Goal: Task Accomplishment & Management: Use online tool/utility

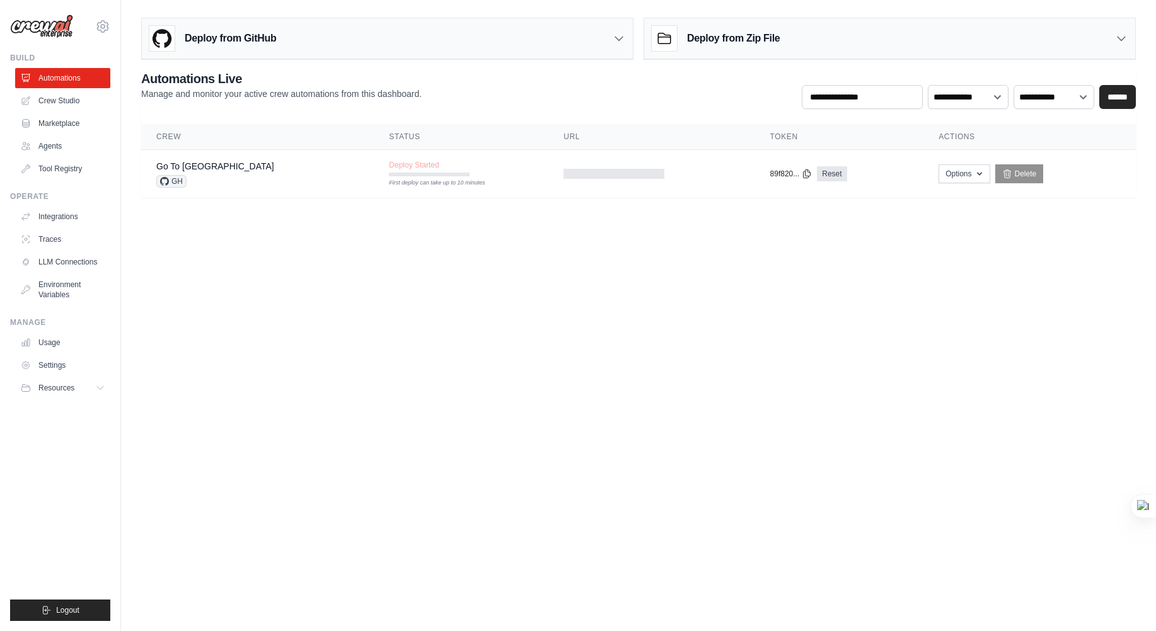
click at [286, 267] on body "[EMAIL_ADDRESS][DOMAIN_NAME] Settings Build Automations Crew Studio" at bounding box center [578, 315] width 1156 height 631
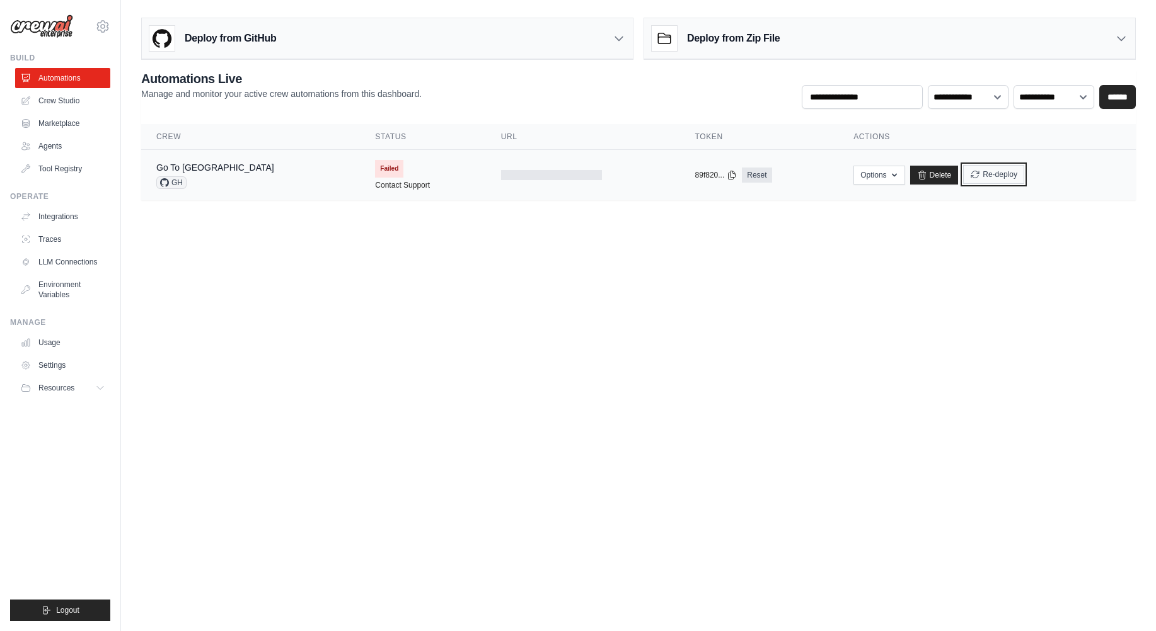
click at [963, 171] on button "Re-deploy" at bounding box center [993, 174] width 61 height 19
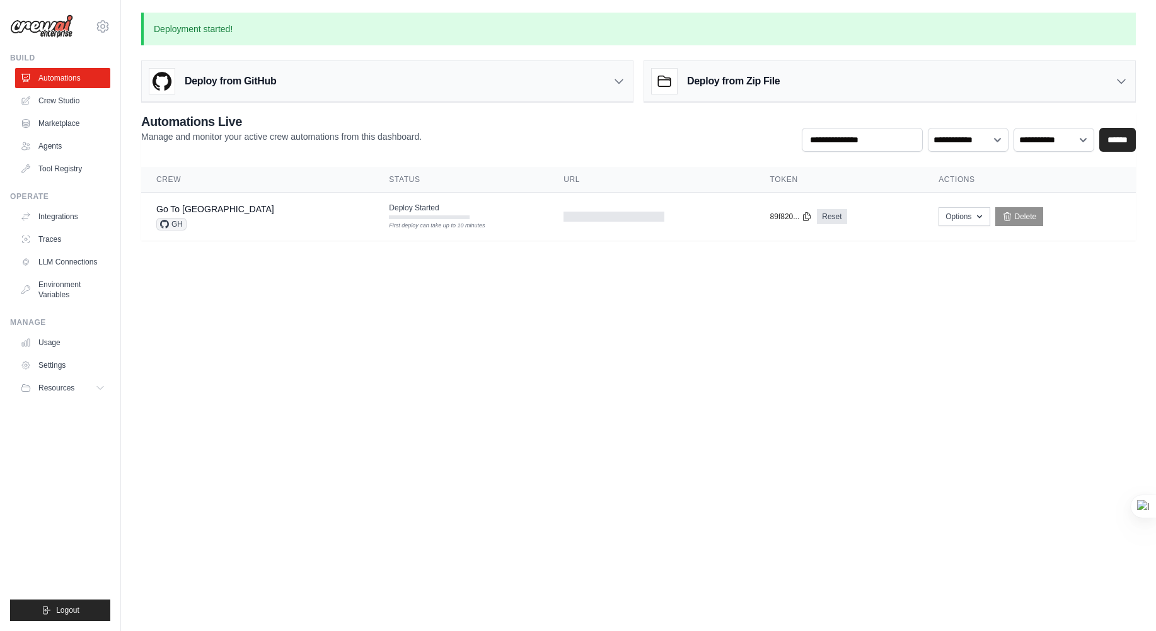
click at [459, 355] on body "[EMAIL_ADDRESS][DOMAIN_NAME] Settings Build Automations Crew Studio" at bounding box center [578, 315] width 1156 height 631
click at [422, 367] on body "[EMAIL_ADDRESS][DOMAIN_NAME] Settings Build Automations Crew Studio" at bounding box center [578, 315] width 1156 height 631
click at [766, 508] on body "[EMAIL_ADDRESS][DOMAIN_NAME] Settings Build Automations Crew Studio" at bounding box center [578, 315] width 1156 height 631
click at [64, 78] on link "Automations" at bounding box center [63, 78] width 95 height 20
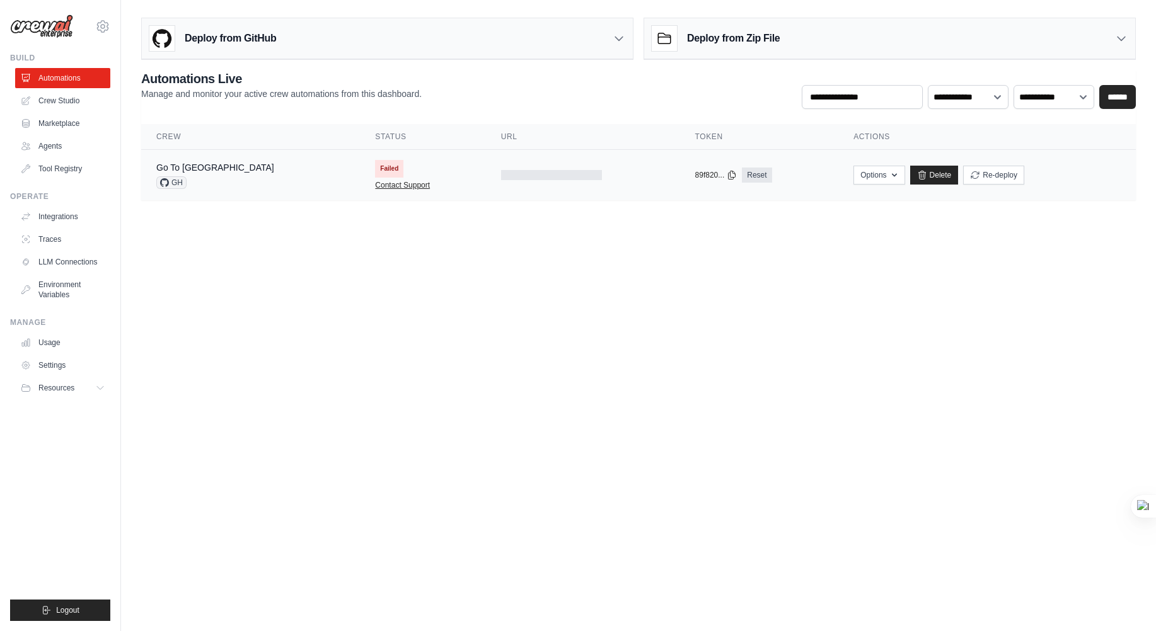
click at [375, 188] on link "Contact Support" at bounding box center [402, 185] width 55 height 10
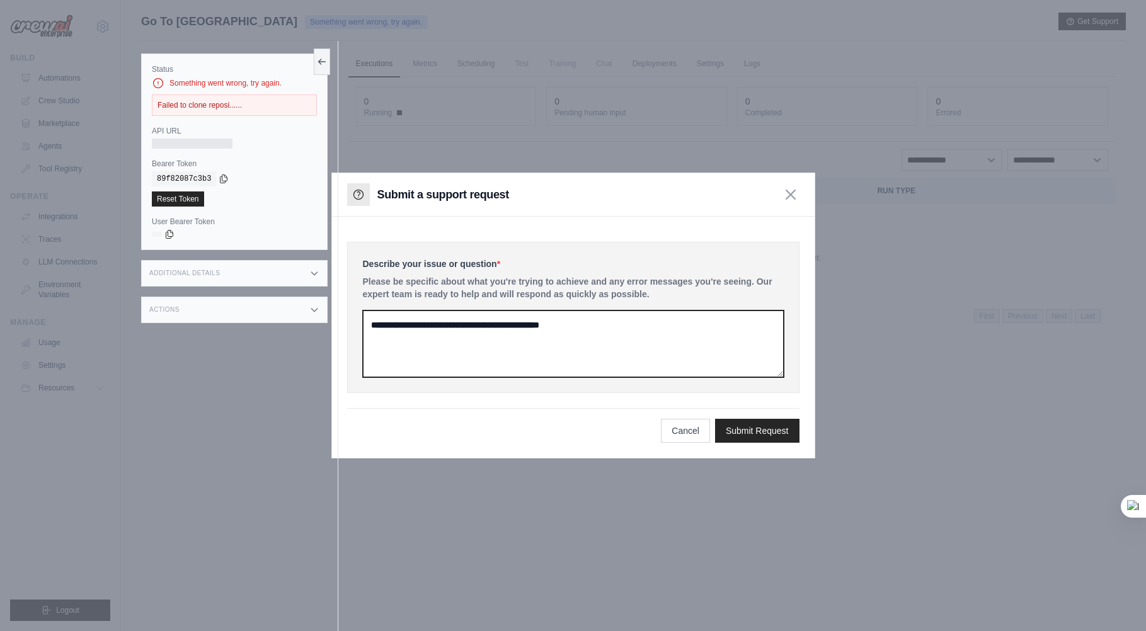
click at [657, 352] on textarea at bounding box center [573, 344] width 421 height 67
click at [625, 336] on textarea at bounding box center [573, 344] width 421 height 67
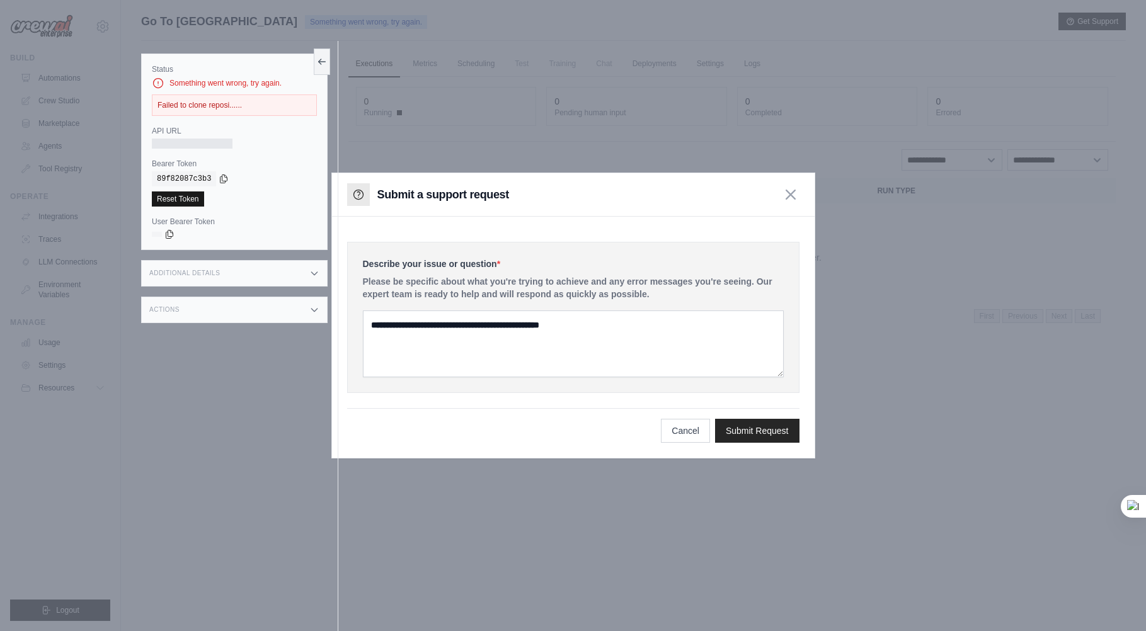
click at [193, 204] on link "Reset Token" at bounding box center [178, 199] width 52 height 15
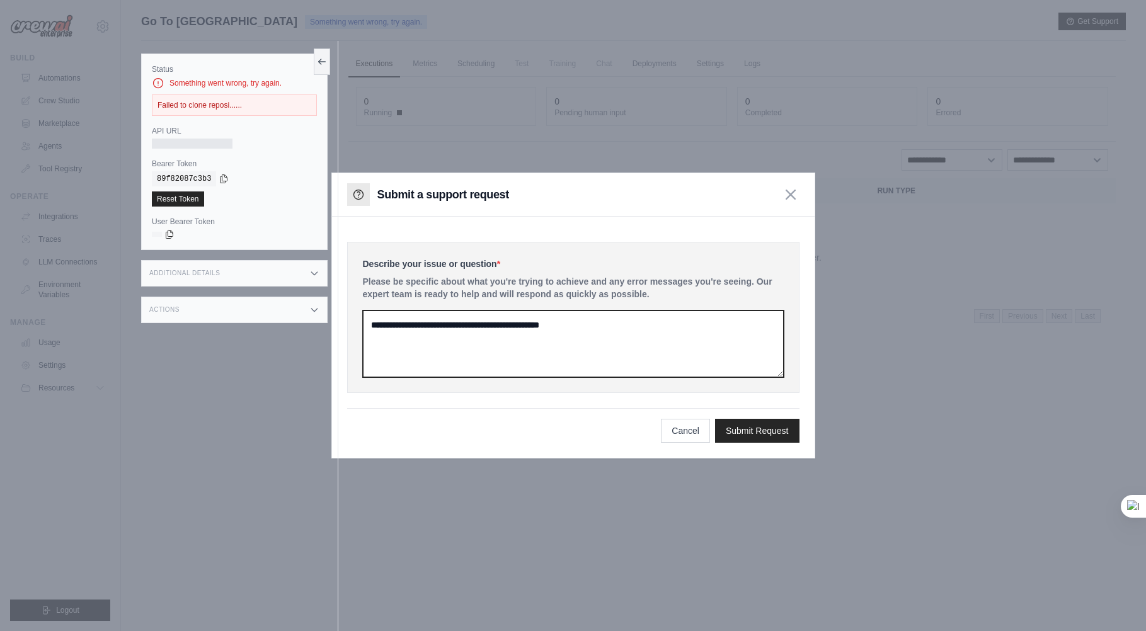
click at [680, 355] on textarea at bounding box center [573, 344] width 421 height 67
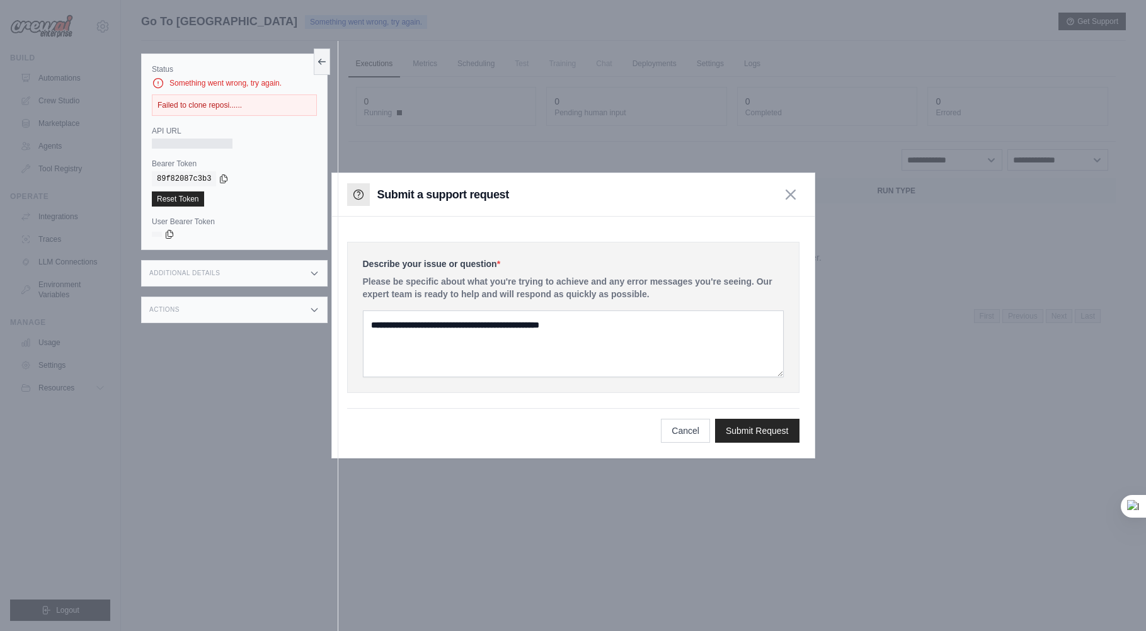
click at [726, 139] on div at bounding box center [573, 315] width 1146 height 631
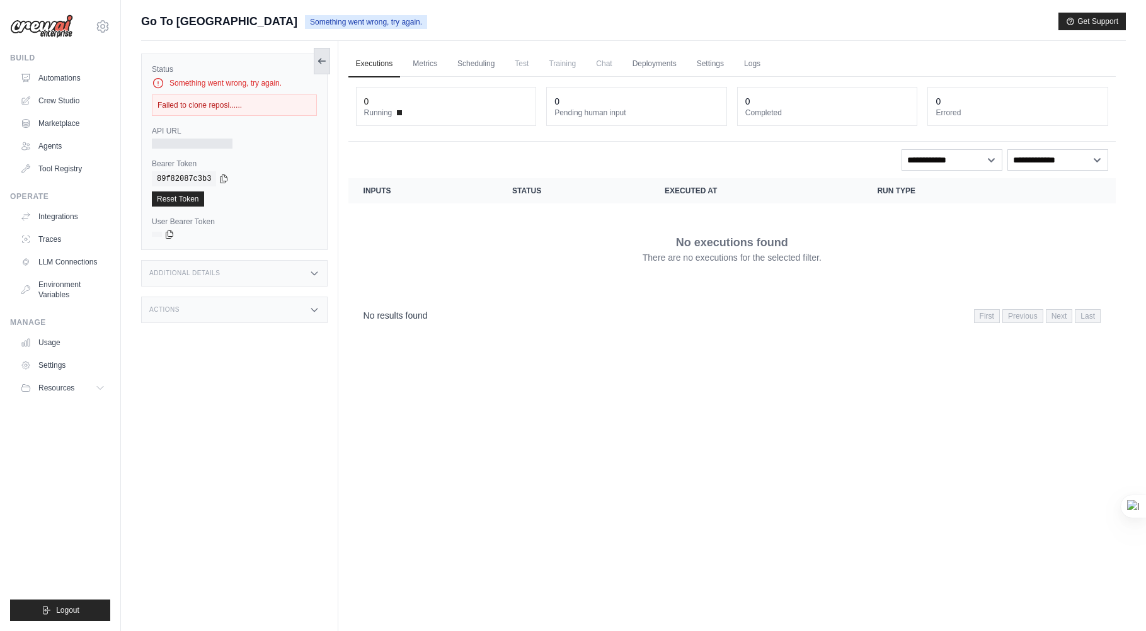
click at [320, 64] on icon at bounding box center [322, 61] width 10 height 10
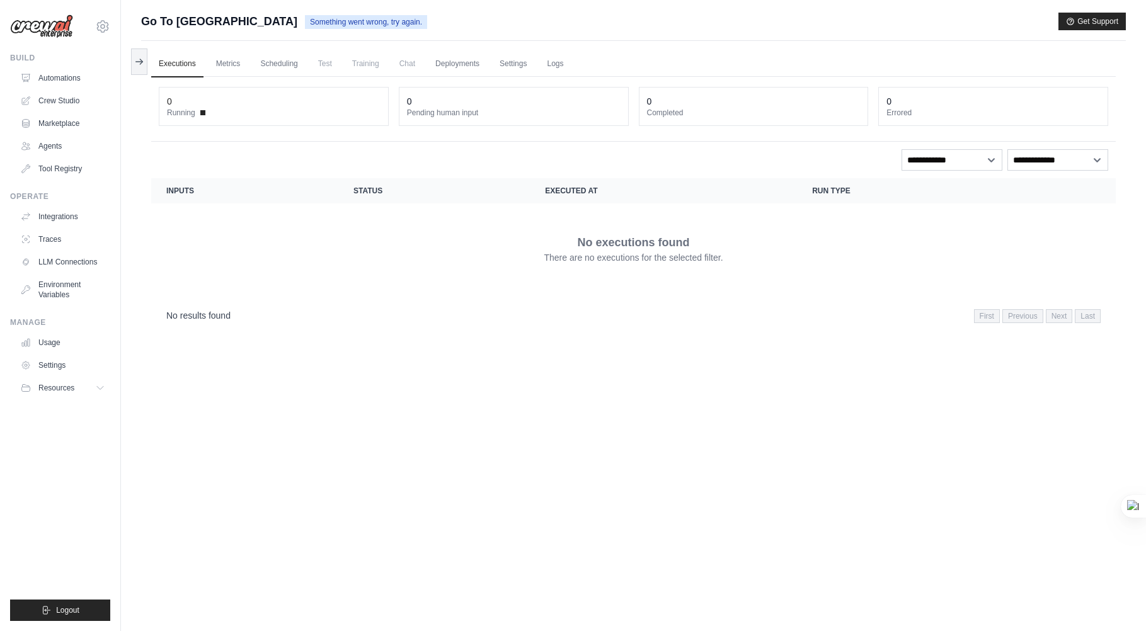
click at [461, 246] on div "No executions found There are no executions for the selected filter." at bounding box center [633, 249] width 934 height 71
click at [62, 79] on link "Automations" at bounding box center [63, 78] width 95 height 20
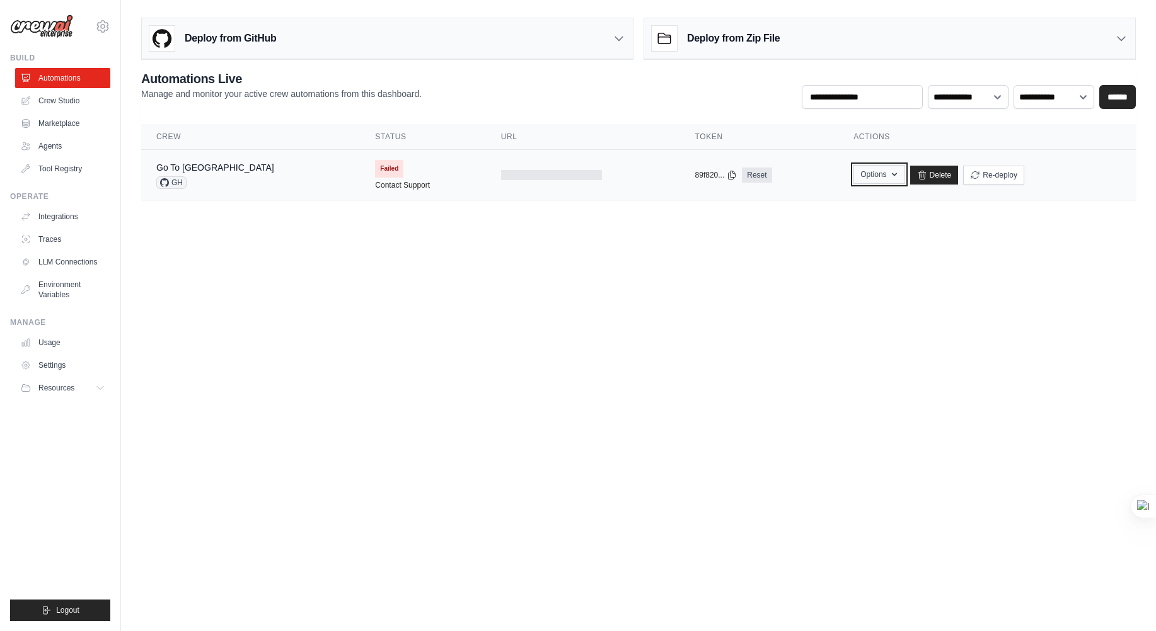
click at [889, 177] on icon "button" at bounding box center [894, 174] width 10 height 10
click at [914, 179] on link "Delete" at bounding box center [934, 175] width 49 height 19
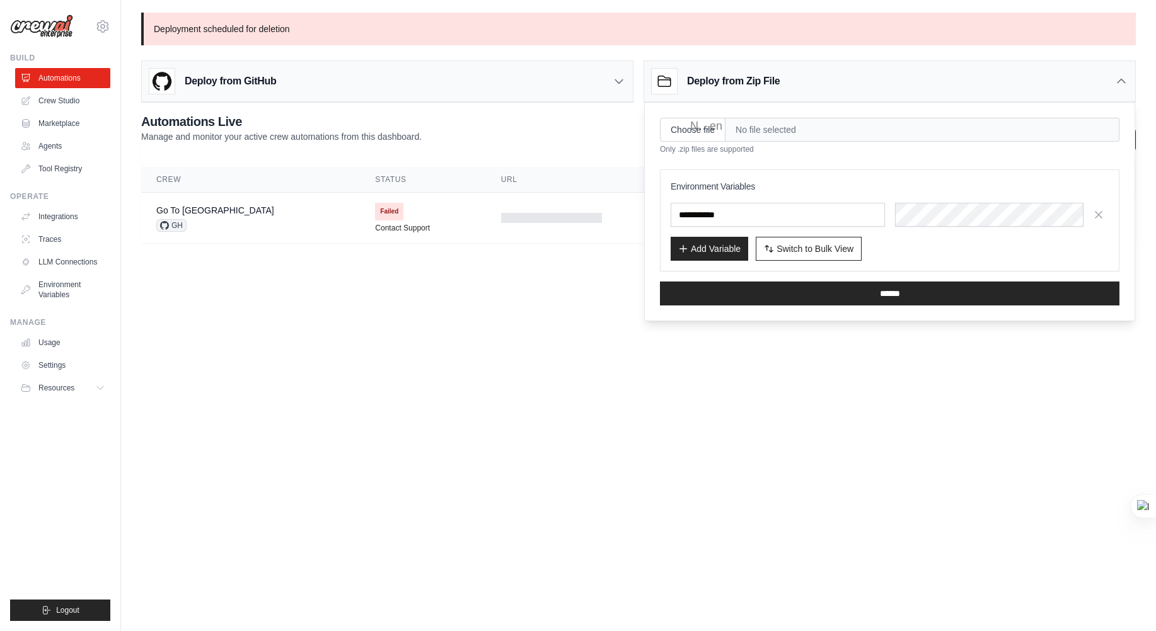
click at [529, 79] on div "Deploy from GitHub" at bounding box center [387, 81] width 491 height 41
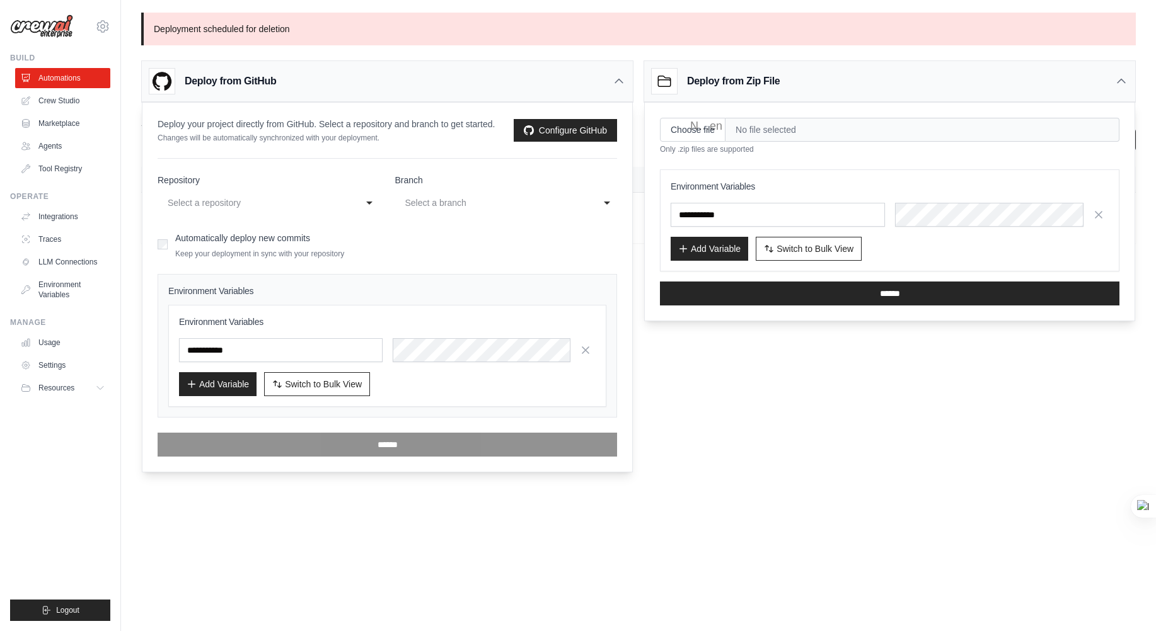
click at [720, 454] on body "[EMAIL_ADDRESS][DOMAIN_NAME] Settings Build Automations Crew Studio" at bounding box center [578, 315] width 1156 height 631
click at [1111, 78] on div "Deploy from Zip File" at bounding box center [889, 81] width 491 height 41
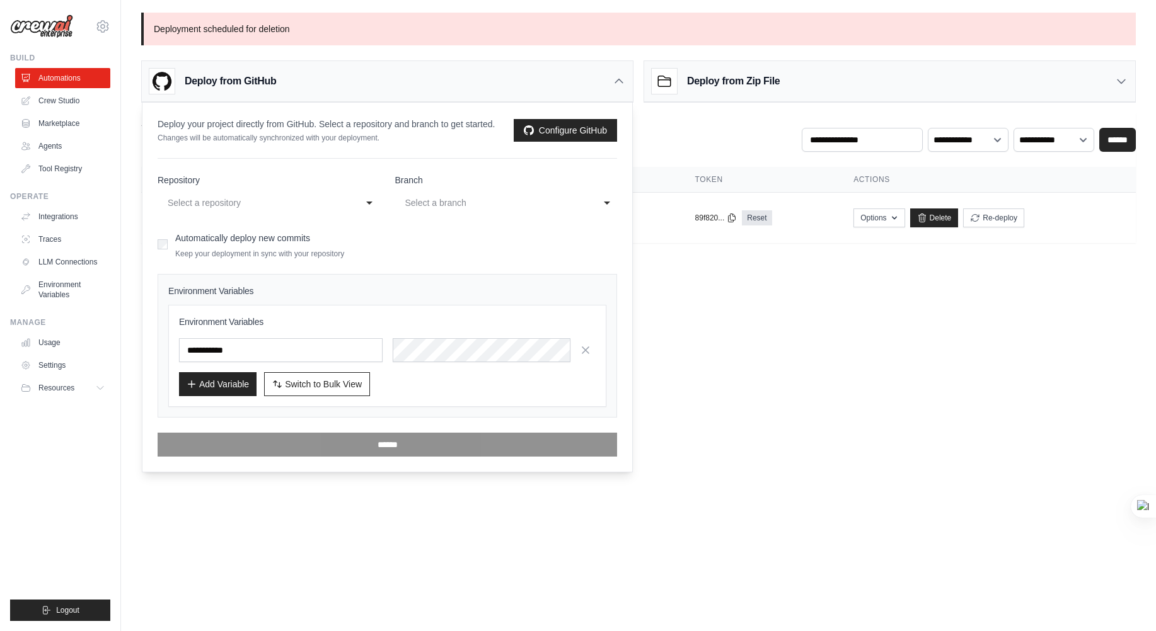
click at [250, 195] on div "Select a repository" at bounding box center [260, 203] width 190 height 20
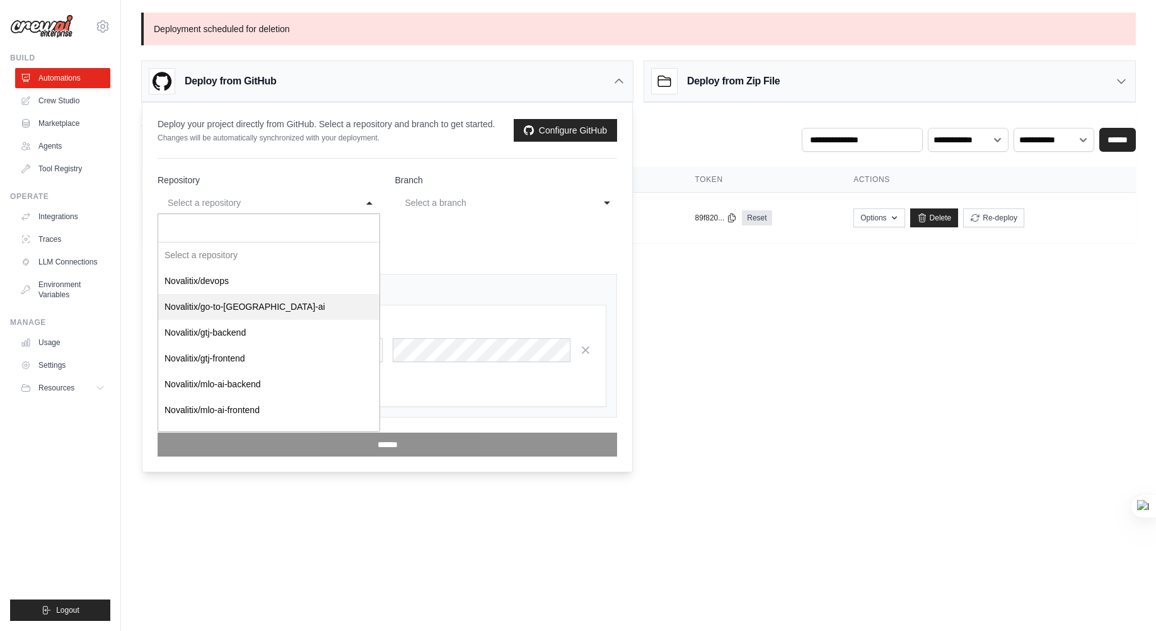
select select "**********"
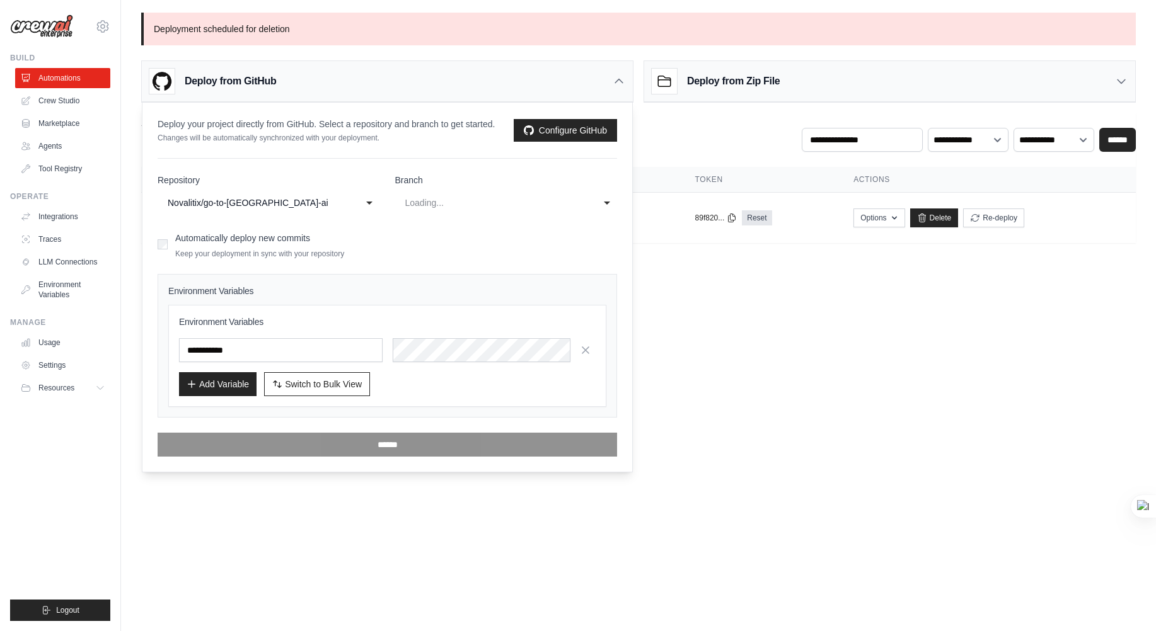
select select "****"
click at [267, 351] on input "text" at bounding box center [281, 350] width 204 height 24
paste input "*****"
type input "*****"
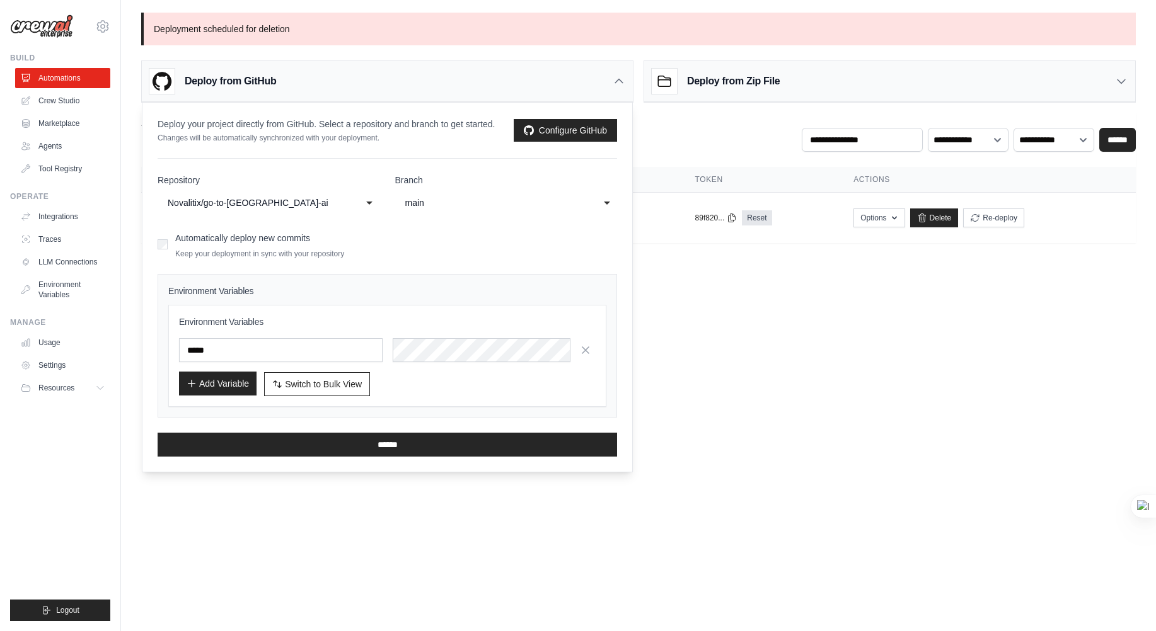
click at [210, 382] on button "Add Variable" at bounding box center [217, 384] width 77 height 24
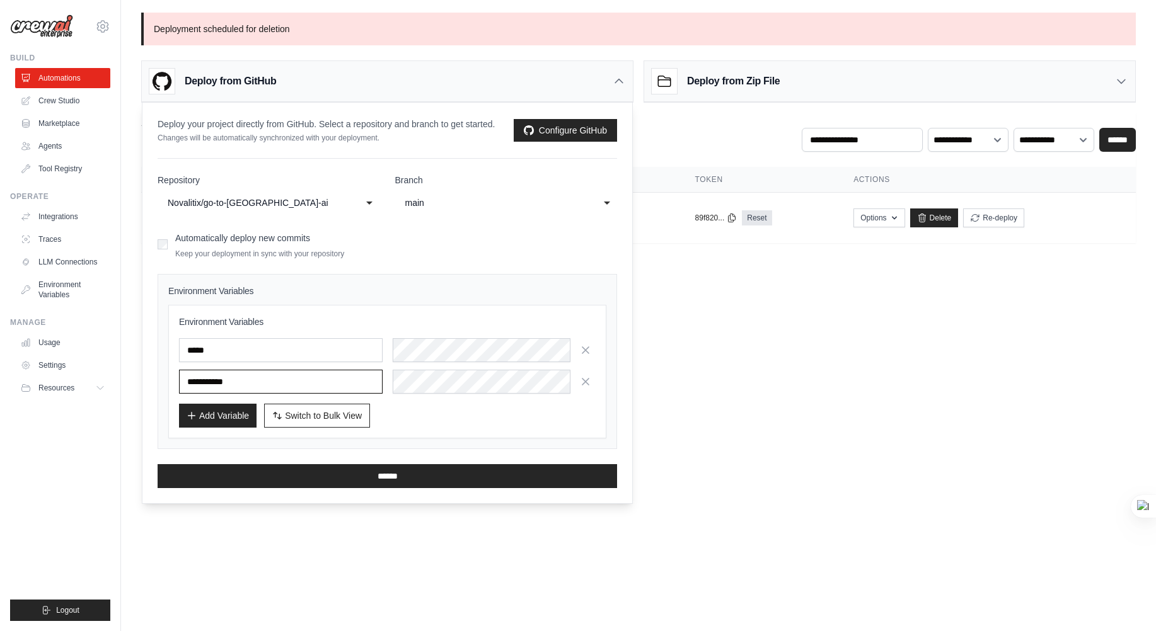
click at [257, 379] on input "text" at bounding box center [281, 382] width 204 height 24
paste input "**********"
type input "**********"
click at [235, 418] on button "Add Variable" at bounding box center [217, 415] width 77 height 24
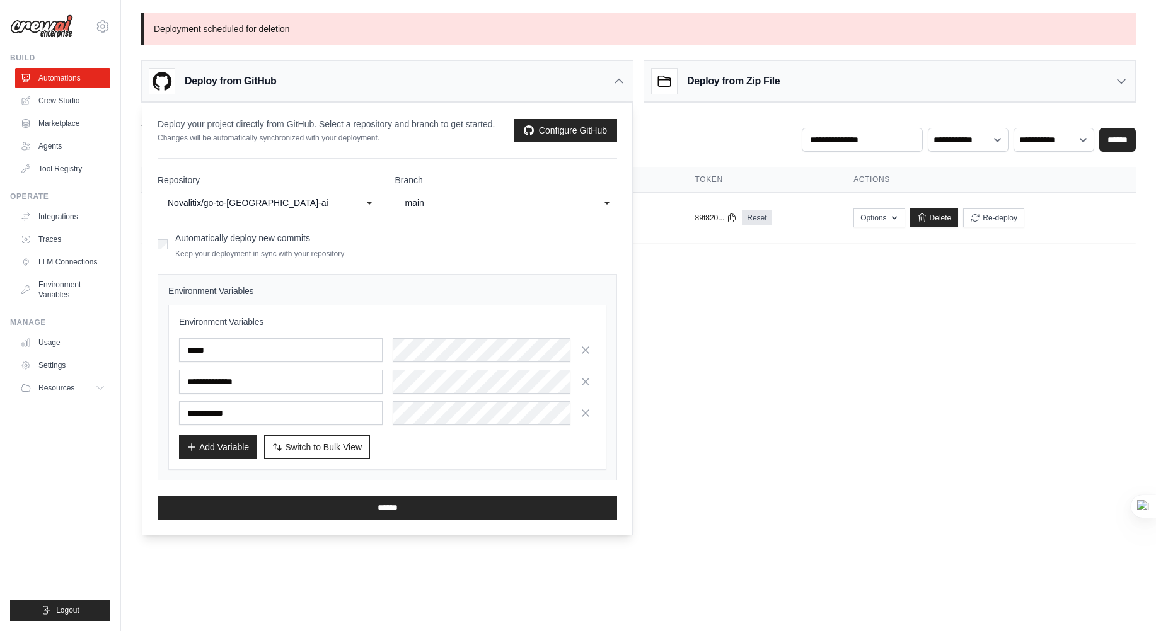
scroll to position [0, 50]
click at [311, 415] on input "text" at bounding box center [281, 413] width 204 height 24
paste input "**********"
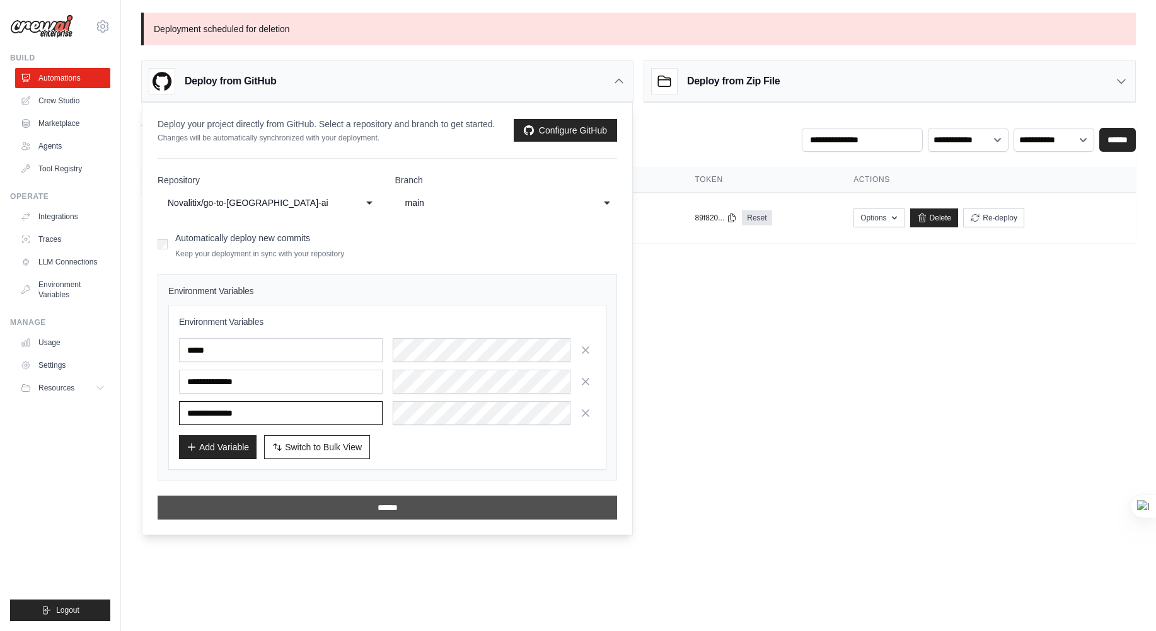
type input "**********"
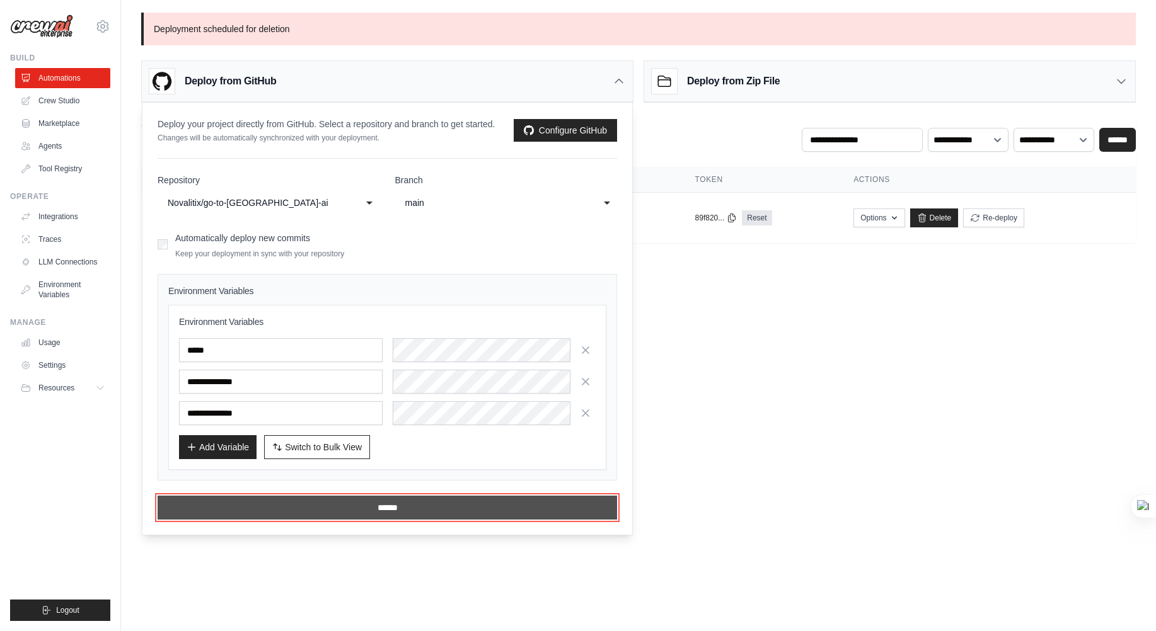
click at [406, 507] on input "******" at bounding box center [387, 508] width 459 height 24
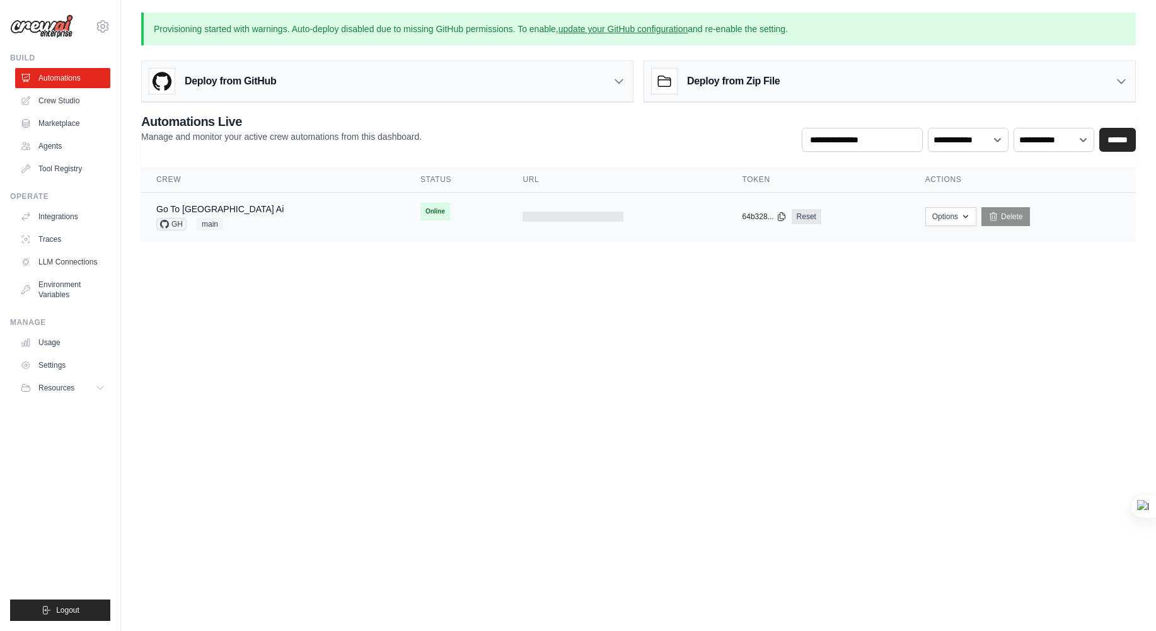
click at [192, 215] on div "Go To Japan Ai GH main" at bounding box center [219, 217] width 127 height 28
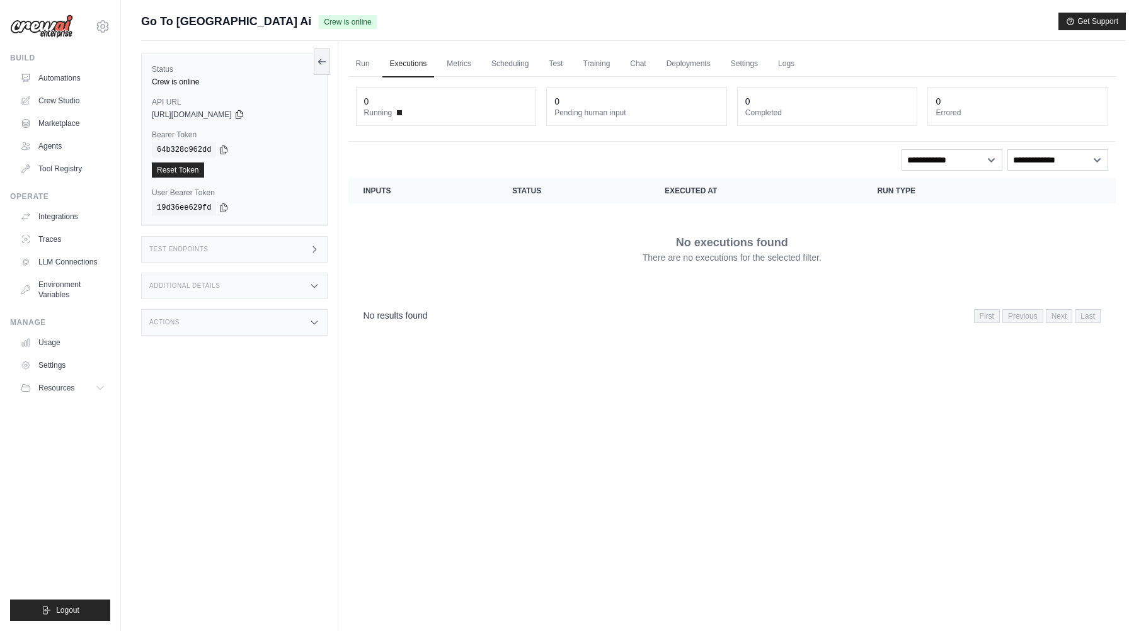
click at [364, 59] on link "Run" at bounding box center [362, 64] width 29 height 26
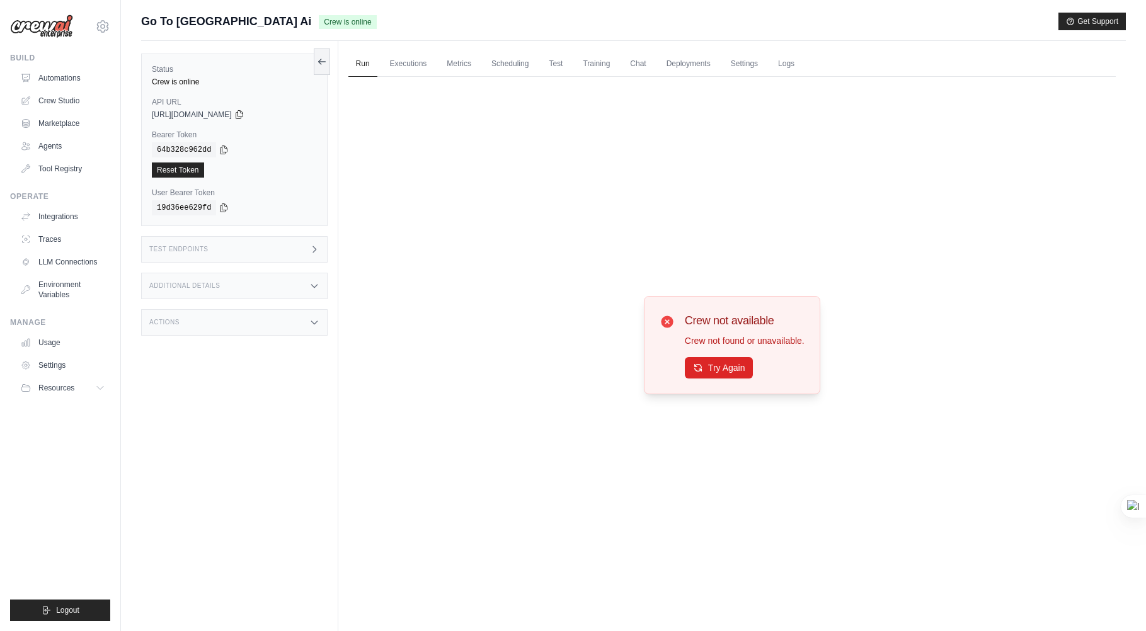
click at [272, 242] on div "Test Endpoints" at bounding box center [234, 249] width 186 height 26
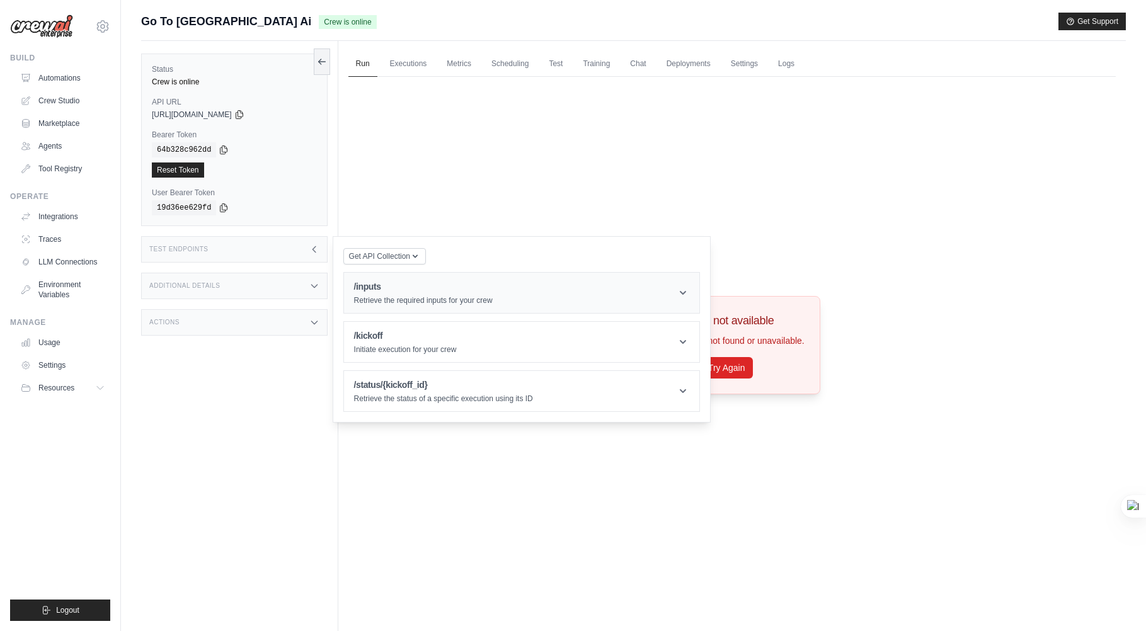
click at [553, 295] on header "/inputs Retrieve the required inputs for your crew" at bounding box center [521, 293] width 355 height 40
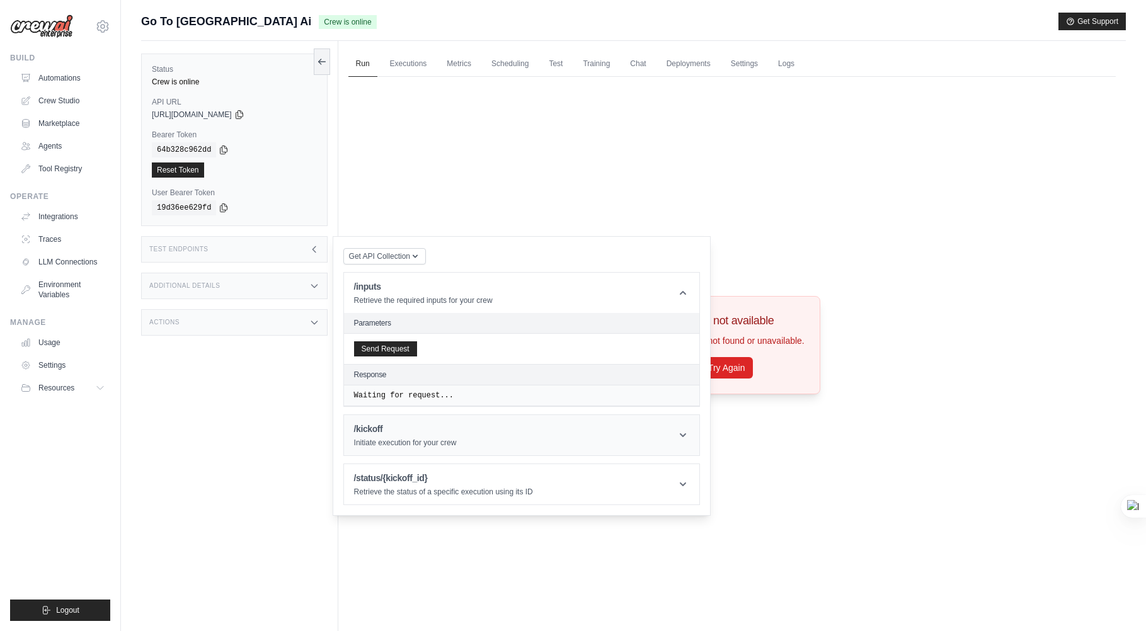
click at [658, 418] on header "/kickoff Initiate execution for your crew" at bounding box center [521, 435] width 355 height 40
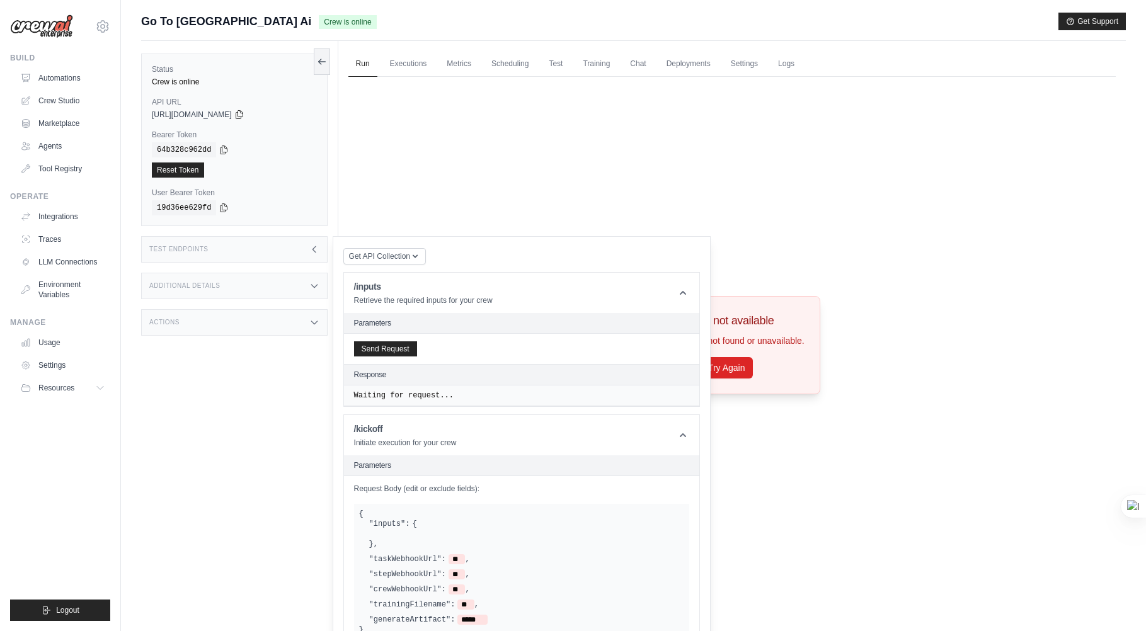
click at [545, 131] on div "Crew not available Crew not found or unavailable. Try Again" at bounding box center [731, 345] width 767 height 537
click at [400, 67] on link "Executions" at bounding box center [408, 64] width 52 height 26
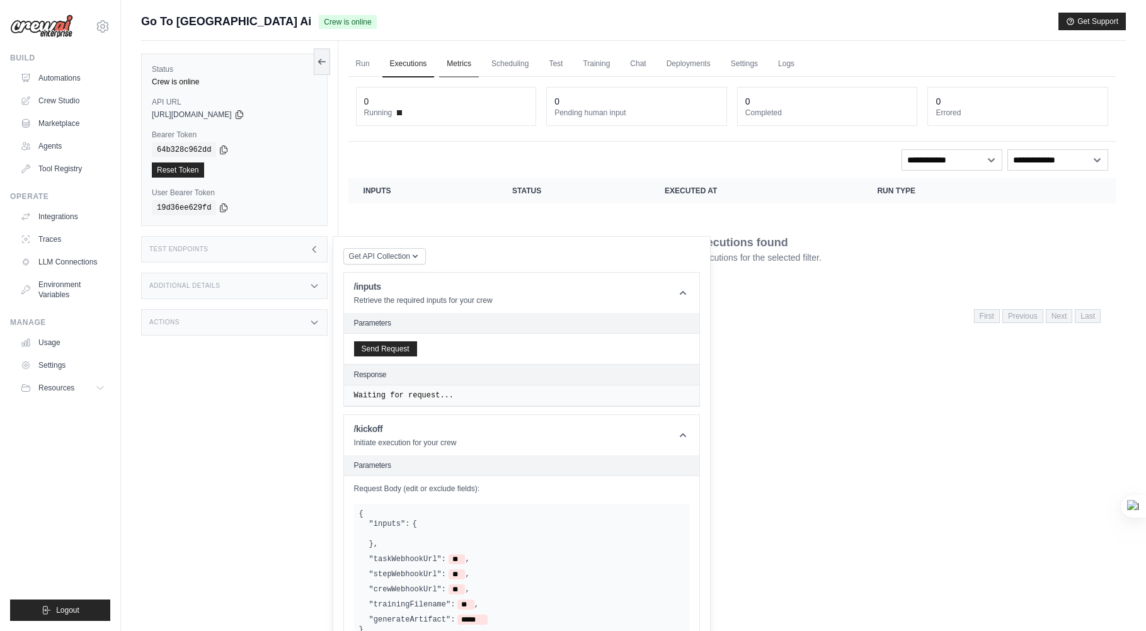
click at [446, 65] on link "Metrics" at bounding box center [459, 64] width 40 height 26
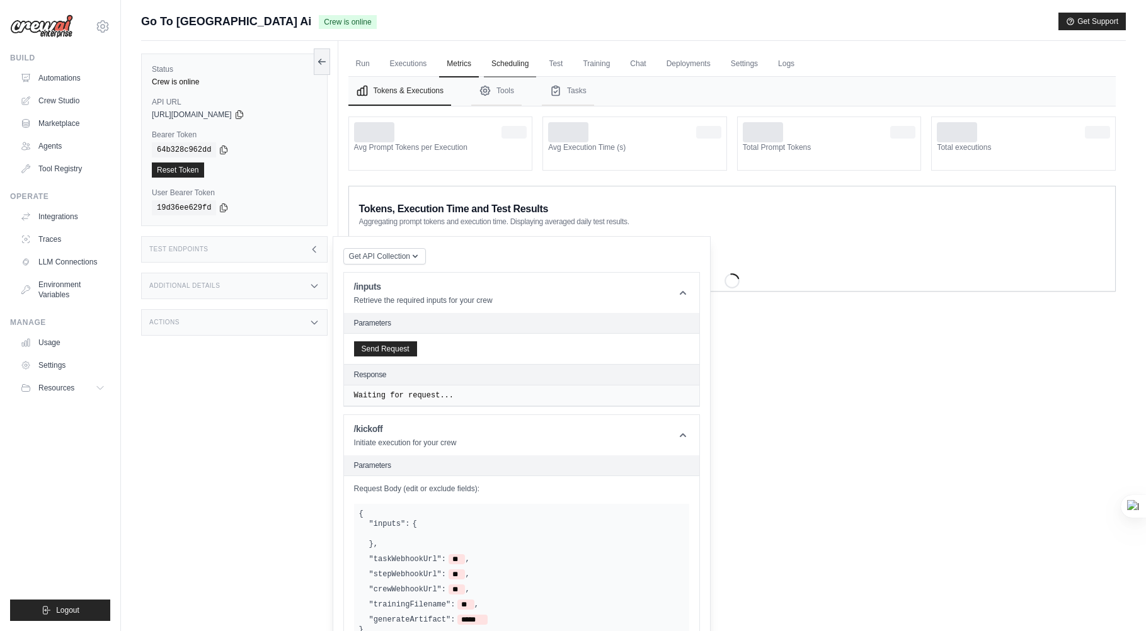
click at [511, 65] on link "Scheduling" at bounding box center [510, 64] width 52 height 26
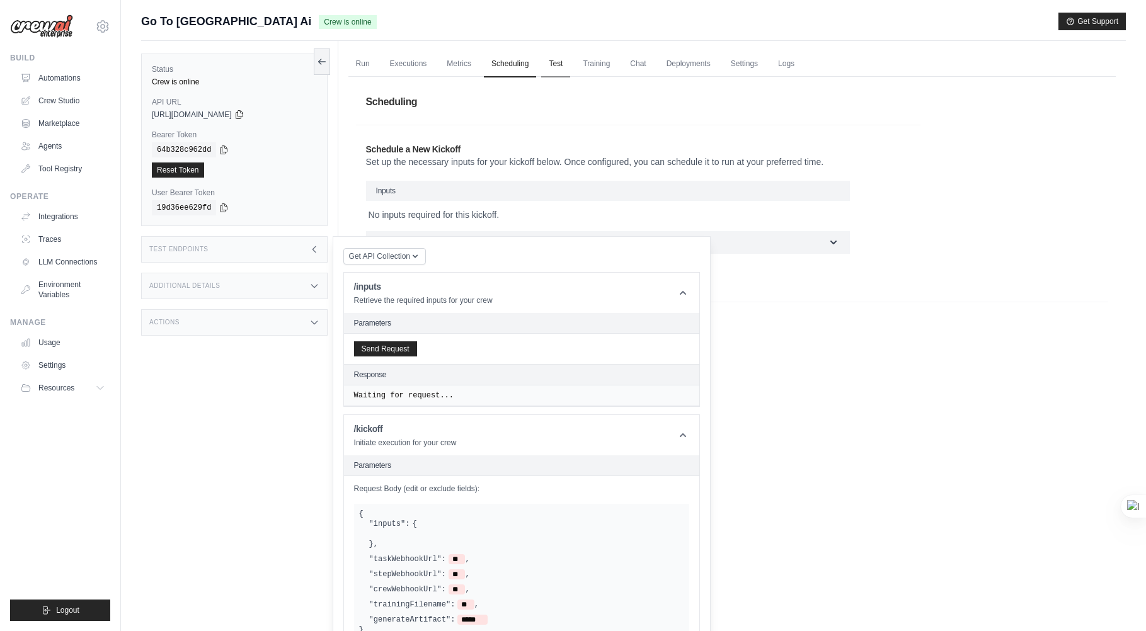
click at [553, 60] on link "Test" at bounding box center [555, 64] width 29 height 26
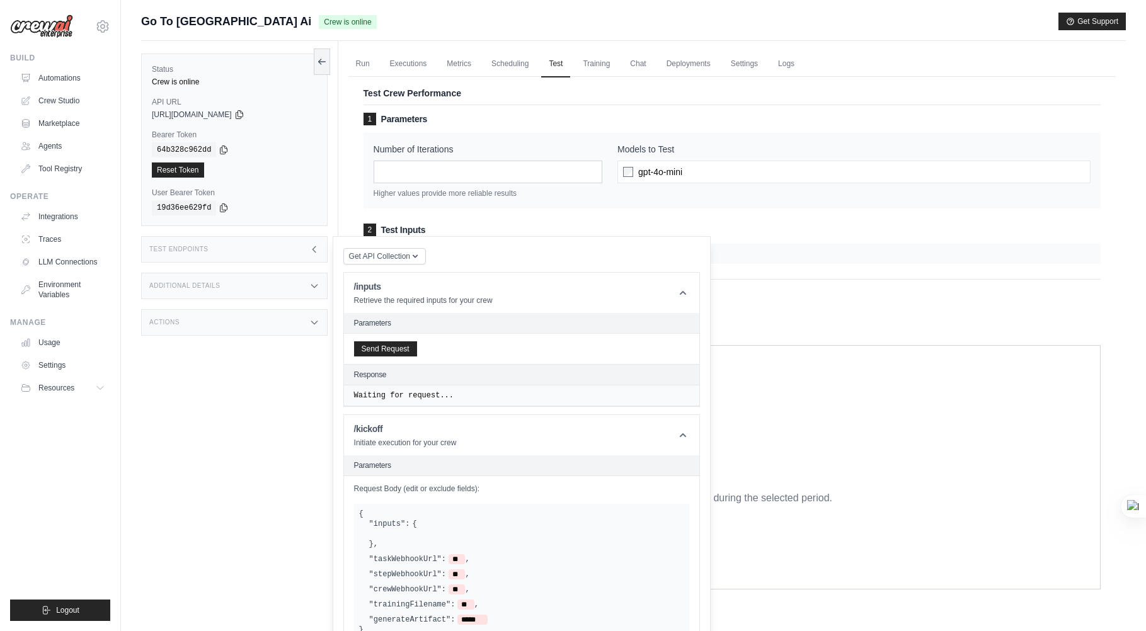
click at [289, 255] on div "Test Endpoints" at bounding box center [234, 249] width 186 height 26
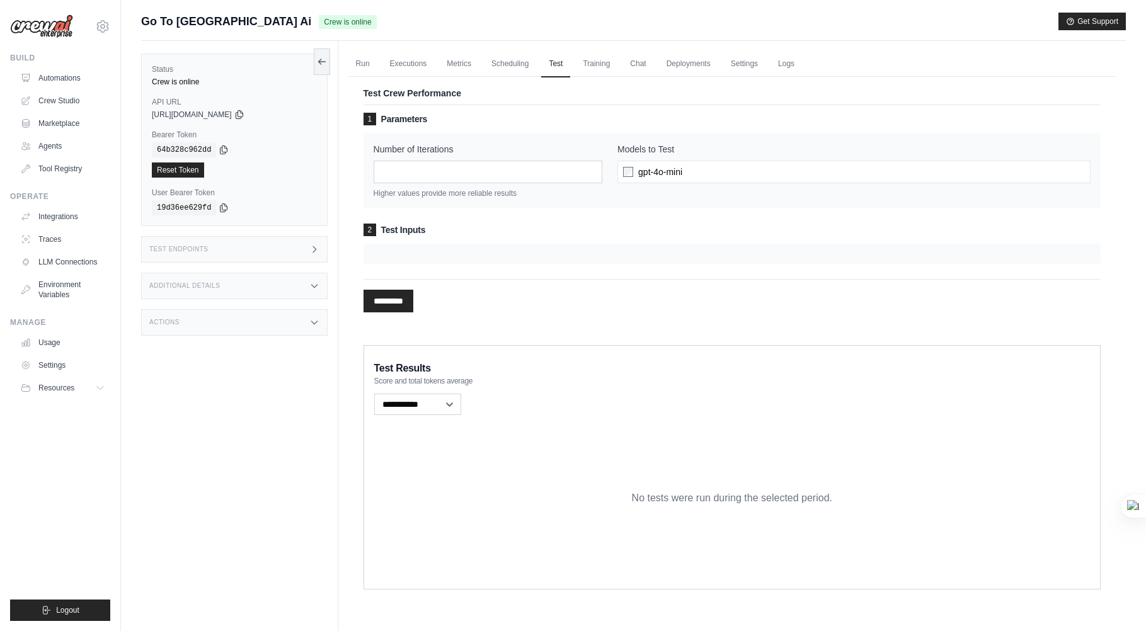
click at [285, 288] on div "Additional Details" at bounding box center [234, 286] width 186 height 26
click at [282, 335] on div "Actions" at bounding box center [234, 322] width 186 height 26
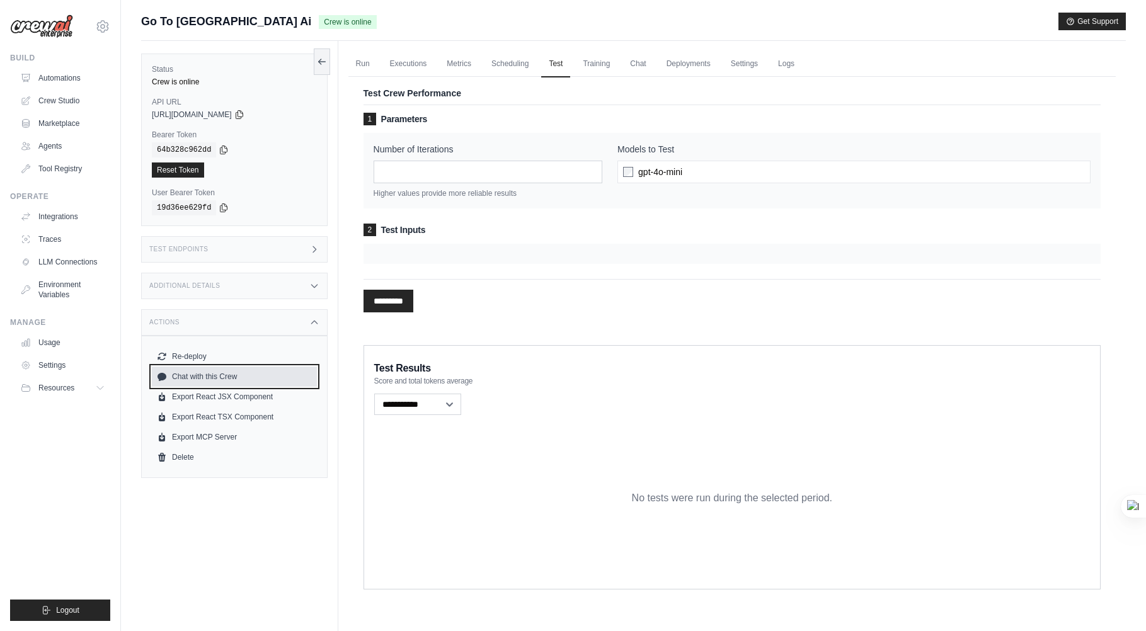
click at [244, 378] on link "Chat with this Crew" at bounding box center [234, 377] width 165 height 20
click at [749, 62] on link "Settings" at bounding box center [744, 64] width 42 height 26
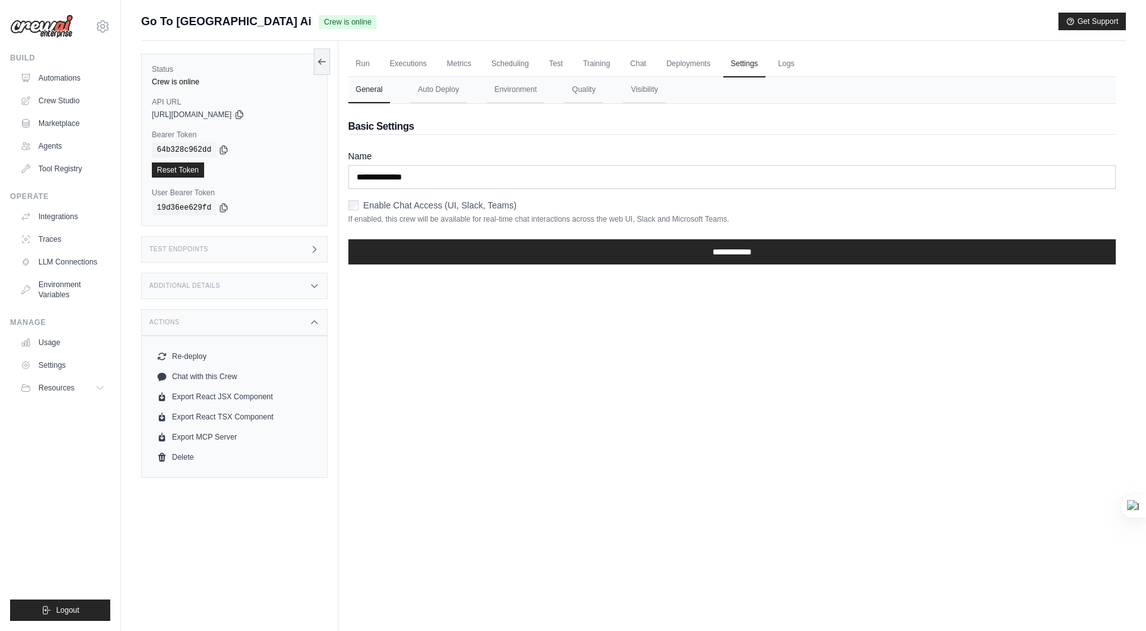
click at [285, 245] on div "Test Endpoints" at bounding box center [234, 249] width 186 height 26
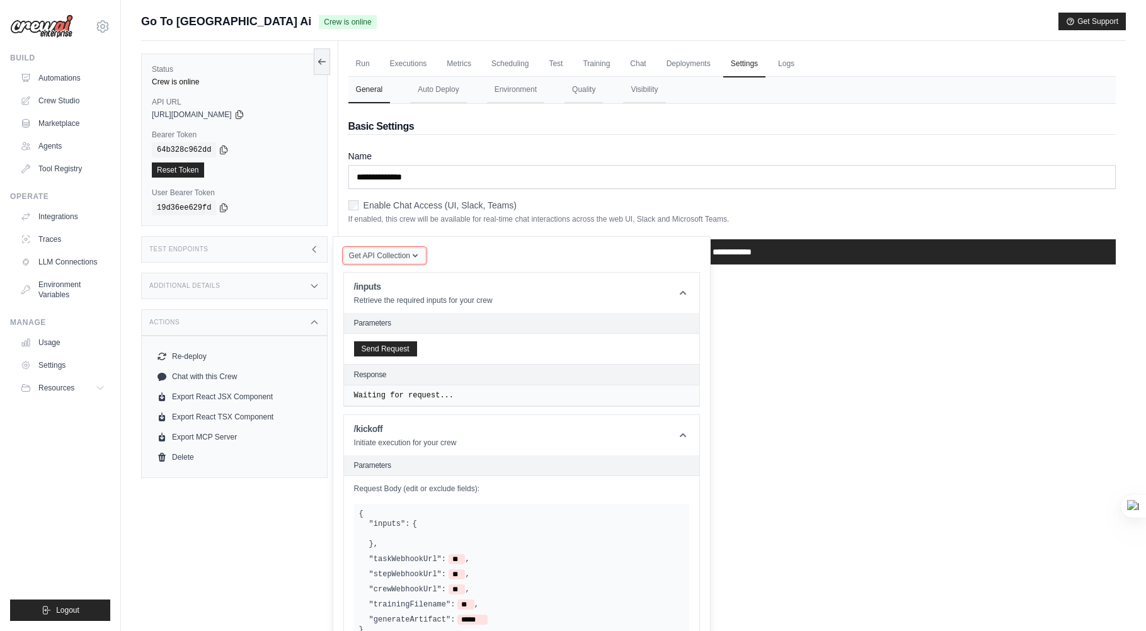
click at [418, 256] on icon "button" at bounding box center [415, 256] width 10 height 10
click at [397, 295] on div "Postman API Collection" at bounding box center [413, 290] width 121 height 20
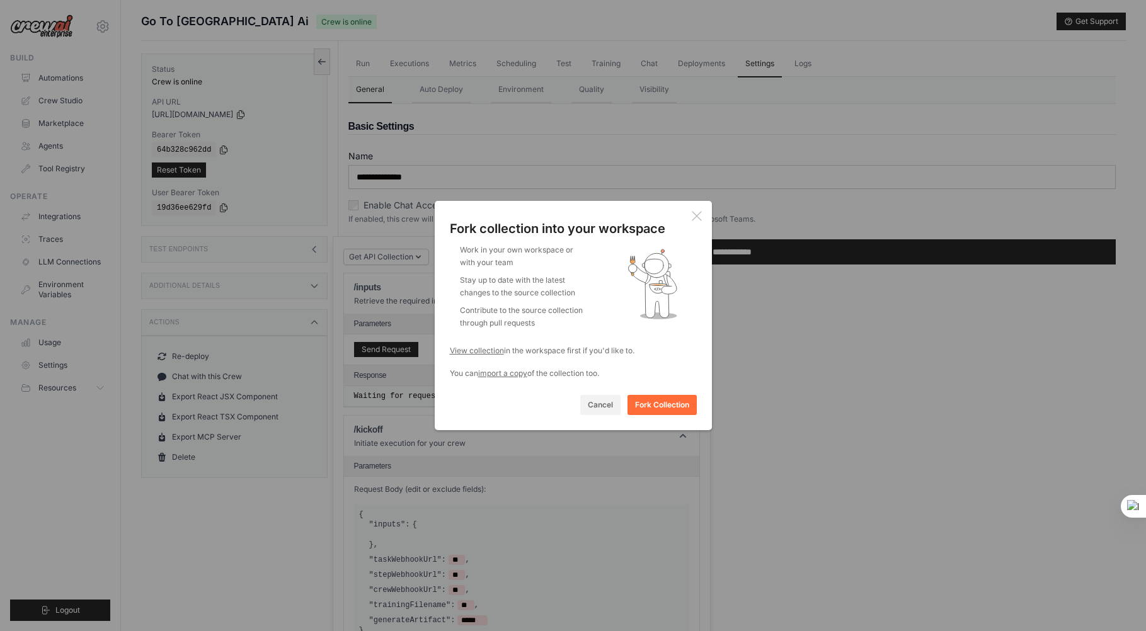
click at [697, 214] on icon at bounding box center [697, 216] width 10 height 10
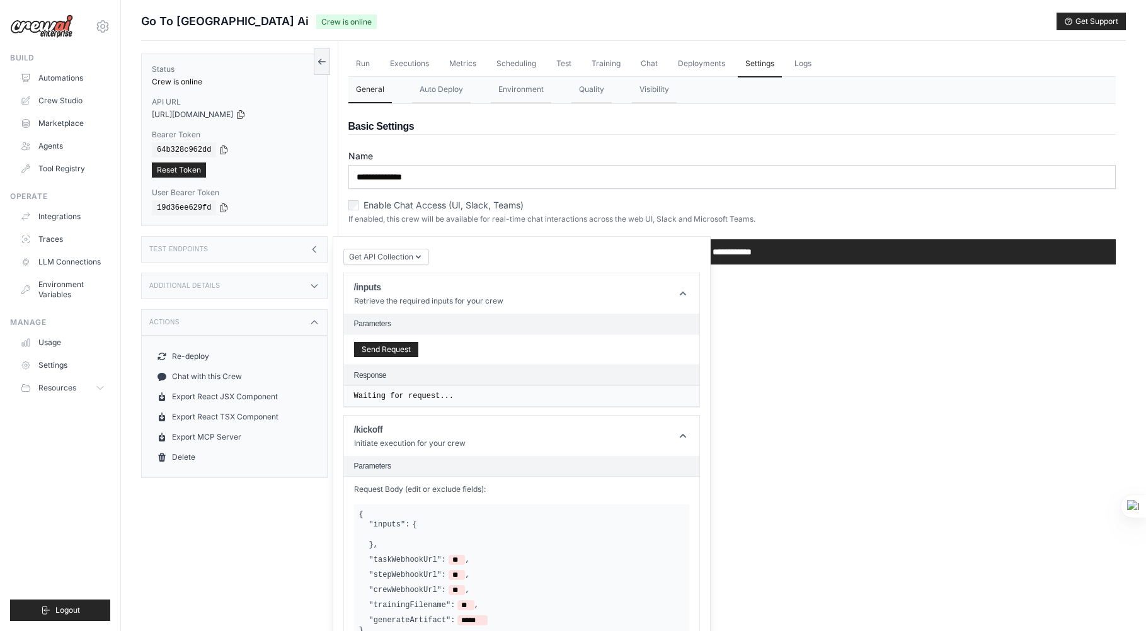
click at [278, 325] on div "Actions" at bounding box center [234, 322] width 186 height 26
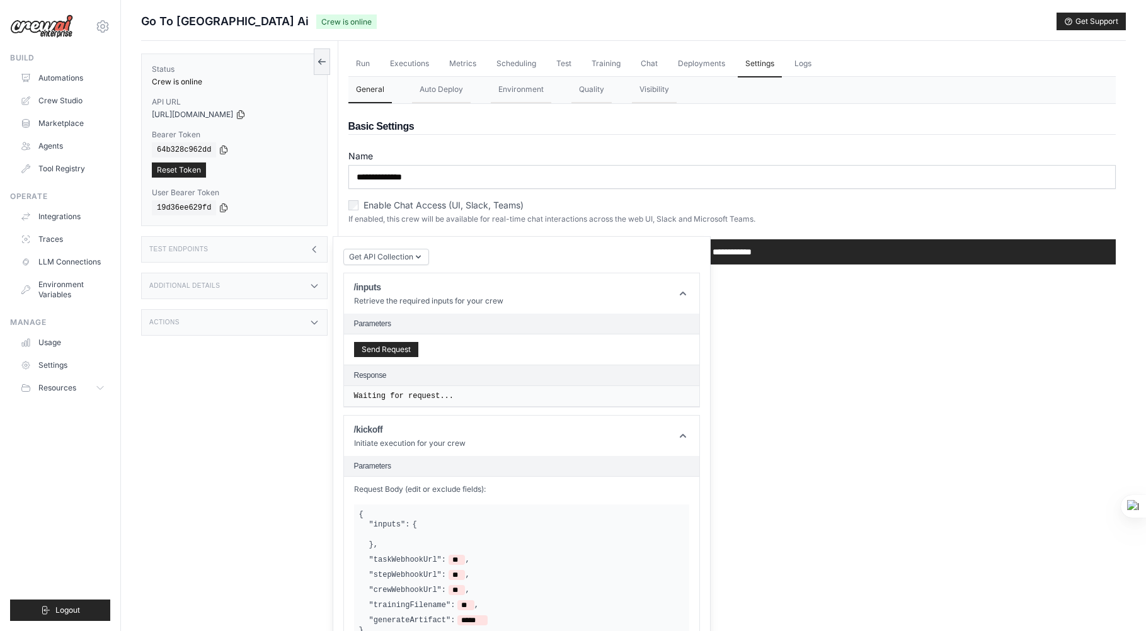
click at [509, 387] on div "Waiting for request..." at bounding box center [521, 396] width 355 height 21
click at [483, 394] on pre "Waiting for request..." at bounding box center [521, 396] width 335 height 10
click at [463, 392] on pre "Waiting for request..." at bounding box center [521, 396] width 335 height 10
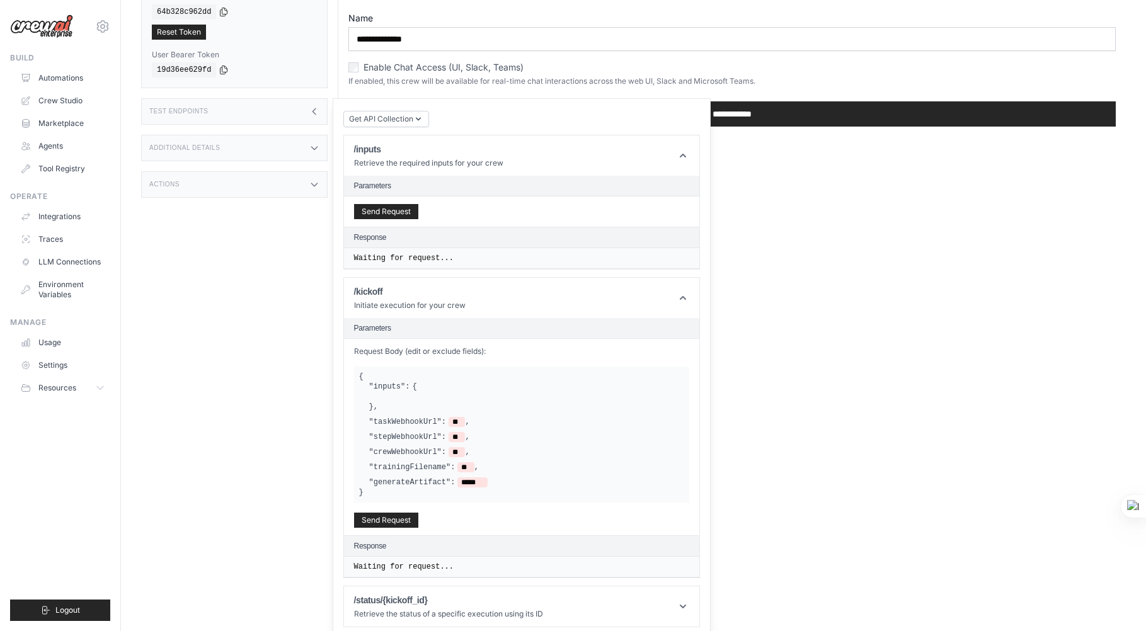
scroll to position [144, 0]
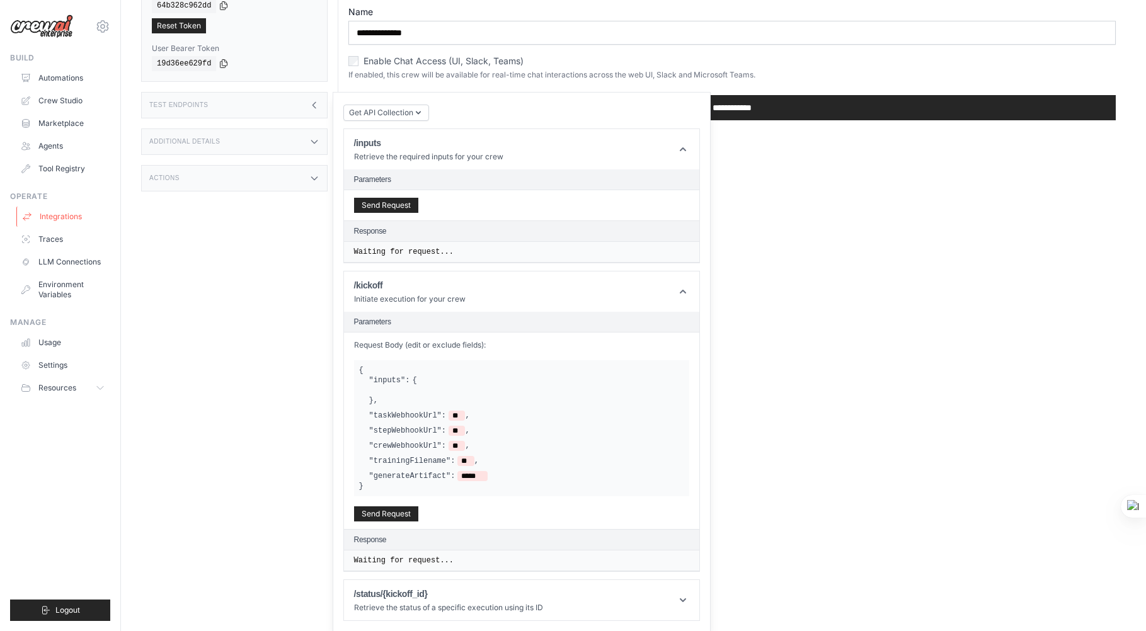
click at [62, 219] on link "Integrations" at bounding box center [63, 217] width 95 height 20
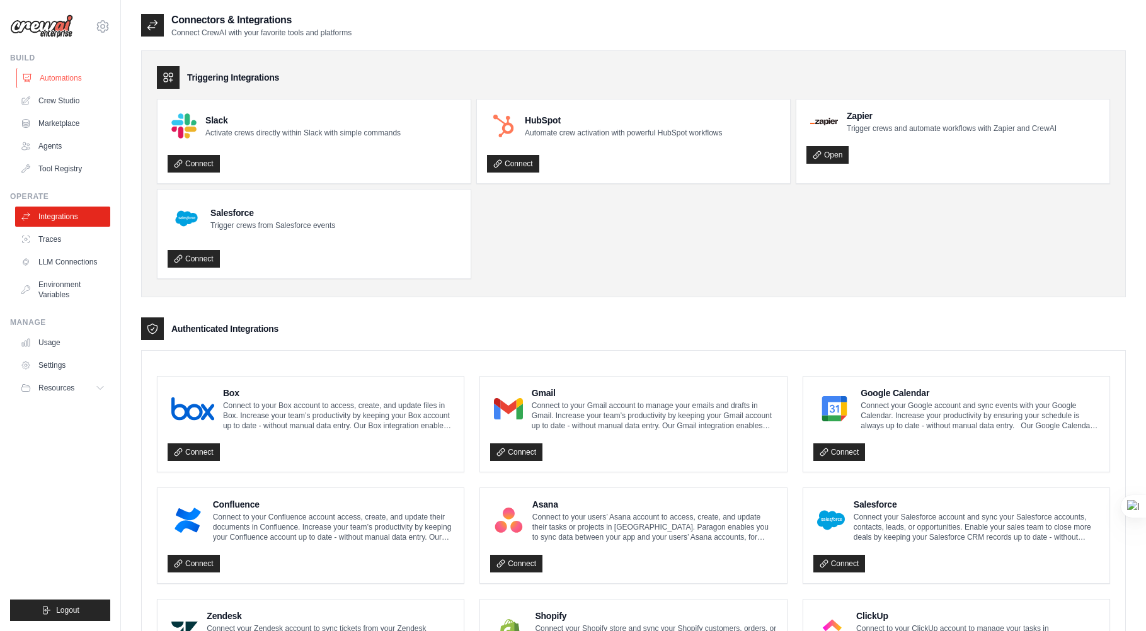
click at [49, 80] on link "Automations" at bounding box center [63, 78] width 95 height 20
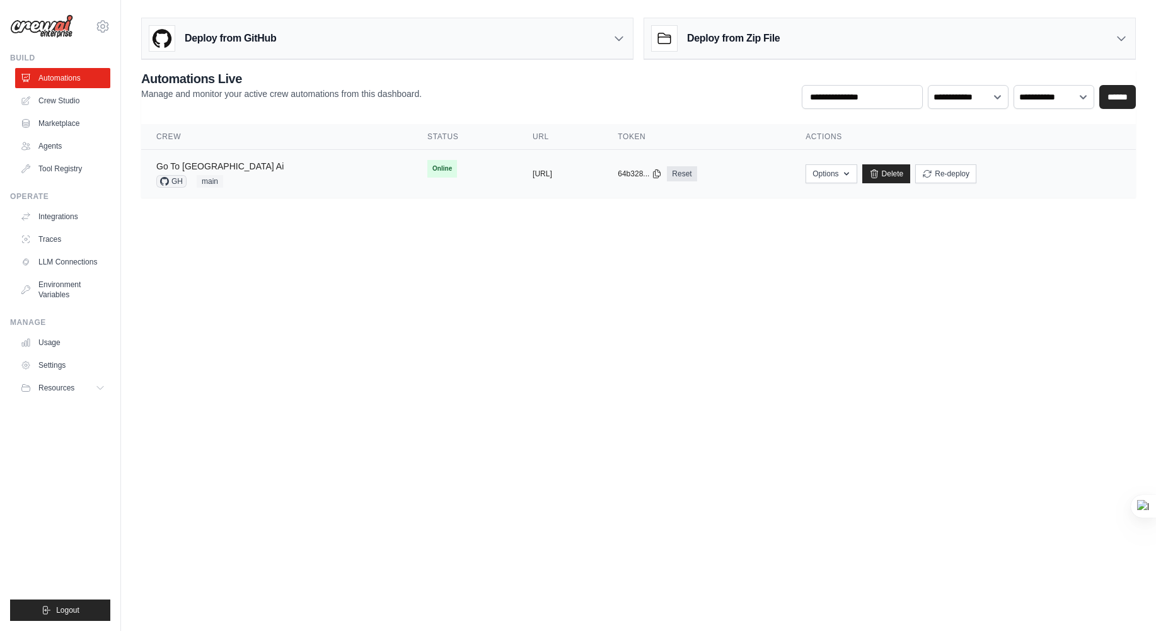
click at [200, 167] on link "Go To [GEOGRAPHIC_DATA] Ai" at bounding box center [219, 166] width 127 height 10
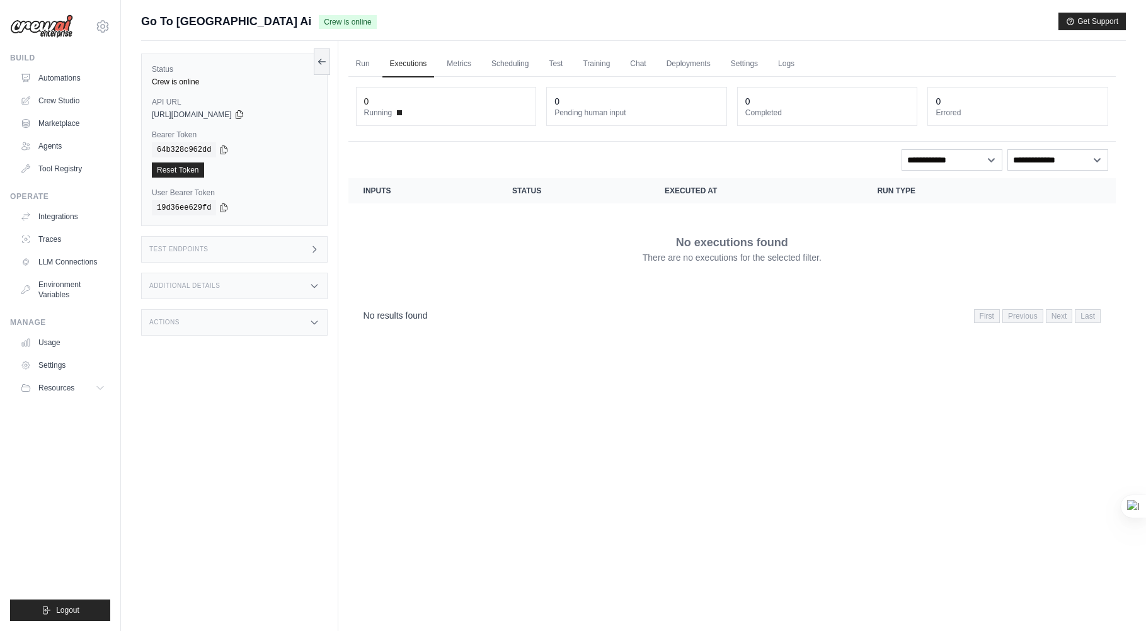
click at [243, 251] on div "Test Endpoints" at bounding box center [234, 249] width 186 height 26
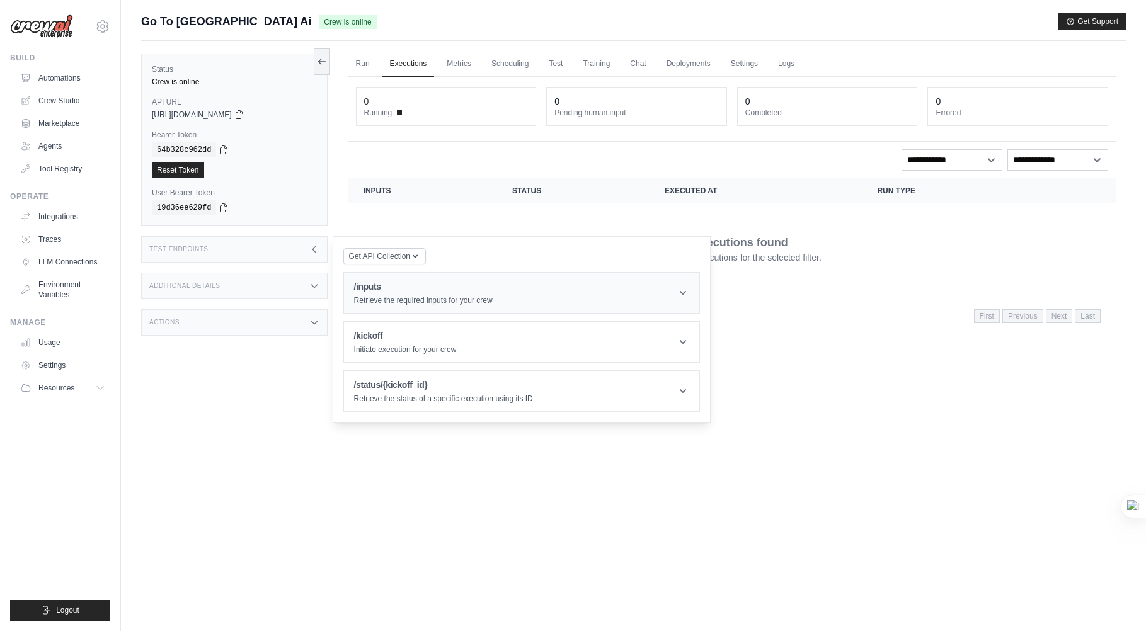
click at [500, 304] on header "/inputs Retrieve the required inputs for your crew" at bounding box center [521, 293] width 355 height 40
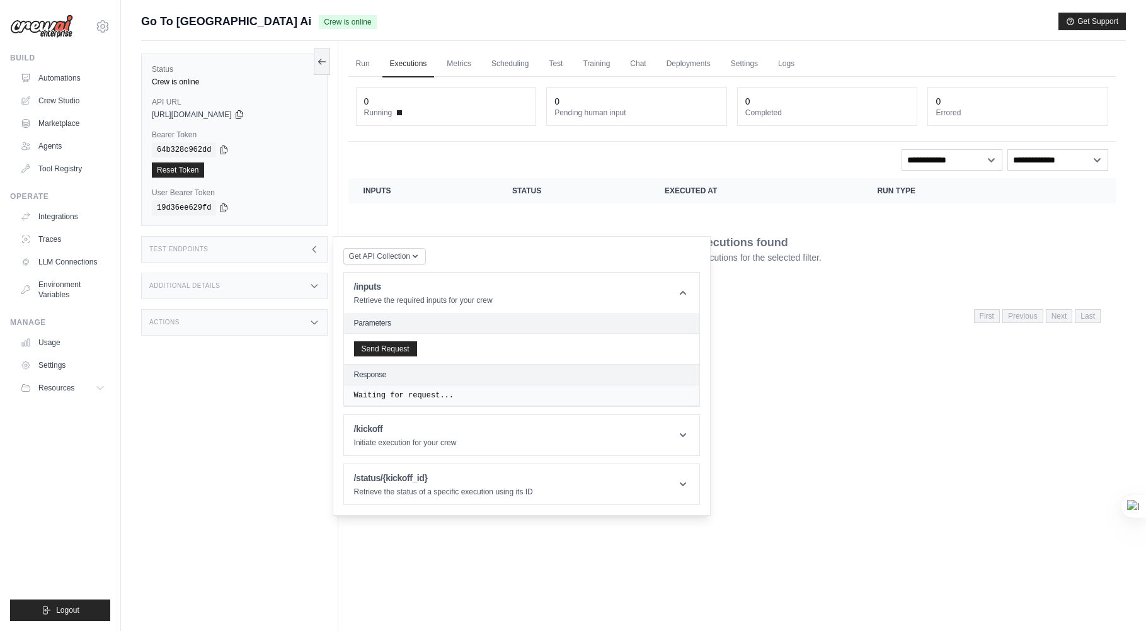
click at [501, 315] on header "Parameters" at bounding box center [521, 323] width 355 height 21
click at [502, 317] on header "Parameters" at bounding box center [521, 323] width 355 height 21
click at [501, 319] on h2 "Parameters" at bounding box center [521, 323] width 335 height 10
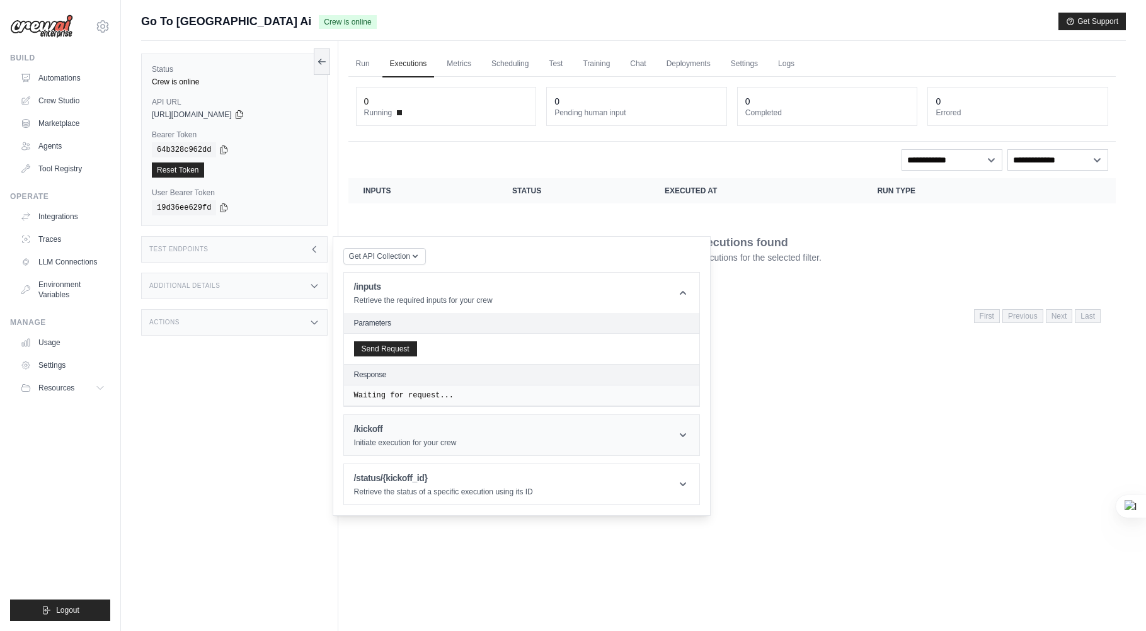
click at [670, 432] on header "/kickoff Initiate execution for your crew" at bounding box center [521, 435] width 355 height 40
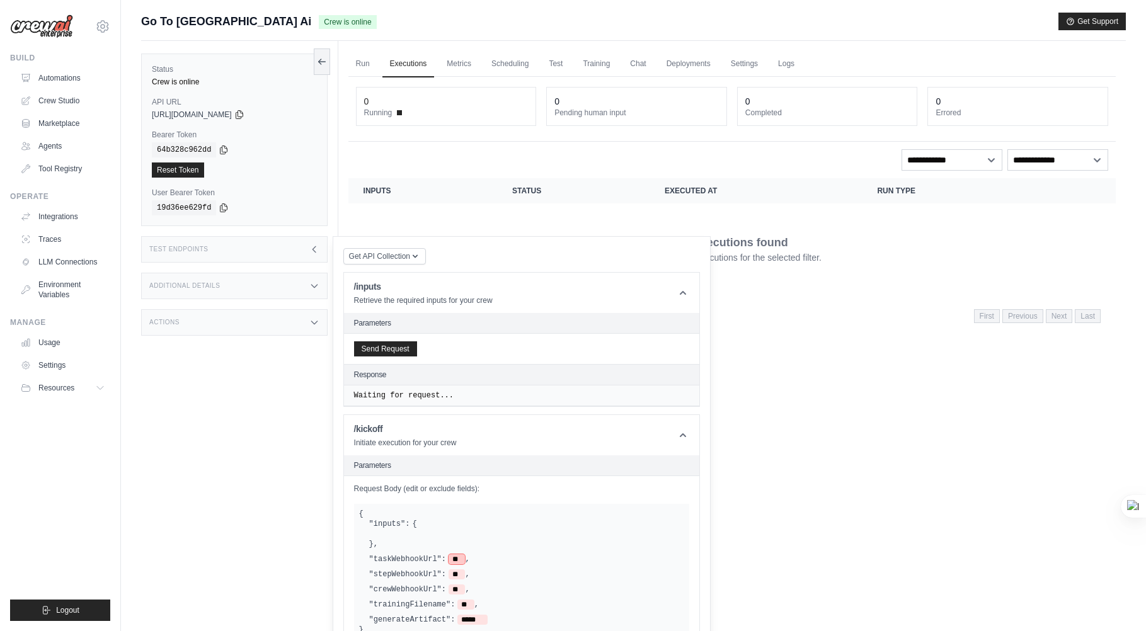
click at [457, 556] on span "**" at bounding box center [457, 559] width 16 height 10
click at [450, 531] on div at bounding box center [526, 534] width 315 height 10
click at [434, 522] on div ""inputs": { } ," at bounding box center [526, 534] width 315 height 30
click at [420, 527] on div ""inputs": { } ," at bounding box center [526, 534] width 315 height 30
click at [420, 522] on div ""inputs": { } ," at bounding box center [526, 534] width 315 height 30
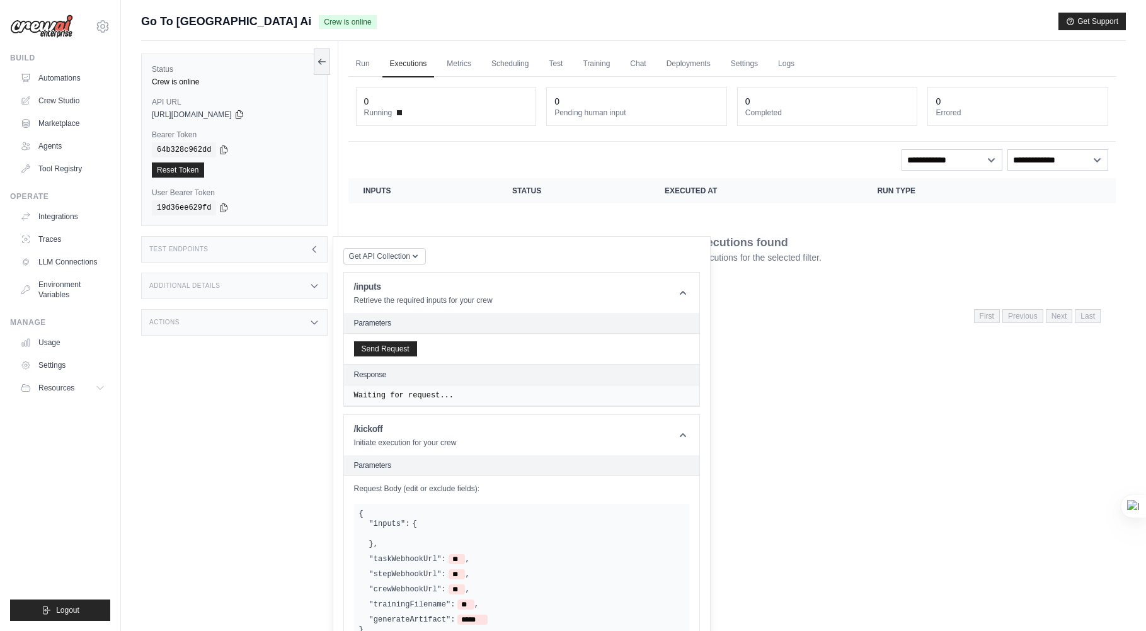
click at [420, 521] on div ""inputs": { } ," at bounding box center [526, 534] width 315 height 30
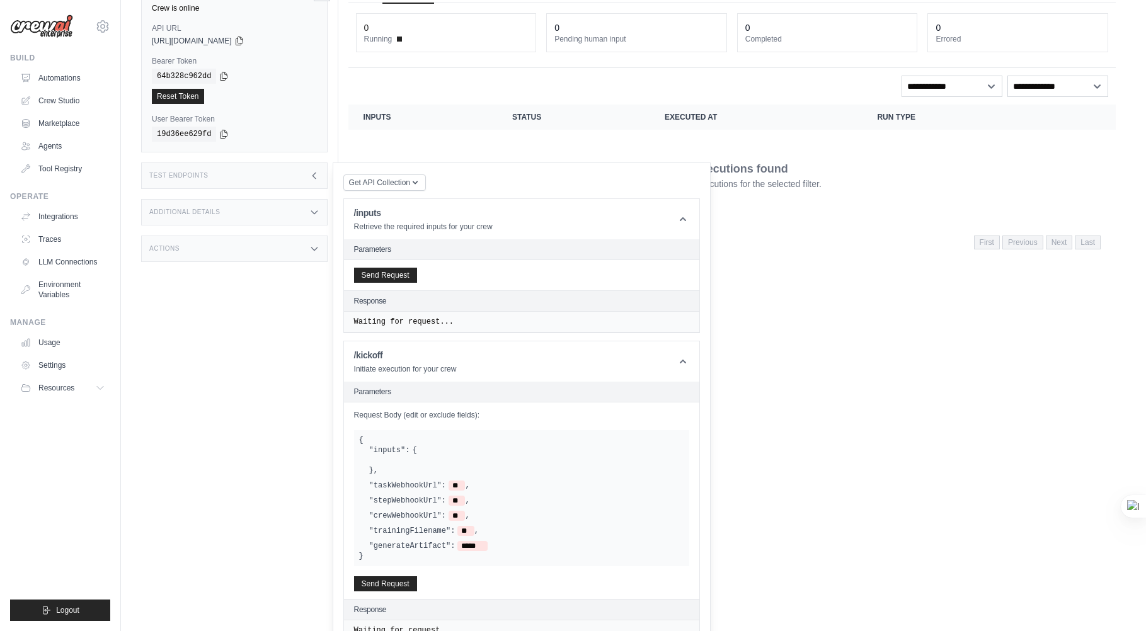
scroll to position [144, 0]
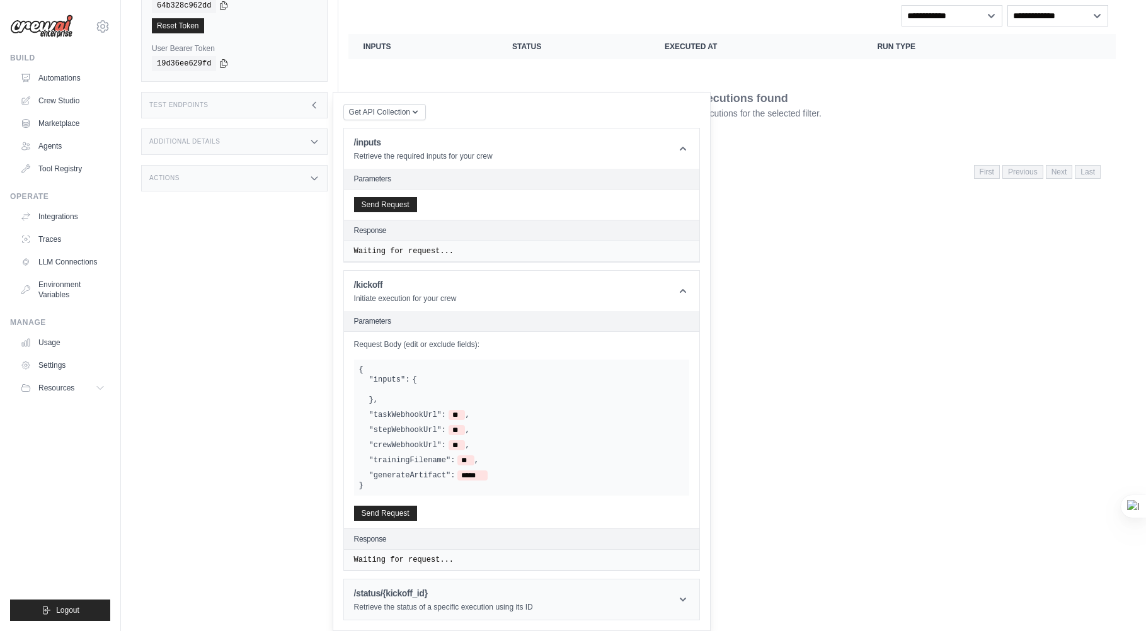
click at [597, 590] on header "/status/{kickoff_id} Retrieve the status of a specific execution using its ID" at bounding box center [521, 600] width 355 height 40
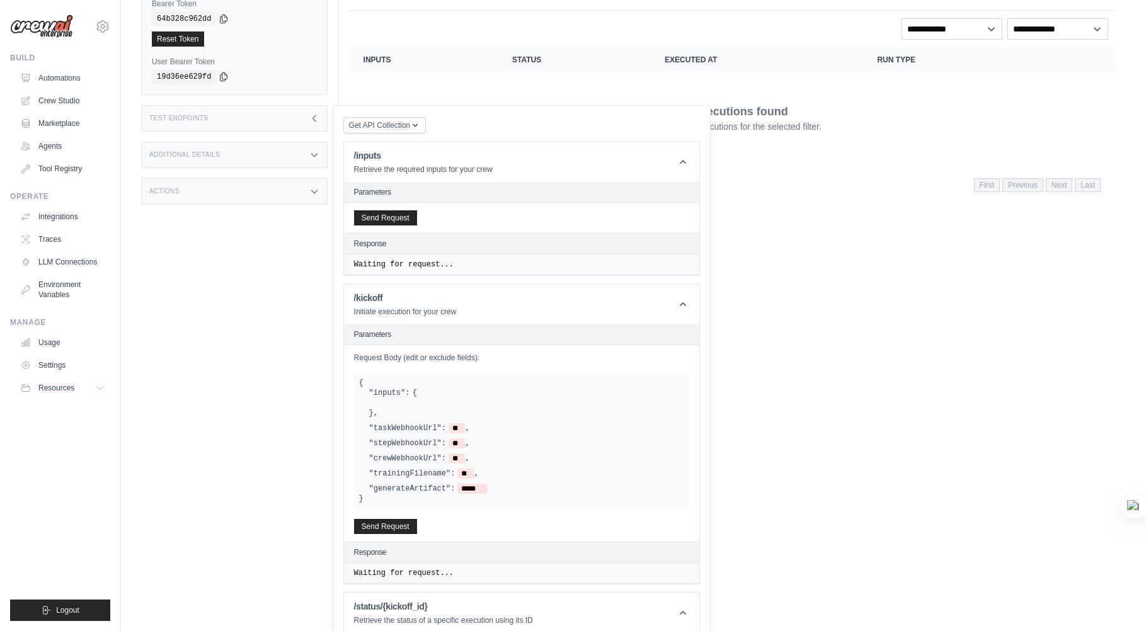
scroll to position [0, 0]
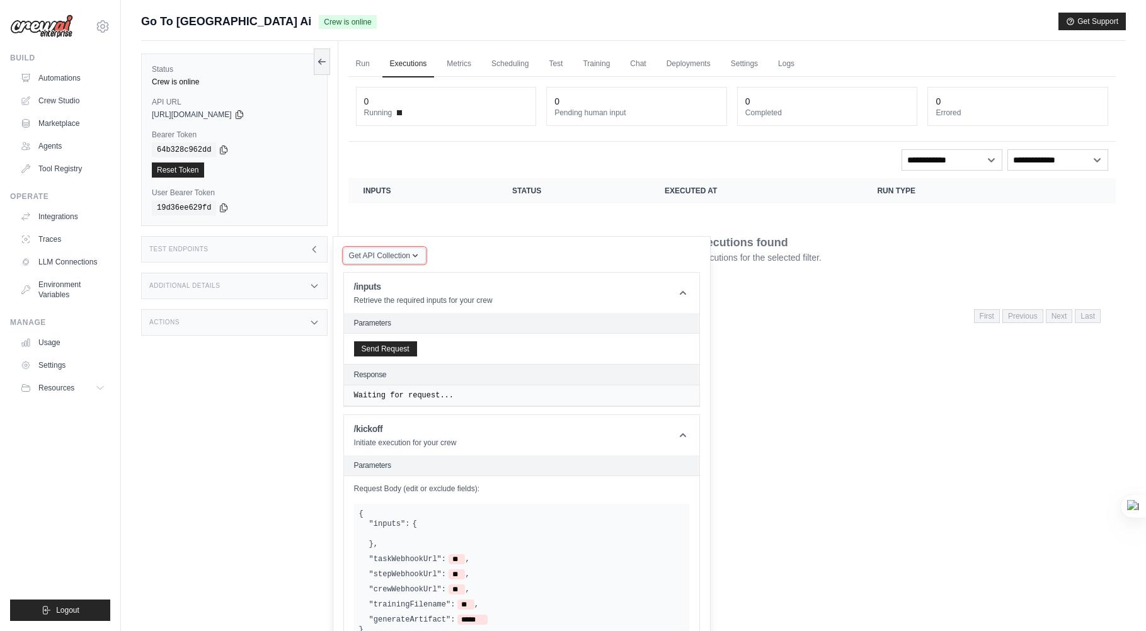
click at [392, 255] on span "Get API Collection" at bounding box center [379, 256] width 61 height 10
click at [392, 280] on div "Postman API Collection" at bounding box center [413, 283] width 121 height 13
click at [396, 251] on span "Get API Collection" at bounding box center [379, 256] width 61 height 10
click at [400, 273] on div "Postman API Collection" at bounding box center [413, 283] width 141 height 23
click at [408, 254] on span "Get API Collection" at bounding box center [379, 256] width 61 height 10
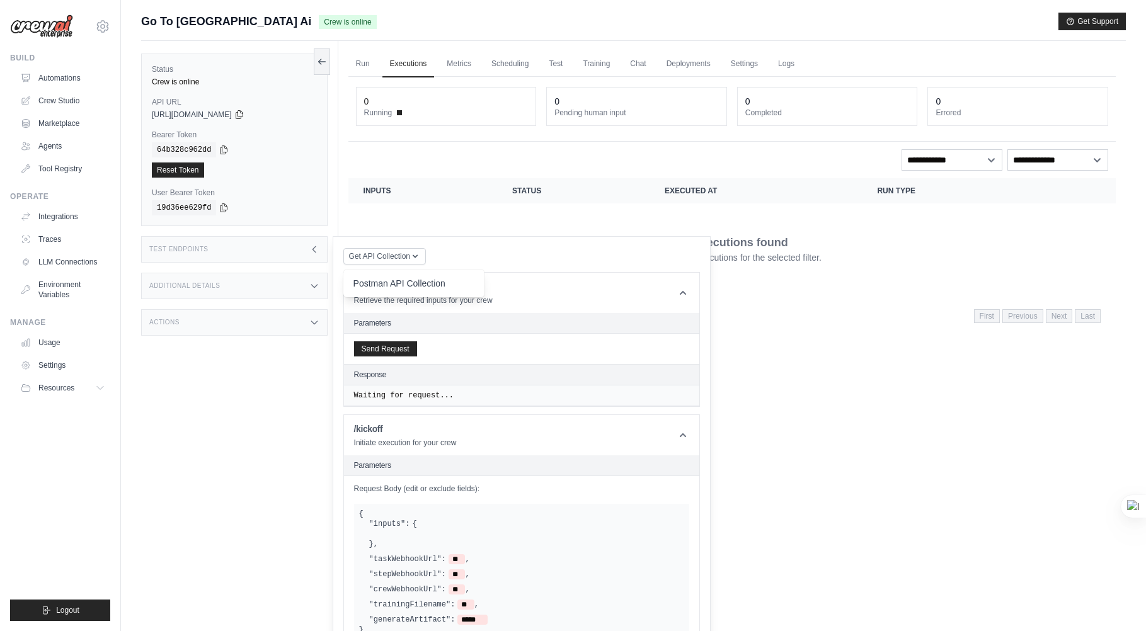
click at [401, 278] on div "Postman API Collection" at bounding box center [413, 283] width 121 height 13
click at [301, 244] on div "Test Endpoints" at bounding box center [234, 249] width 186 height 26
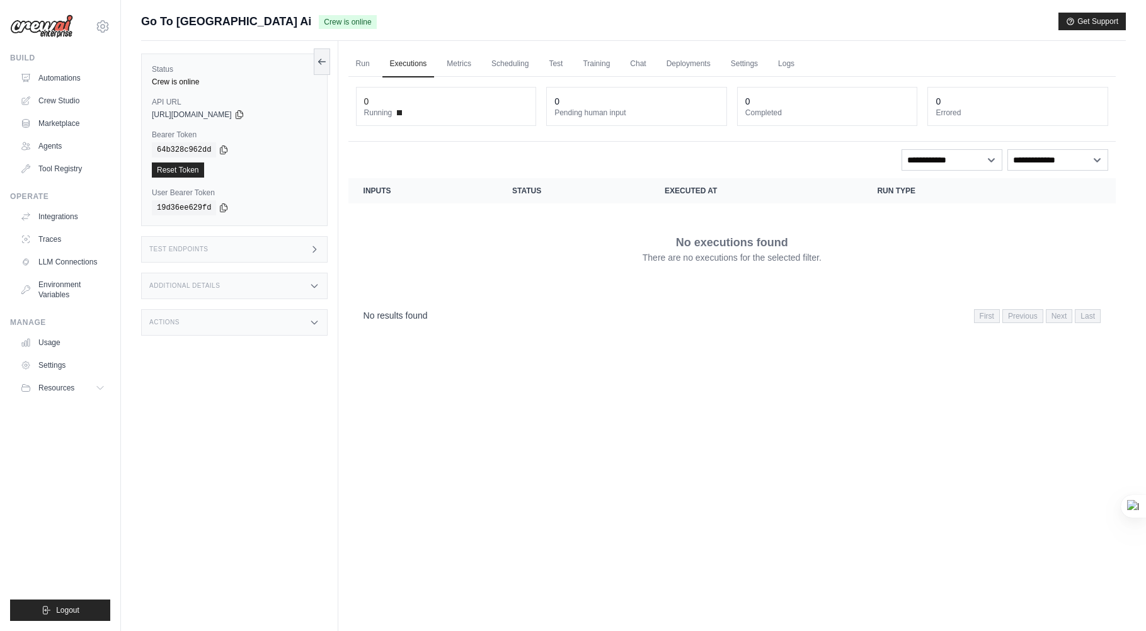
click at [299, 283] on div "Additional Details" at bounding box center [234, 286] width 186 height 26
click at [297, 328] on div "Actions" at bounding box center [234, 322] width 186 height 26
click at [691, 70] on link "Deployments" at bounding box center [688, 64] width 59 height 26
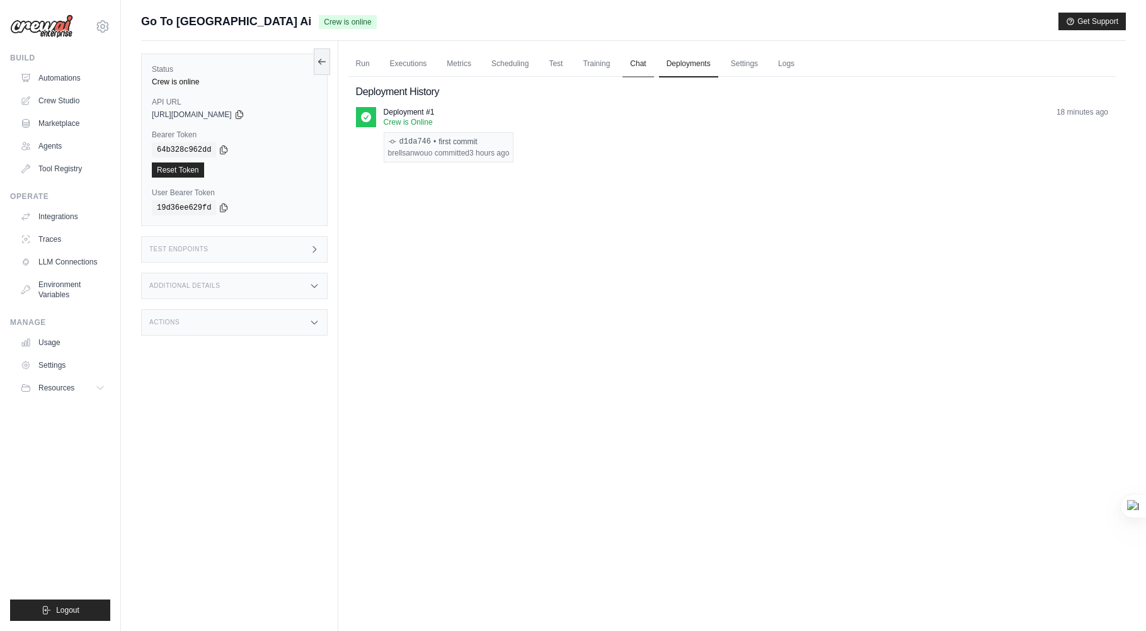
click at [634, 66] on link "Chat" at bounding box center [637, 64] width 31 height 26
click at [592, 64] on link "Training" at bounding box center [596, 64] width 42 height 26
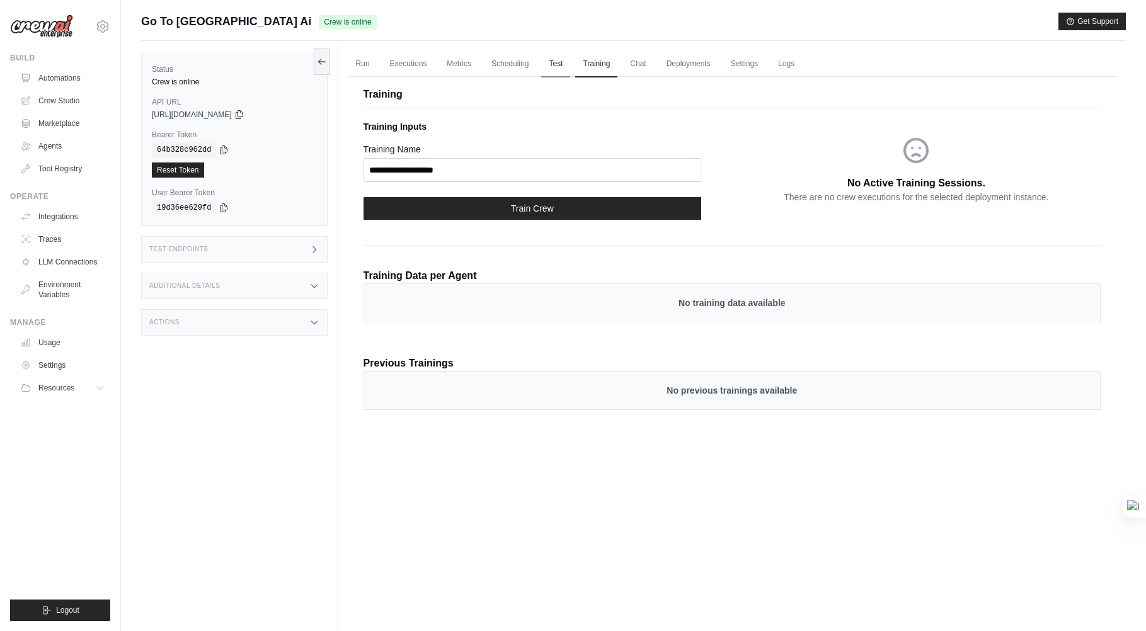
click at [557, 57] on link "Test" at bounding box center [555, 64] width 29 height 26
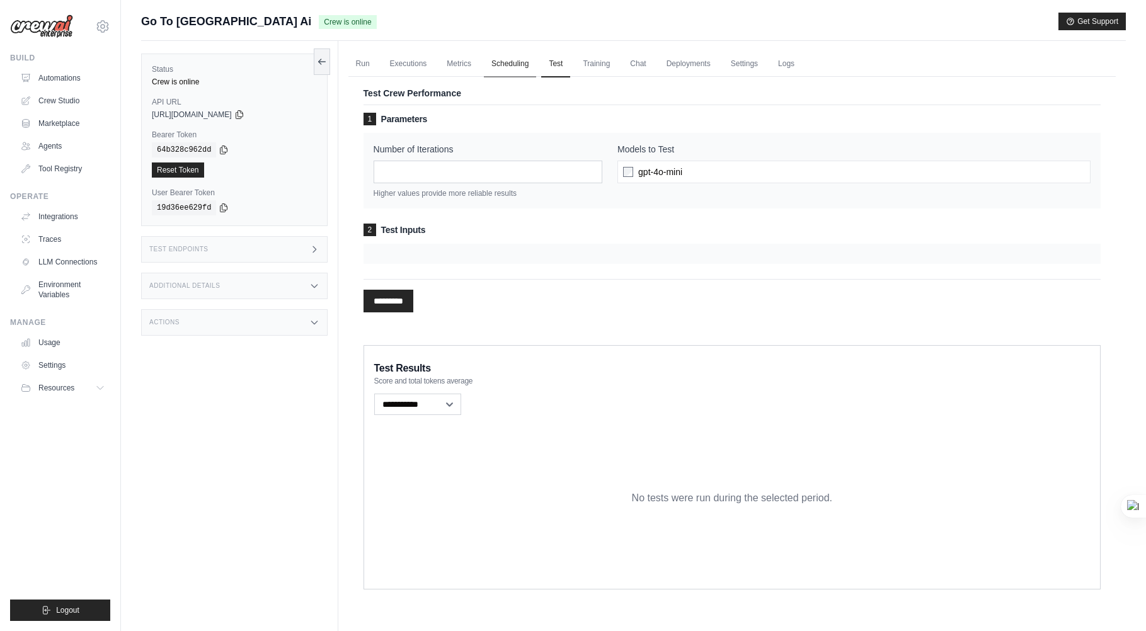
click at [505, 61] on link "Scheduling" at bounding box center [510, 64] width 52 height 26
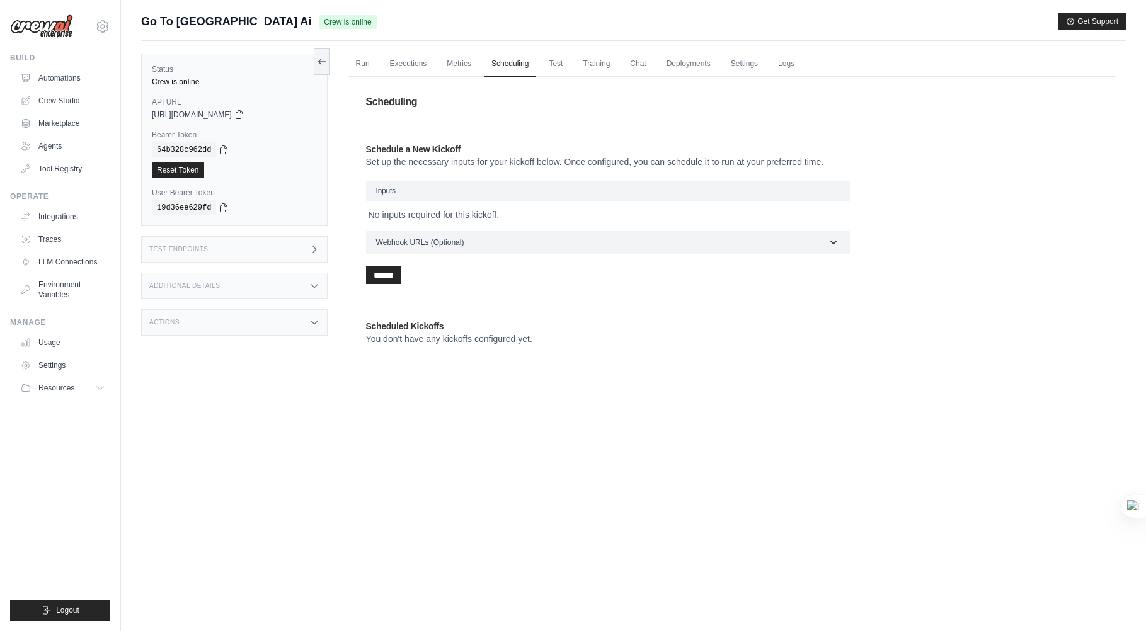
click at [469, 185] on h3 "Inputs" at bounding box center [608, 191] width 484 height 20
click at [466, 192] on h3 "Inputs" at bounding box center [608, 191] width 484 height 20
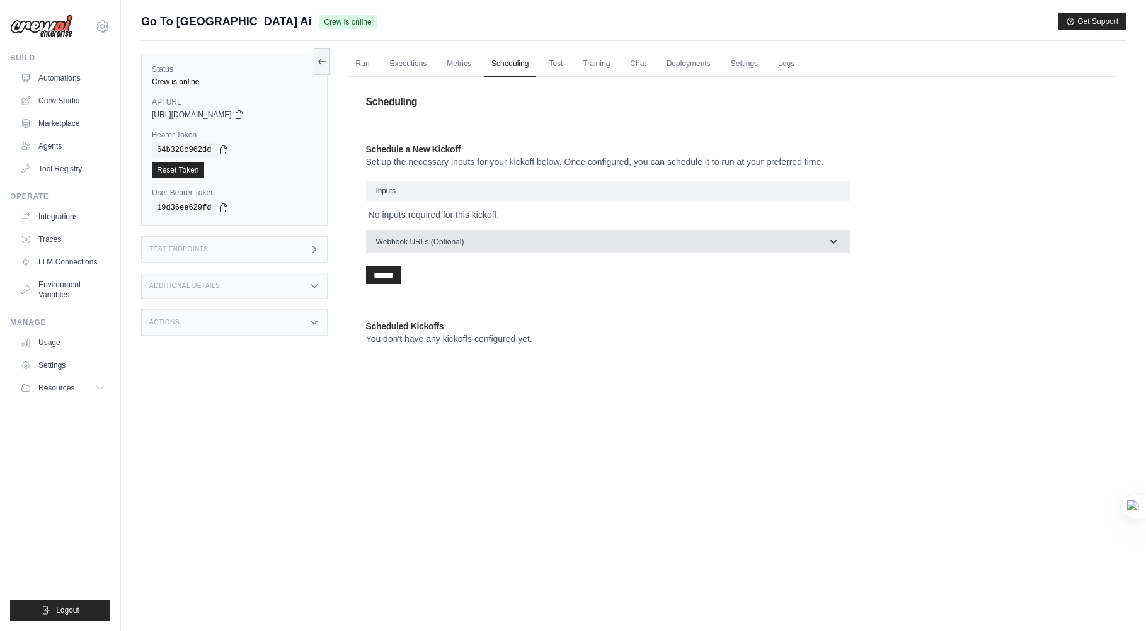
click at [459, 243] on span "Webhook URLs (Optional)" at bounding box center [420, 242] width 88 height 10
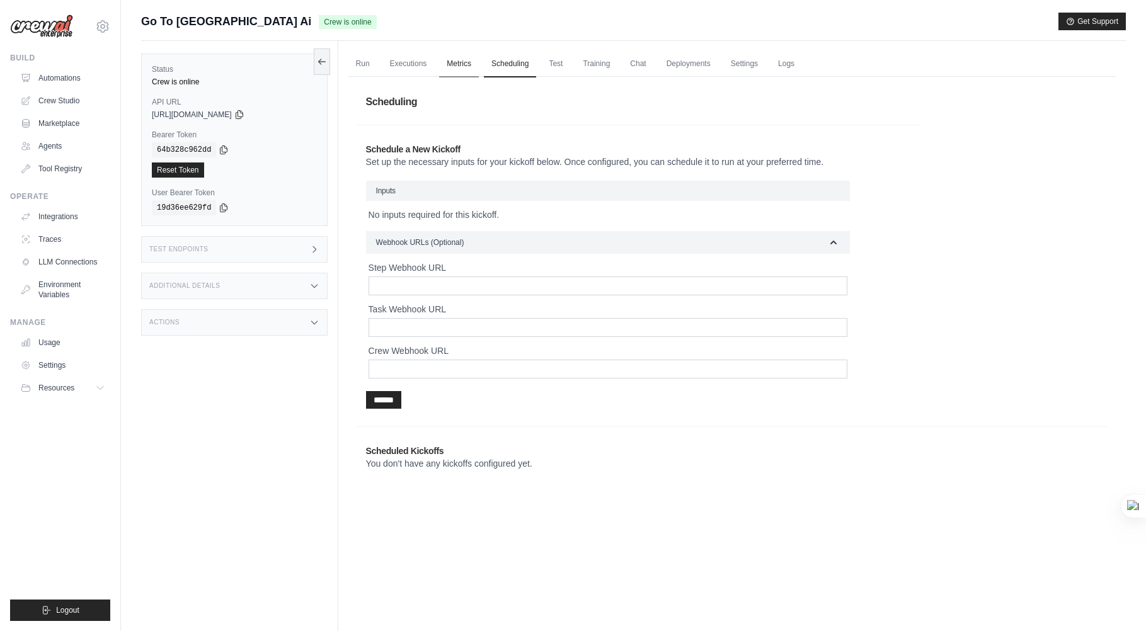
click at [459, 57] on link "Metrics" at bounding box center [459, 64] width 40 height 26
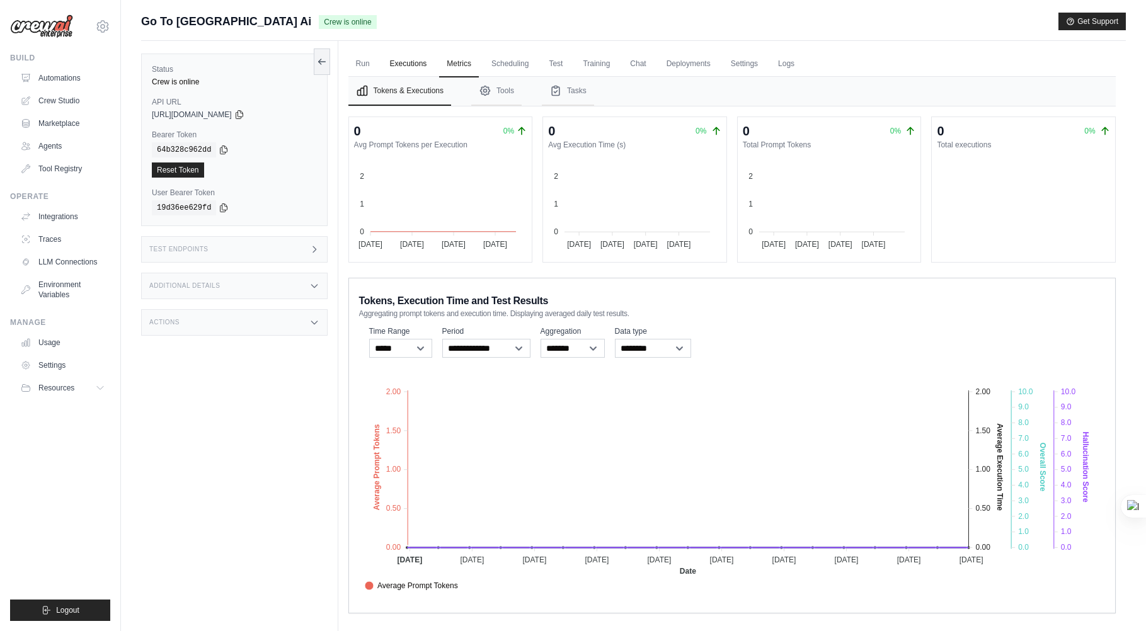
click at [418, 74] on link "Executions" at bounding box center [408, 64] width 52 height 26
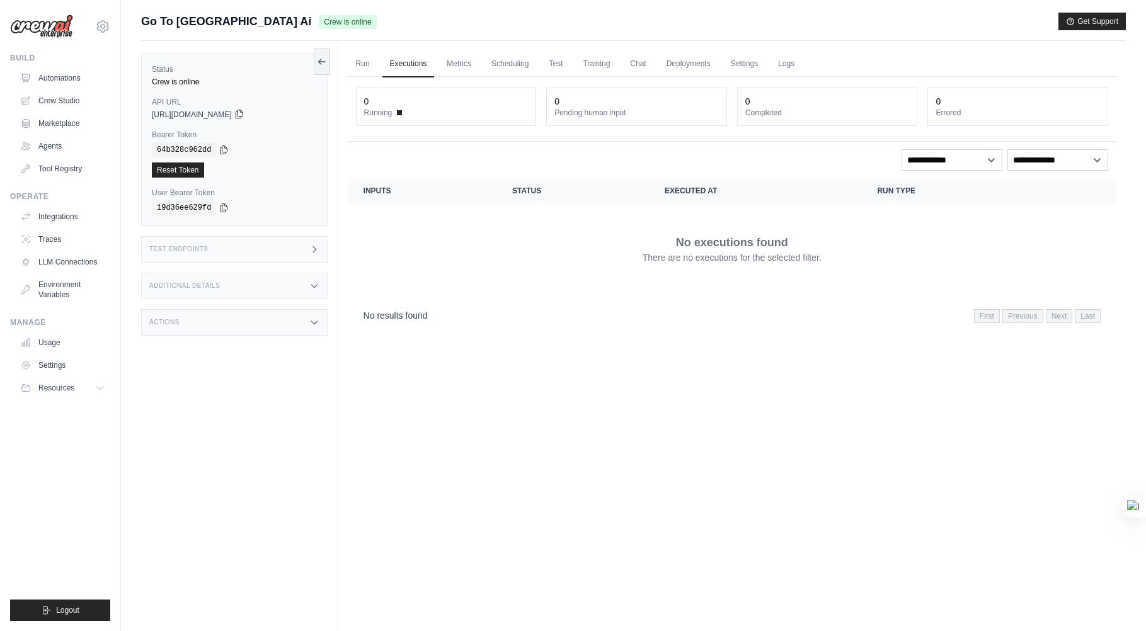
click at [243, 116] on icon at bounding box center [239, 114] width 7 height 8
click at [575, 278] on div "No executions found There are no executions for the selected filter." at bounding box center [732, 249] width 737 height 71
click at [314, 56] on button at bounding box center [322, 61] width 16 height 26
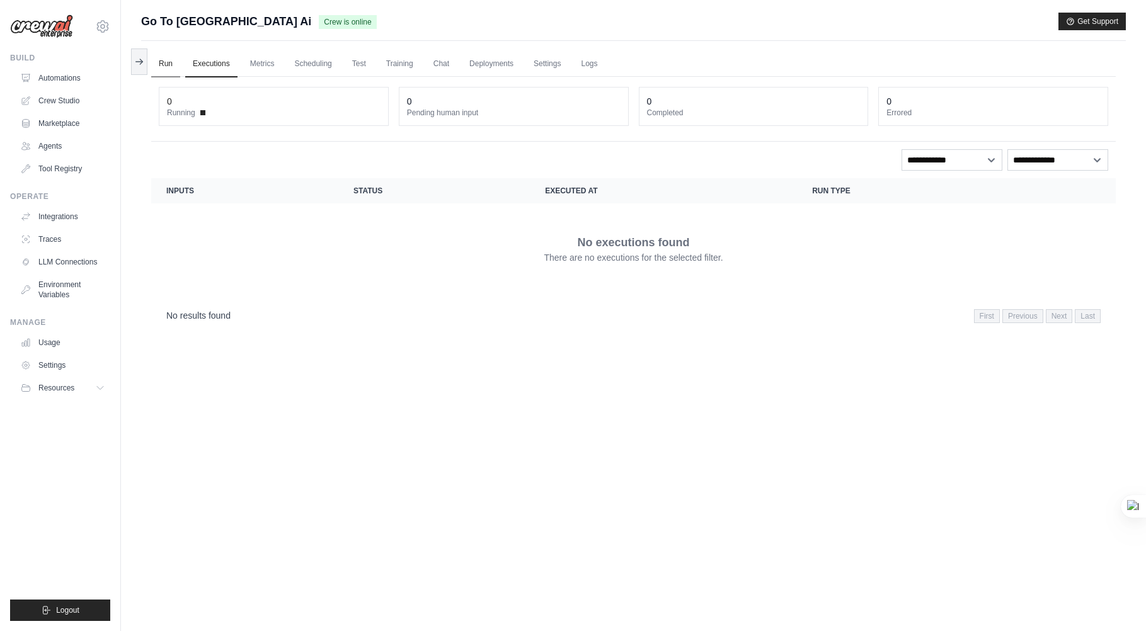
click at [169, 64] on link "Run" at bounding box center [165, 64] width 29 height 26
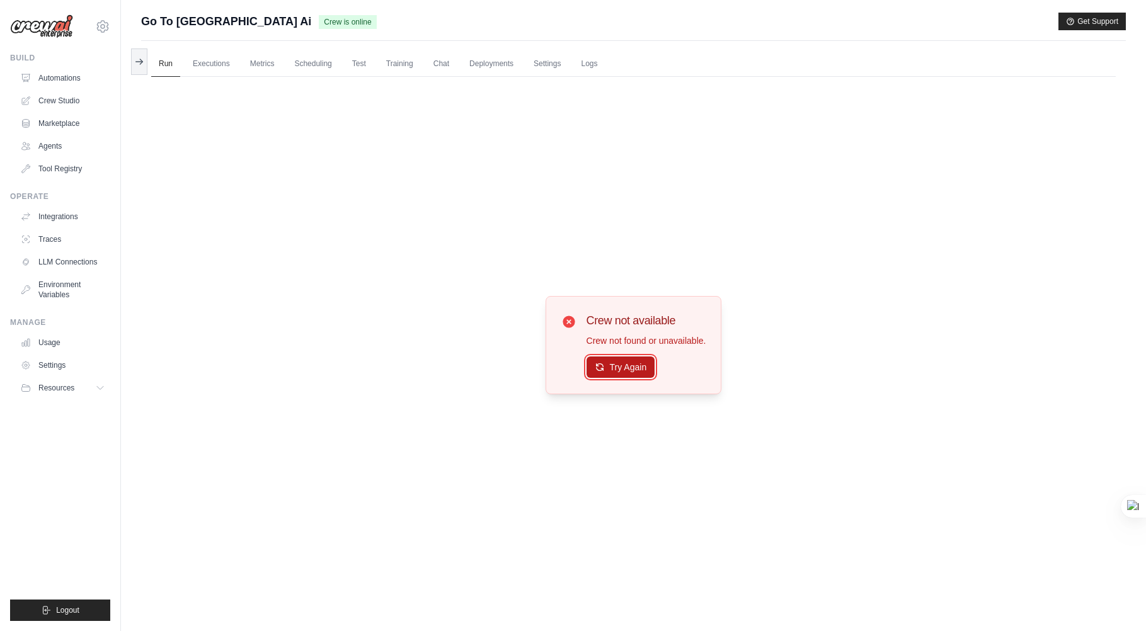
click at [622, 359] on button "Try Again" at bounding box center [621, 367] width 69 height 21
click at [623, 358] on button "Try Again" at bounding box center [621, 367] width 69 height 21
click at [200, 62] on link "Executions" at bounding box center [211, 64] width 52 height 26
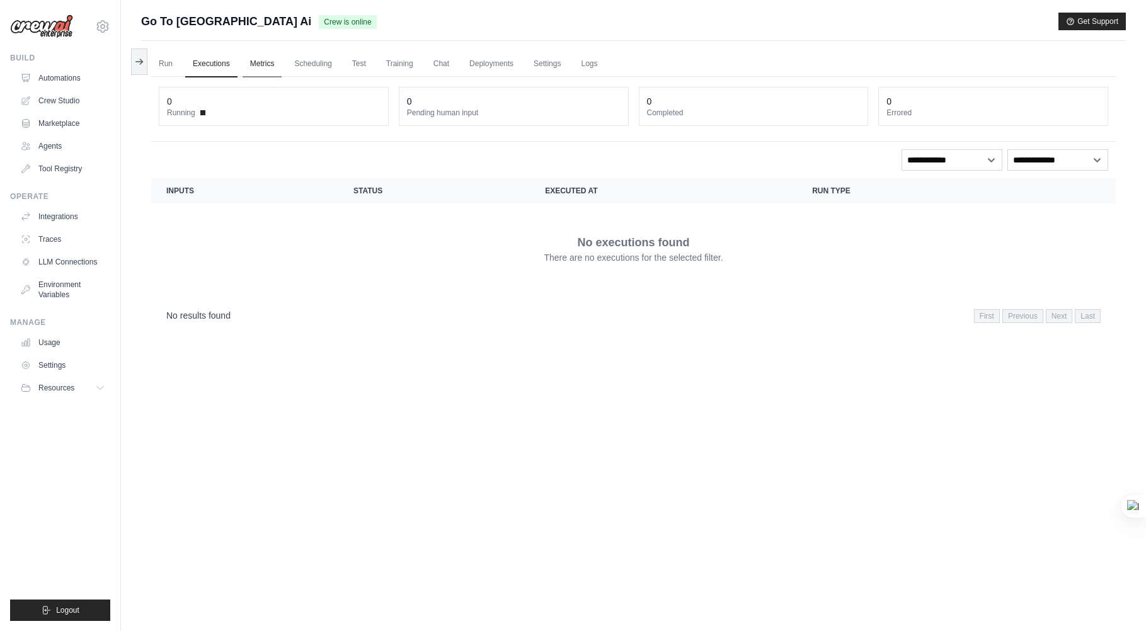
click at [246, 64] on link "Metrics" at bounding box center [263, 64] width 40 height 26
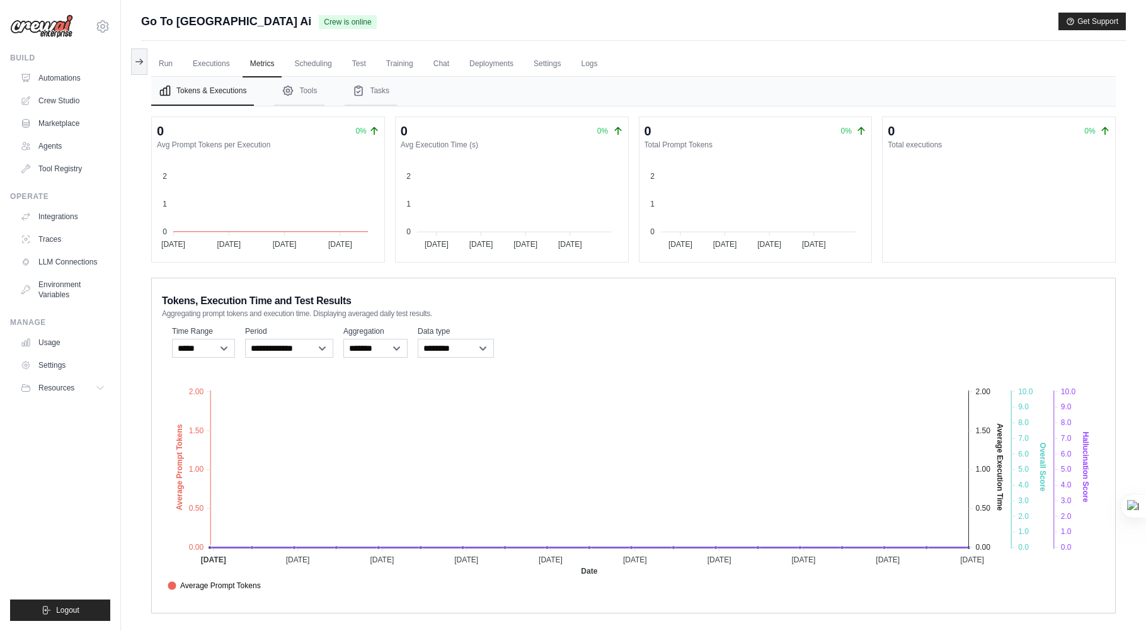
click at [192, 21] on span "Go To [GEOGRAPHIC_DATA] Ai" at bounding box center [226, 22] width 170 height 18
click at [96, 30] on icon at bounding box center [102, 26] width 15 height 15
click at [76, 78] on link "Automations" at bounding box center [63, 78] width 95 height 20
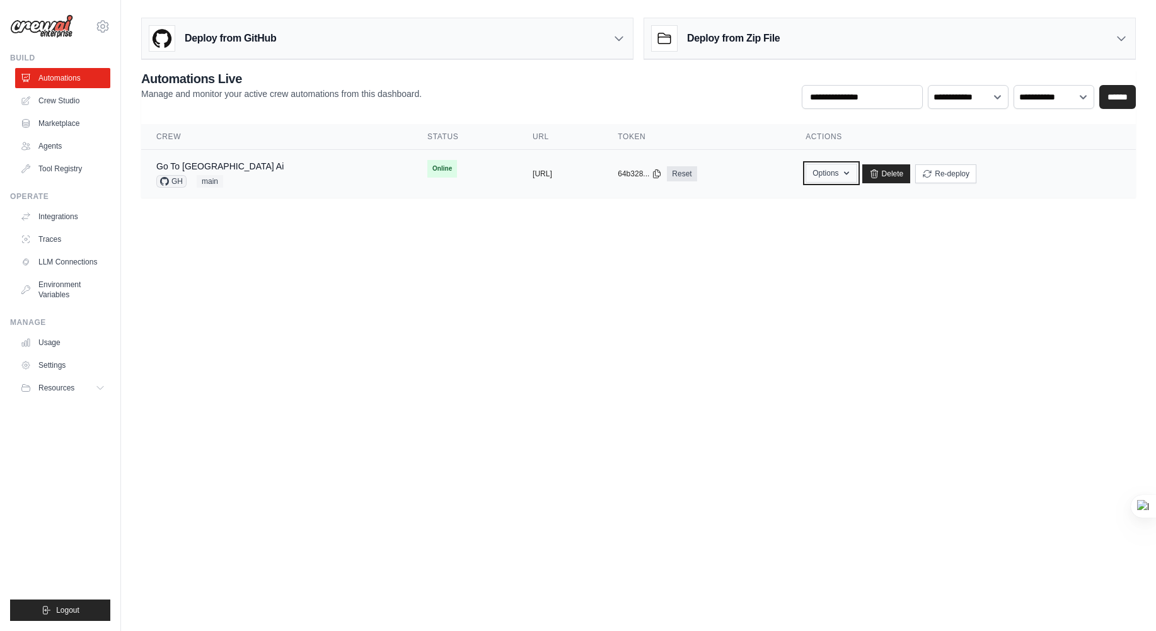
click at [849, 173] on button "Options" at bounding box center [830, 173] width 51 height 19
click at [848, 173] on button "Options" at bounding box center [830, 173] width 51 height 19
click at [174, 168] on link "Go To [GEOGRAPHIC_DATA] Ai" at bounding box center [219, 166] width 127 height 10
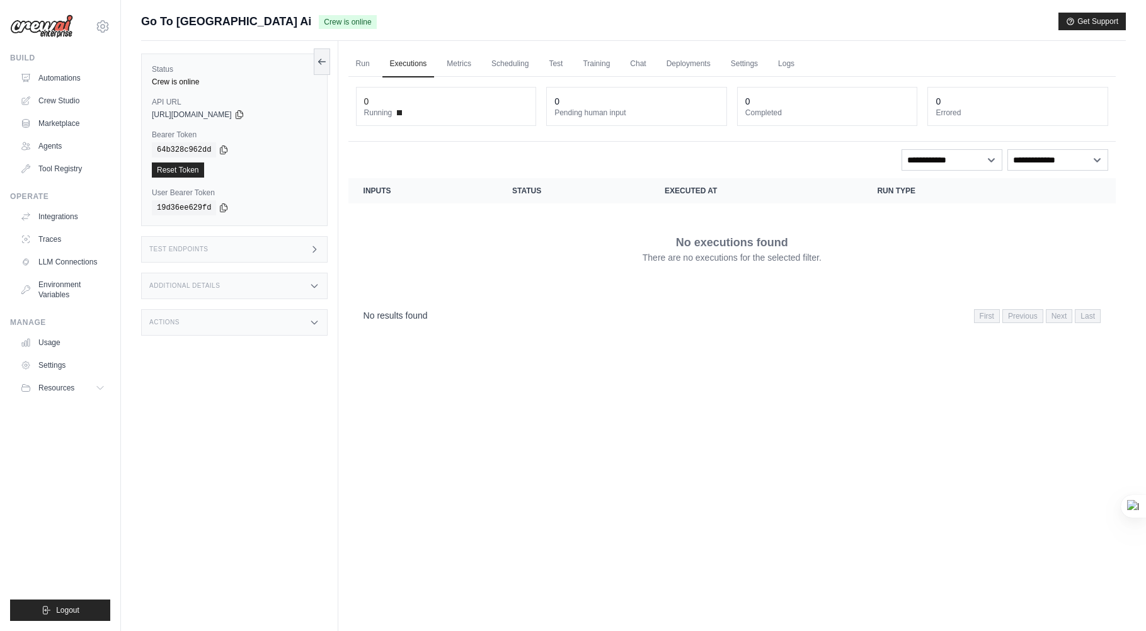
click at [257, 253] on div "Test Endpoints" at bounding box center [234, 249] width 186 height 26
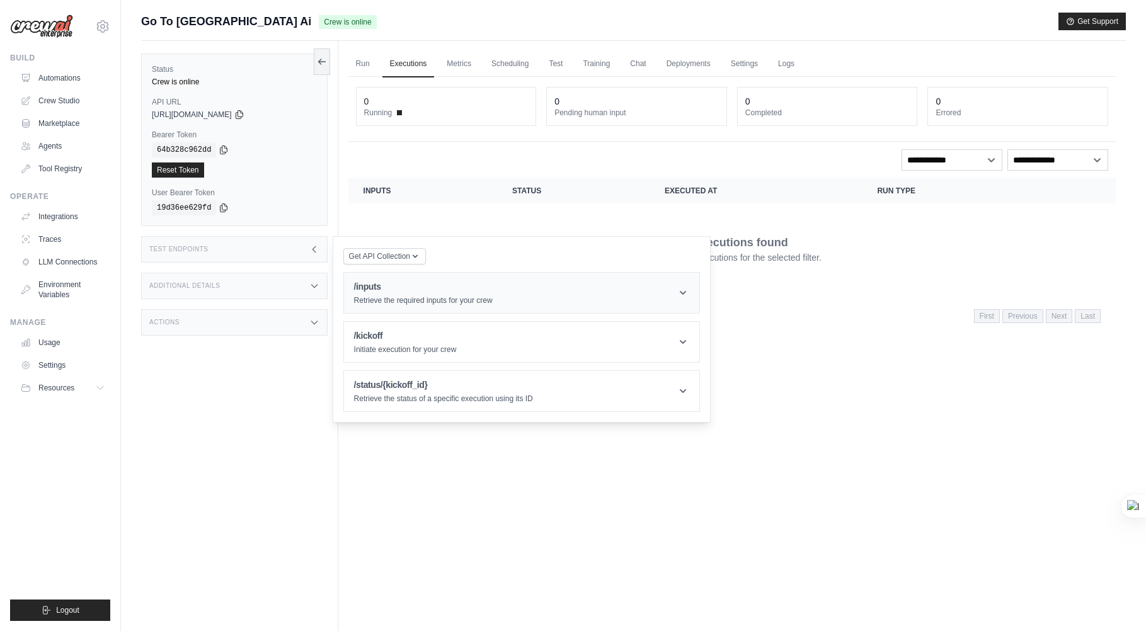
click at [377, 294] on div "/inputs Retrieve the required inputs for your crew" at bounding box center [423, 292] width 139 height 25
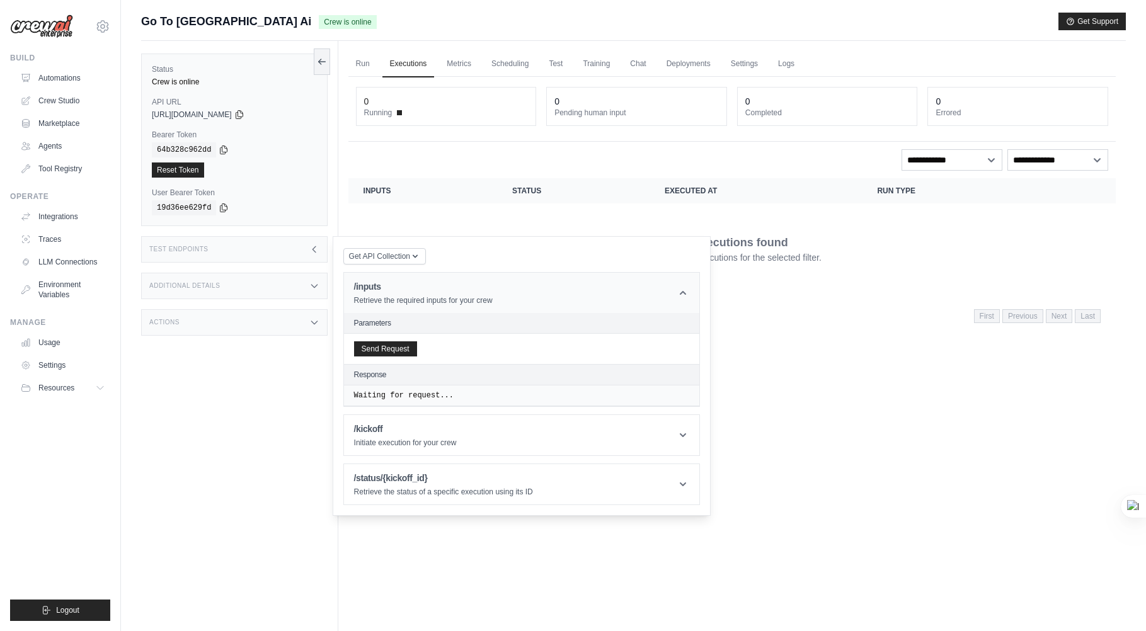
click at [377, 294] on div "/inputs Retrieve the required inputs for your crew" at bounding box center [423, 292] width 139 height 25
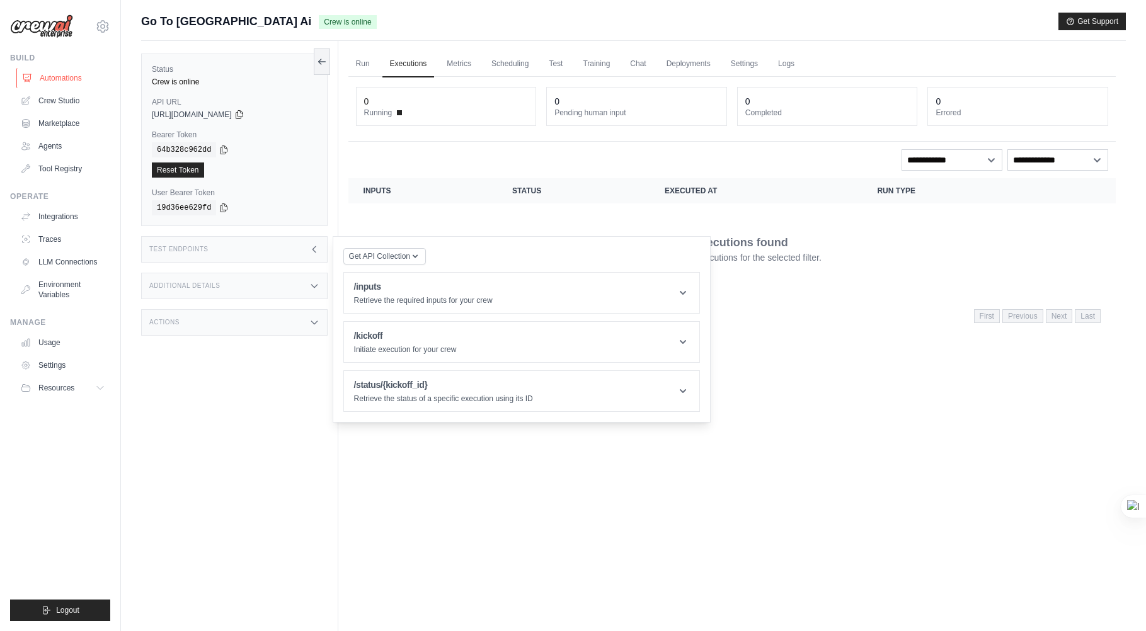
click at [60, 75] on link "Automations" at bounding box center [63, 78] width 95 height 20
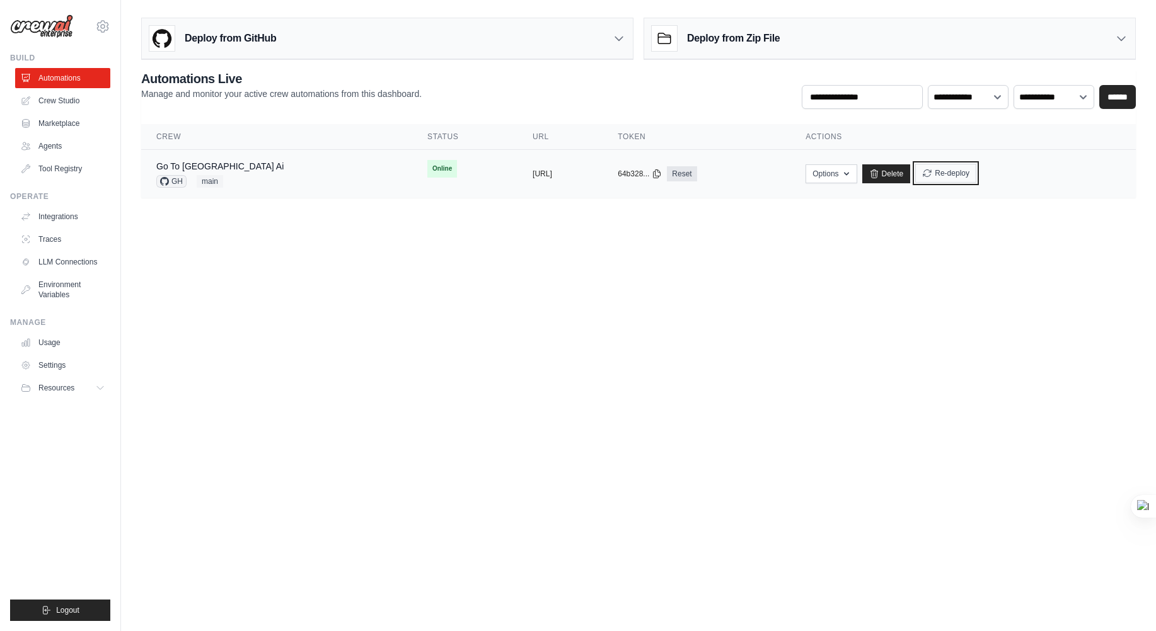
click at [958, 178] on button "Re-deploy" at bounding box center [945, 173] width 61 height 19
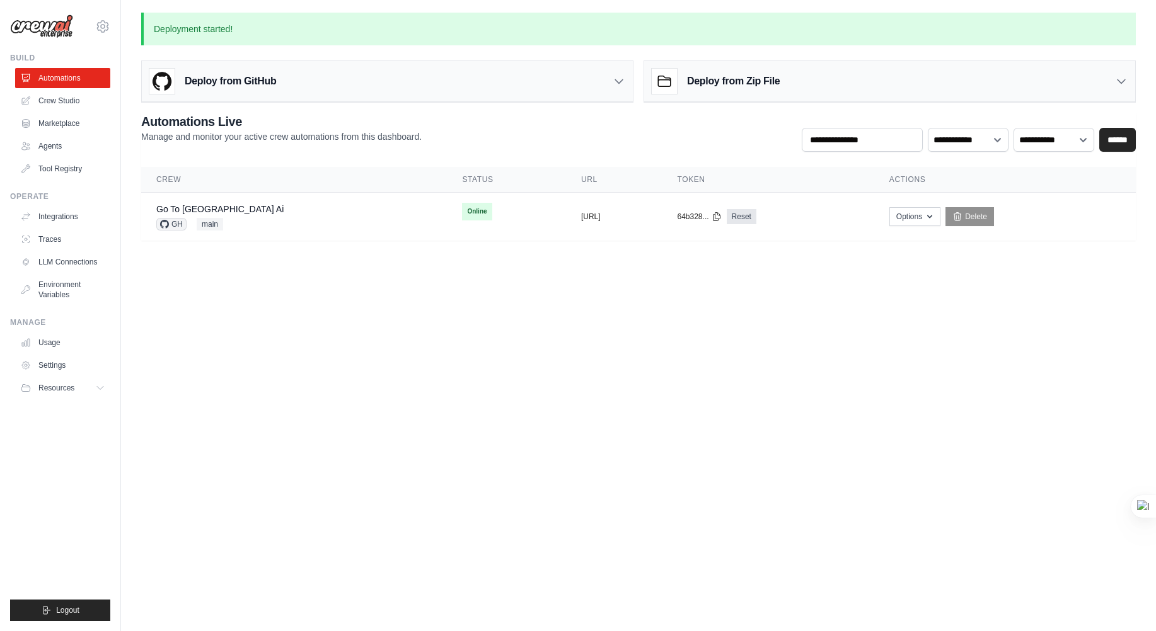
drag, startPoint x: 502, startPoint y: 221, endPoint x: 439, endPoint y: 271, distance: 80.7
click at [439, 271] on body "crewai@novalitix.com Settings Build Automations Crew Studio" at bounding box center [578, 315] width 1156 height 631
click at [581, 220] on button "https://go-to-japan-ai-babed22f-fcd" at bounding box center [591, 216] width 20 height 10
drag, startPoint x: 387, startPoint y: 322, endPoint x: 378, endPoint y: 323, distance: 9.5
click at [386, 323] on body "crewai@novalitix.com Settings Build Automations Crew Studio" at bounding box center [578, 315] width 1156 height 631
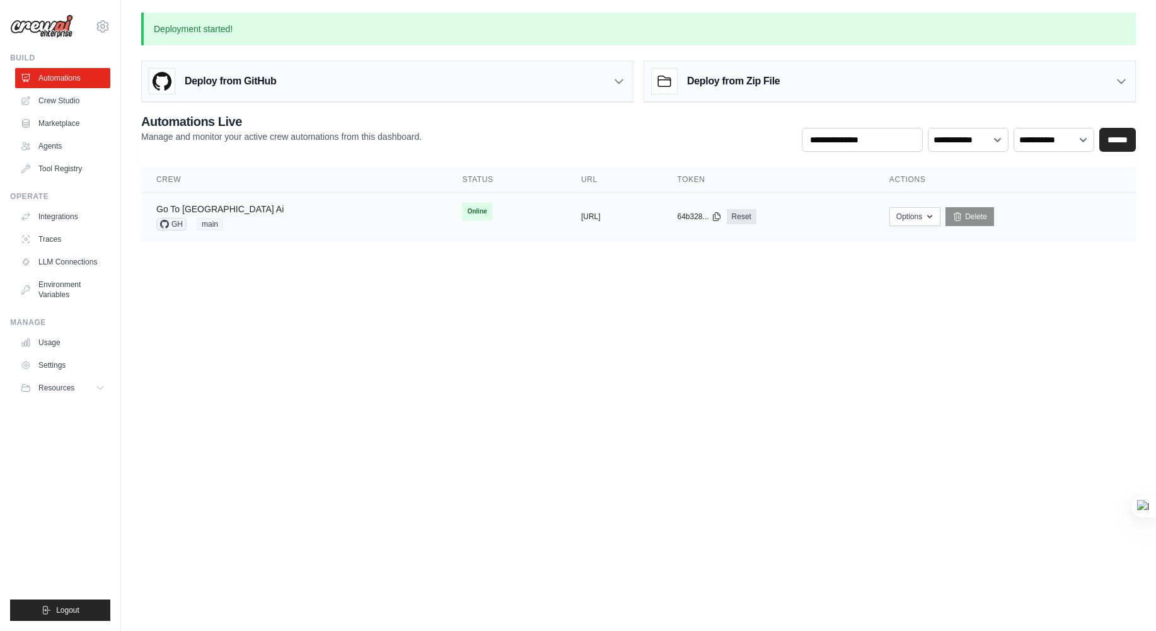
click at [196, 212] on link "Go To [GEOGRAPHIC_DATA] Ai" at bounding box center [219, 209] width 127 height 10
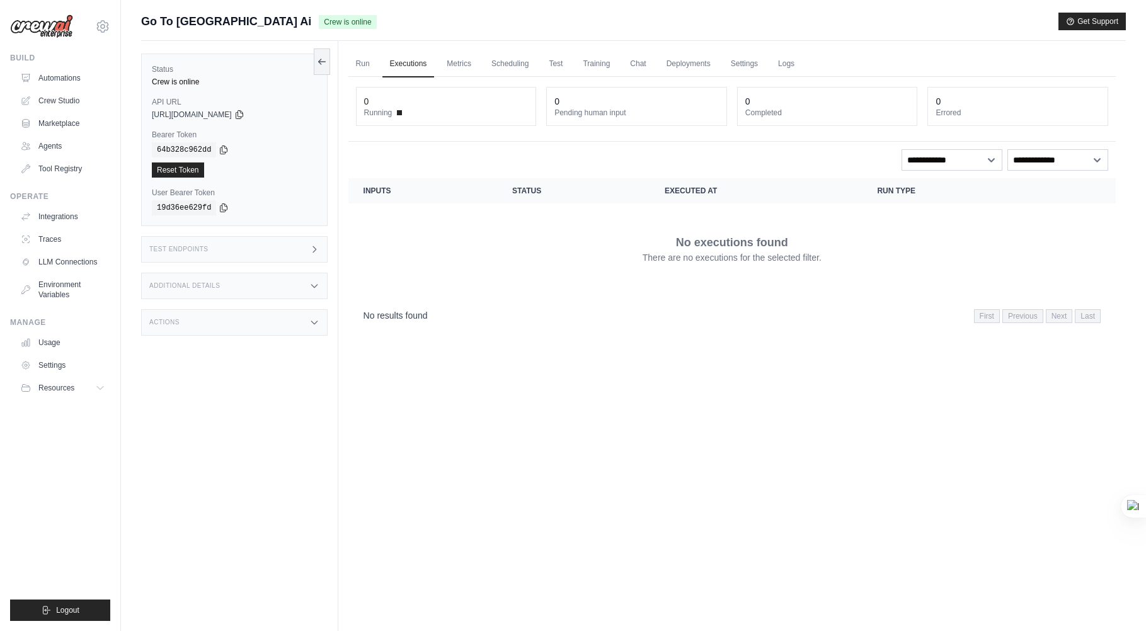
click at [254, 248] on div "Test Endpoints" at bounding box center [234, 249] width 186 height 26
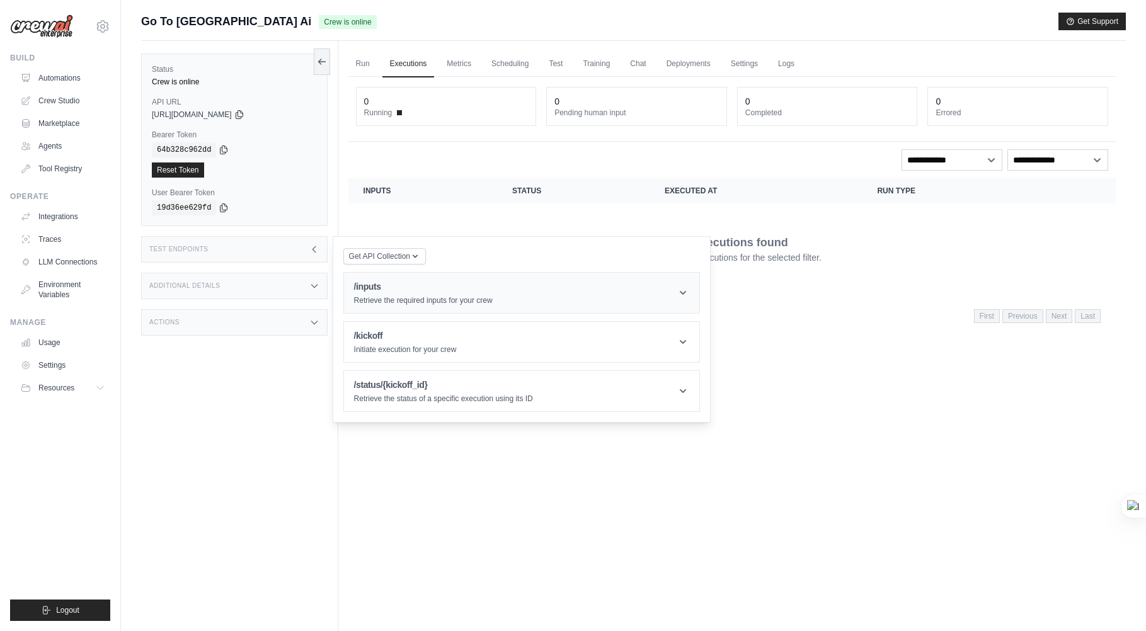
click at [510, 290] on header "/inputs Retrieve the required inputs for your crew" at bounding box center [521, 293] width 355 height 40
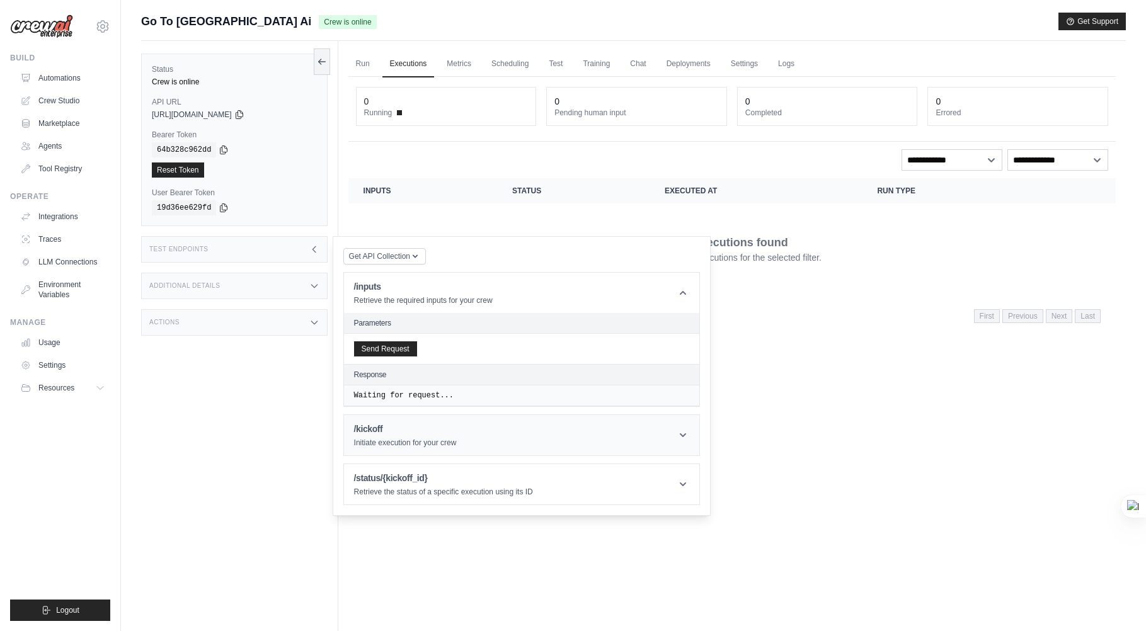
click at [461, 442] on header "/kickoff Initiate execution for your crew" at bounding box center [521, 435] width 355 height 40
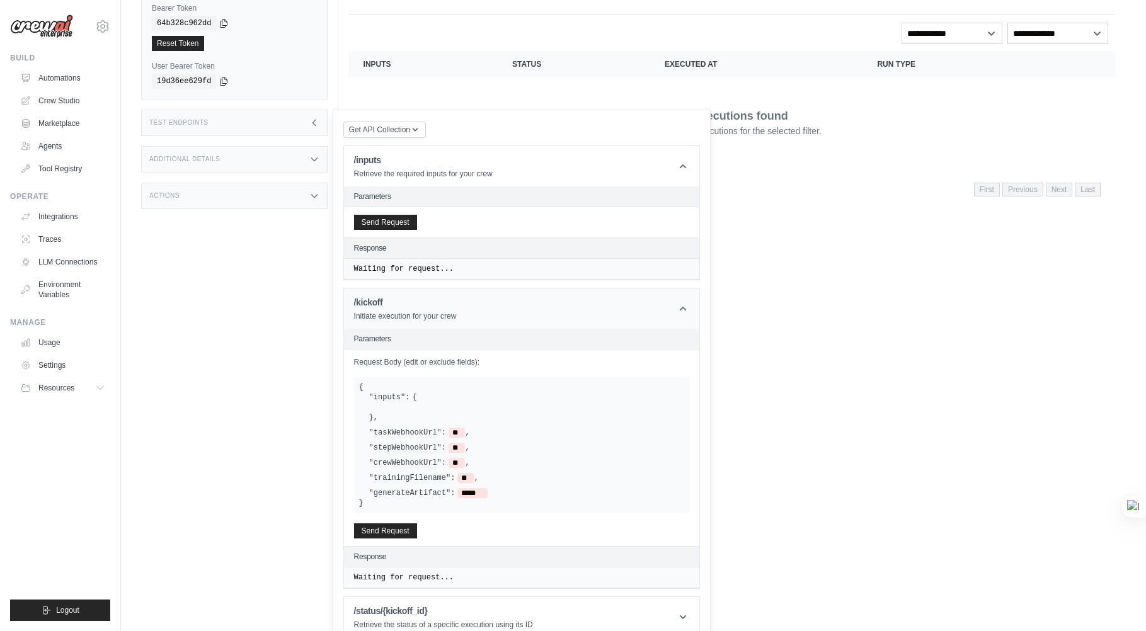
scroll to position [144, 0]
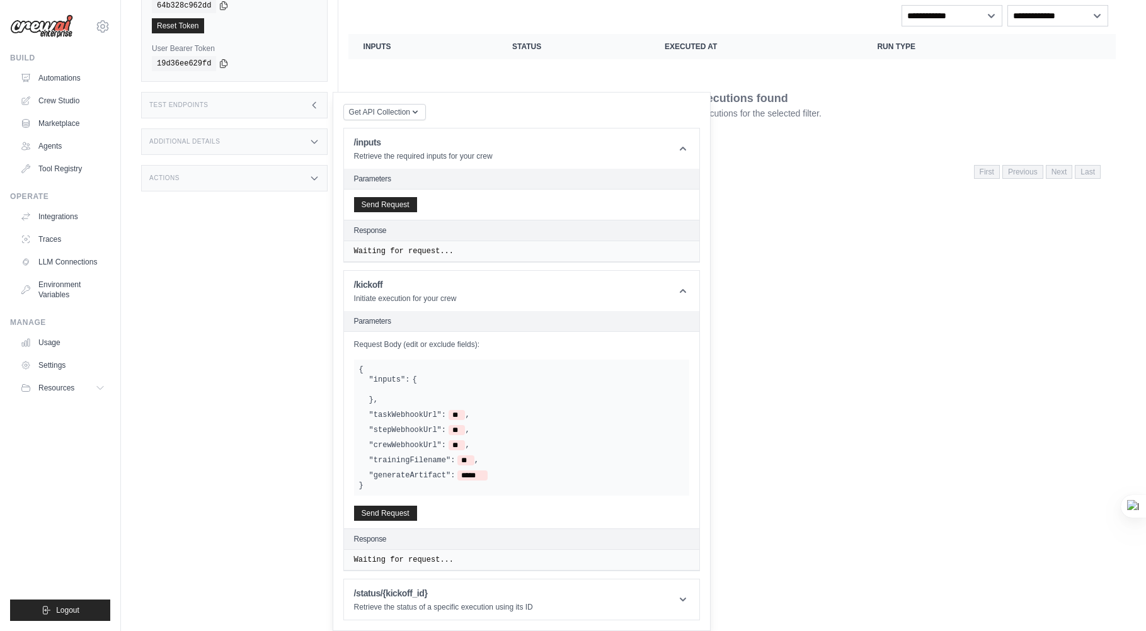
click at [400, 389] on div at bounding box center [526, 390] width 315 height 10
click at [391, 412] on label ""taskWebhookUrl":" at bounding box center [407, 415] width 77 height 10
click at [414, 419] on label ""taskWebhookUrl":" at bounding box center [407, 415] width 77 height 10
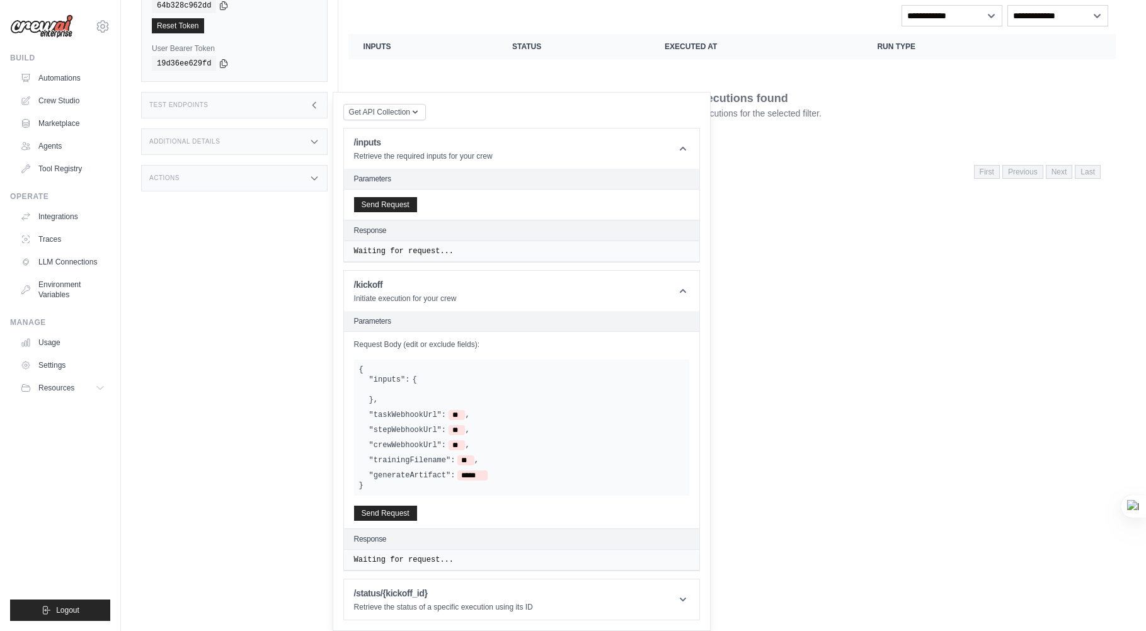
click at [414, 419] on label ""taskWebhookUrl":" at bounding box center [407, 415] width 77 height 10
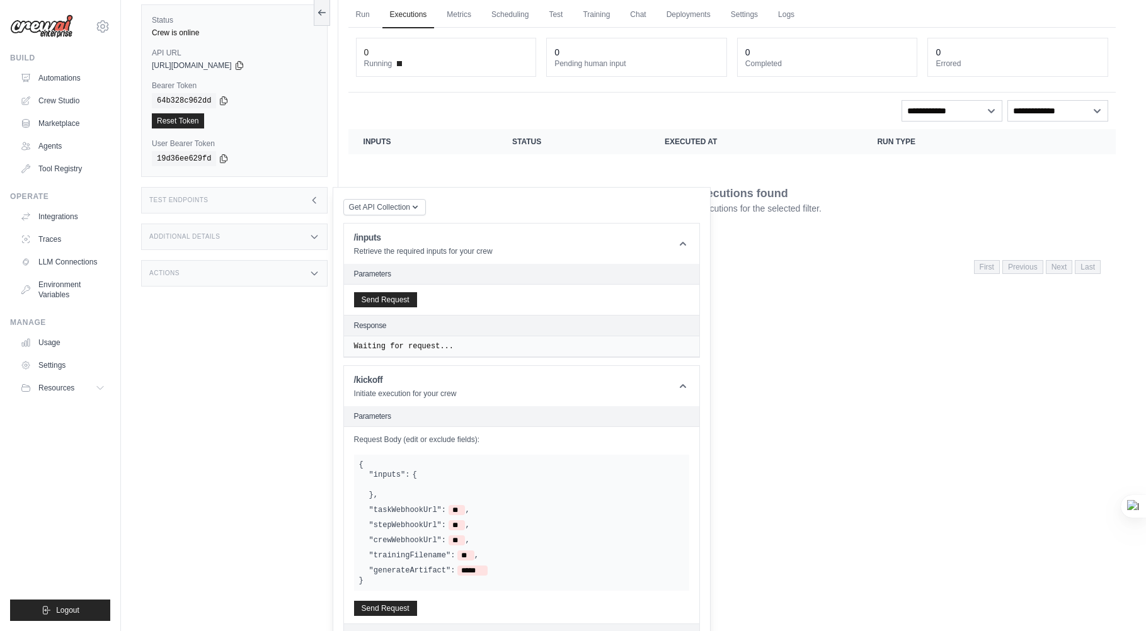
scroll to position [0, 0]
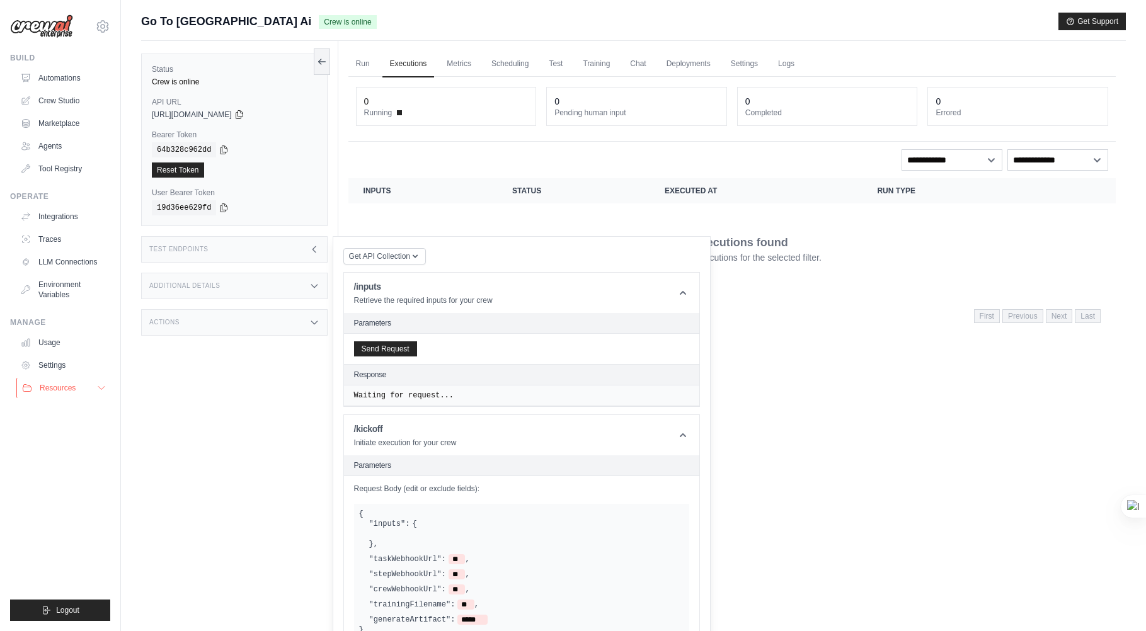
click at [95, 392] on button "Resources" at bounding box center [63, 388] width 95 height 20
click at [57, 362] on link "Settings" at bounding box center [63, 365] width 95 height 20
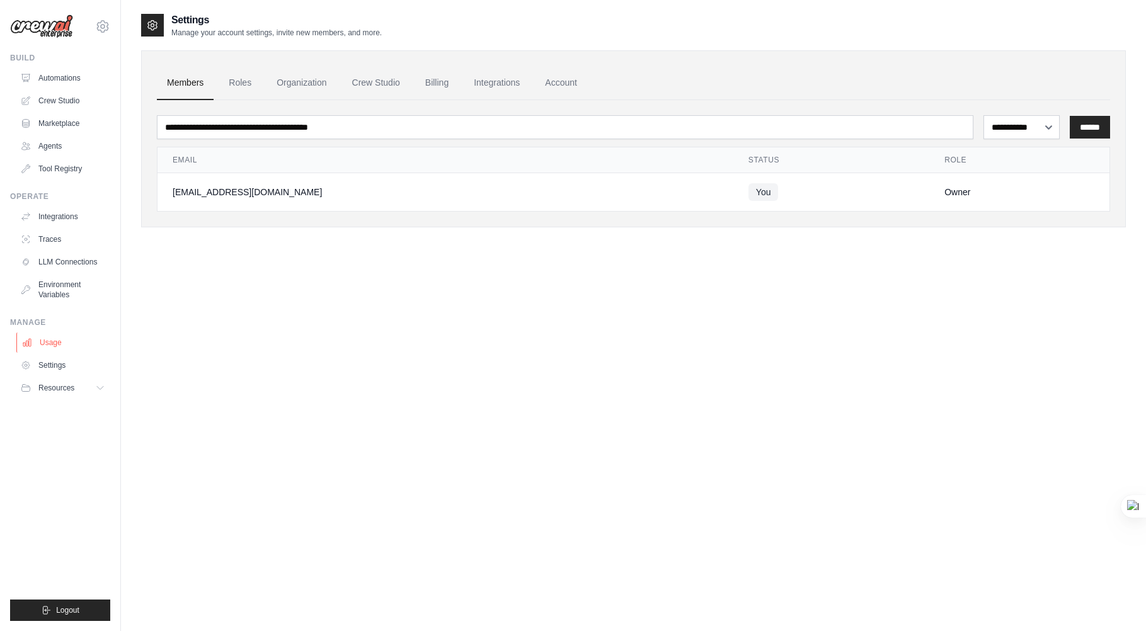
click at [60, 338] on link "Usage" at bounding box center [63, 343] width 95 height 20
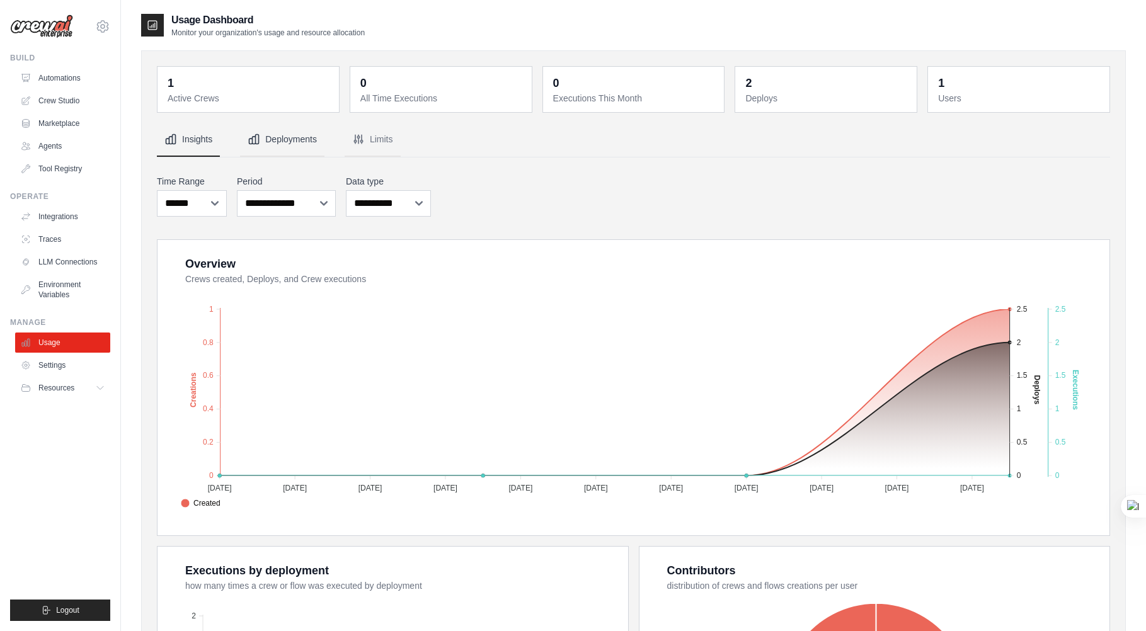
click at [268, 142] on button "Deployments" at bounding box center [282, 140] width 84 height 34
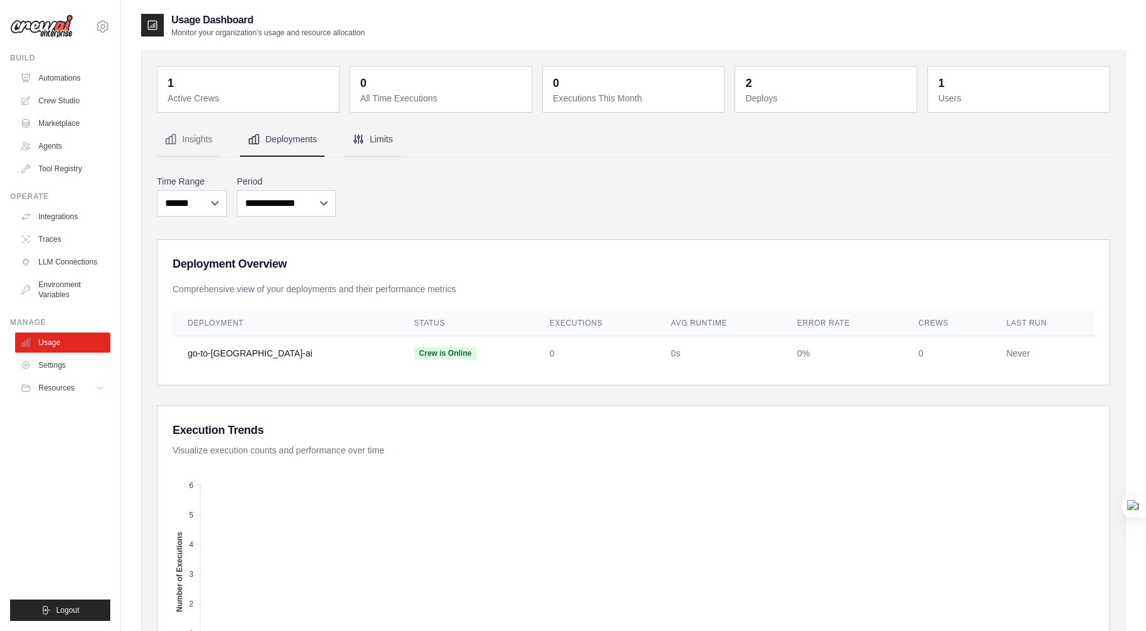
click at [376, 131] on button "Limits" at bounding box center [373, 140] width 56 height 34
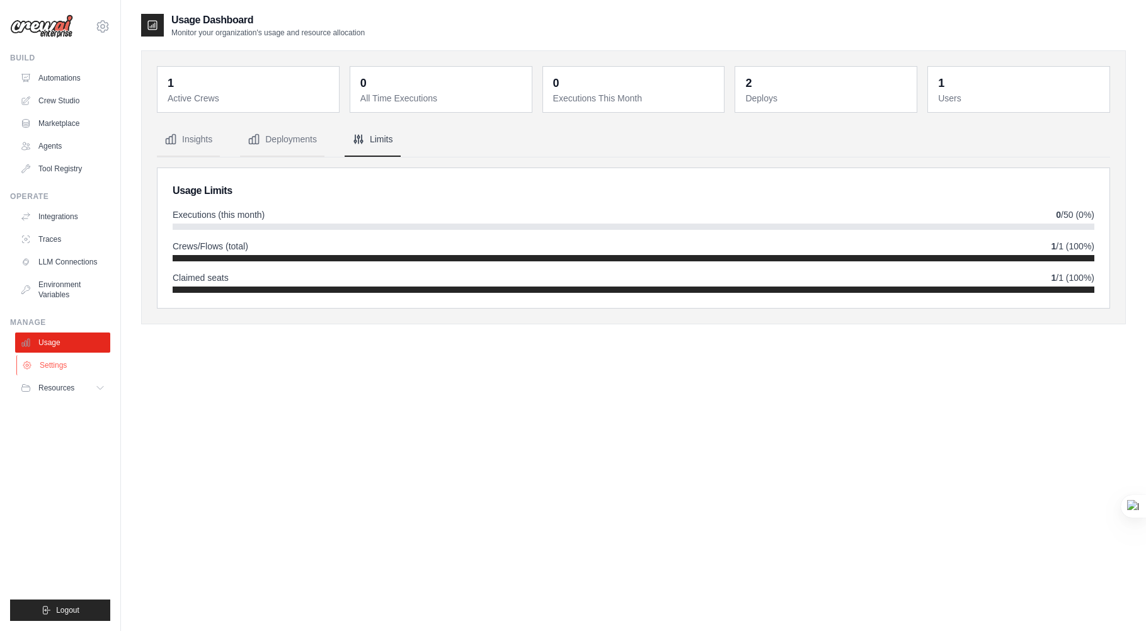
click at [59, 361] on link "Settings" at bounding box center [63, 365] width 95 height 20
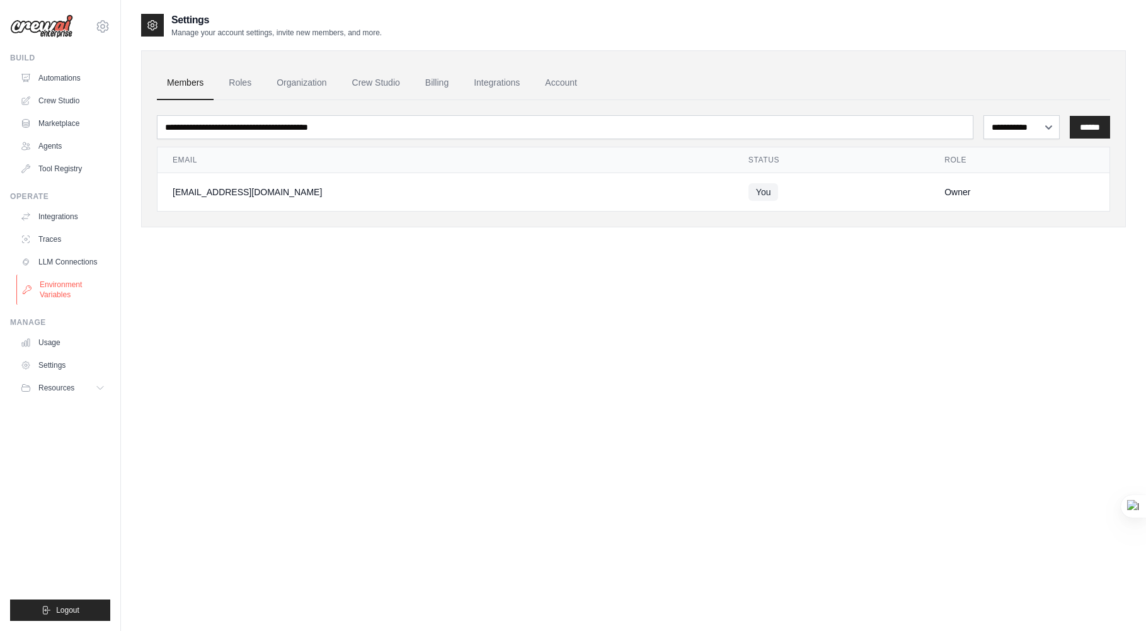
click at [45, 284] on link "Environment Variables" at bounding box center [63, 290] width 95 height 30
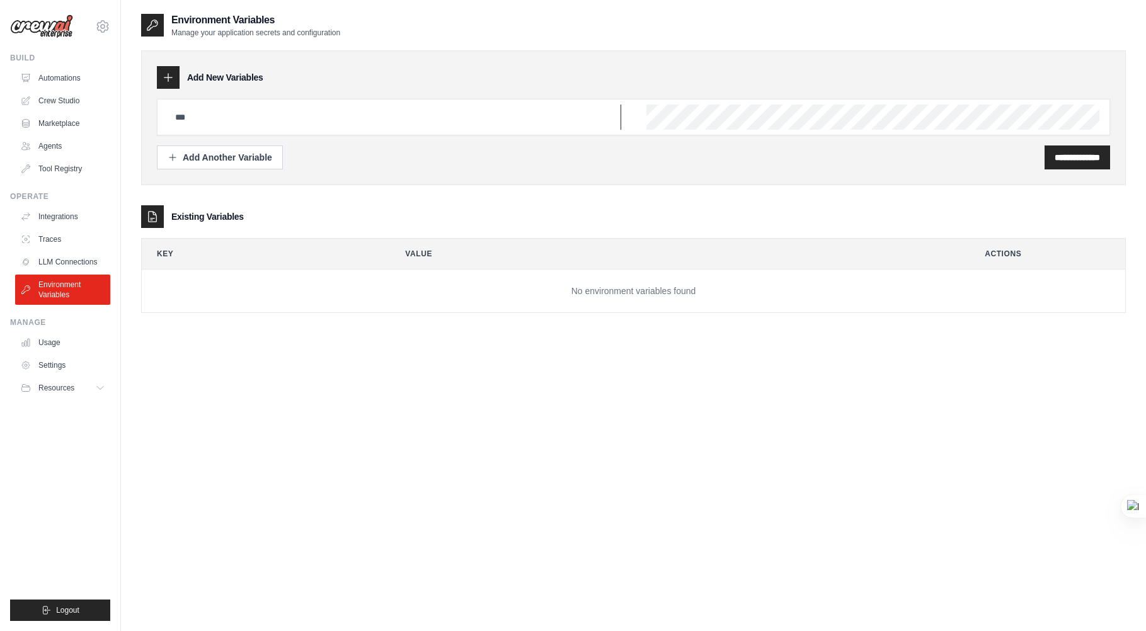
type input "*****"
click at [199, 156] on div "Add Another Variable" at bounding box center [220, 157] width 105 height 13
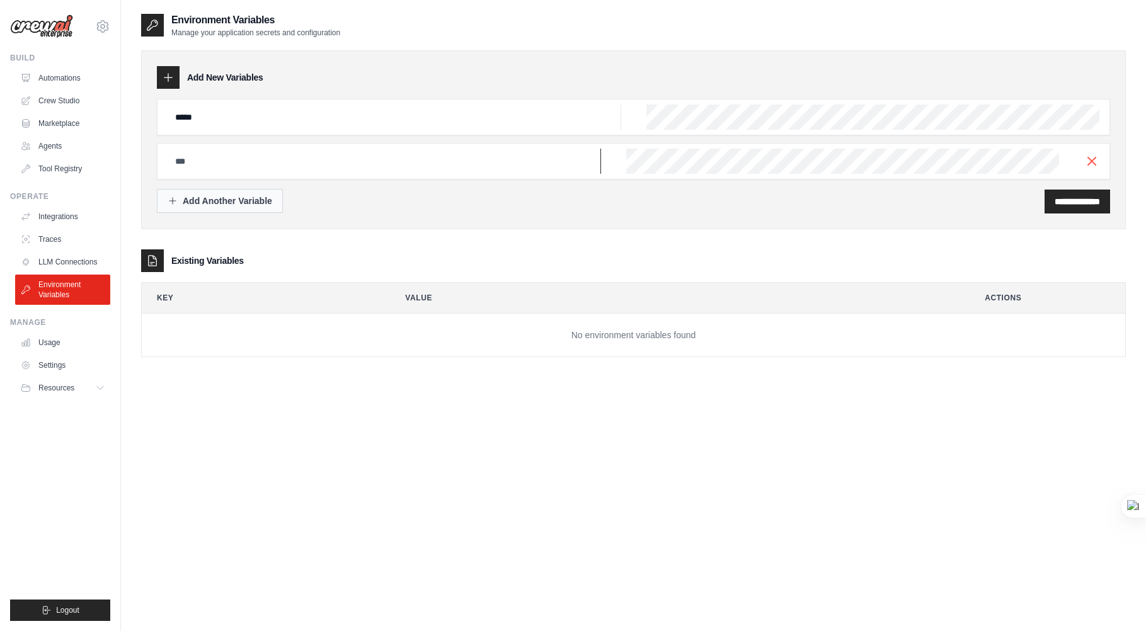
click at [199, 130] on input "text" at bounding box center [395, 117] width 454 height 25
click at [518, 438] on div "**********" at bounding box center [633, 328] width 985 height 631
click at [1092, 165] on icon "button" at bounding box center [1091, 160] width 15 height 15
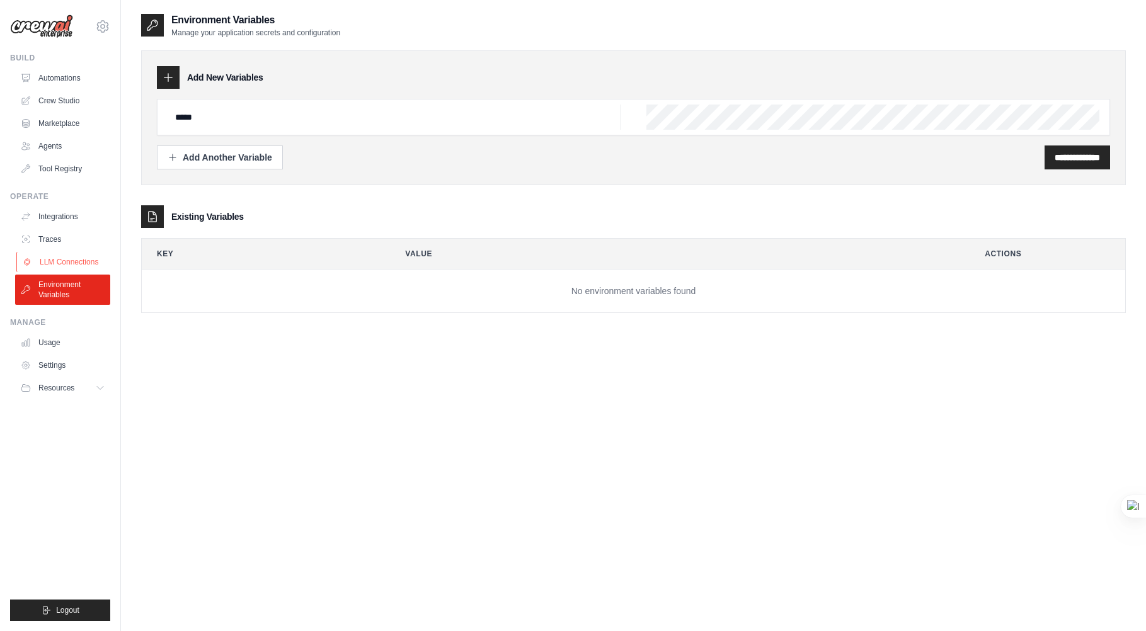
click at [37, 261] on link "LLM Connections" at bounding box center [63, 262] width 95 height 20
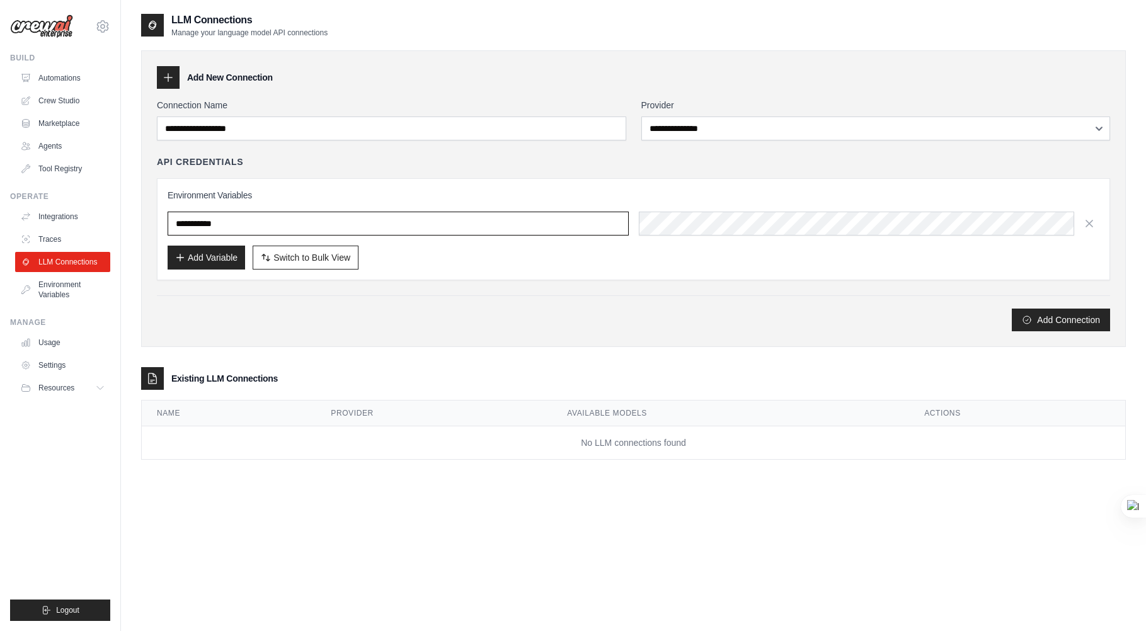
type input "*****"
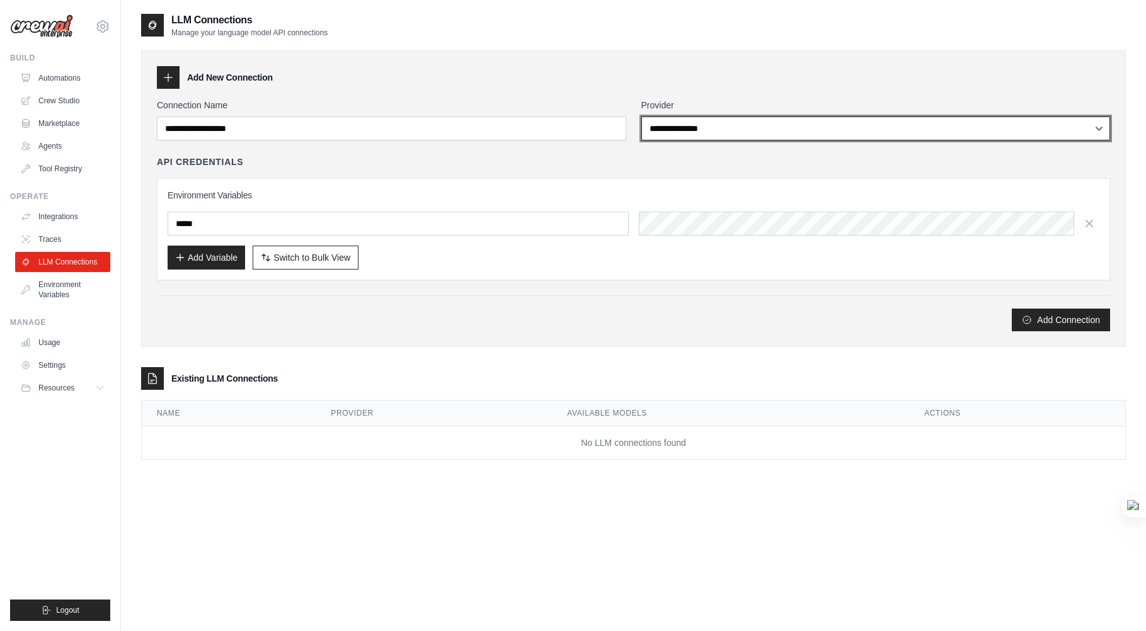
click at [778, 123] on select "**********" at bounding box center [875, 129] width 469 height 24
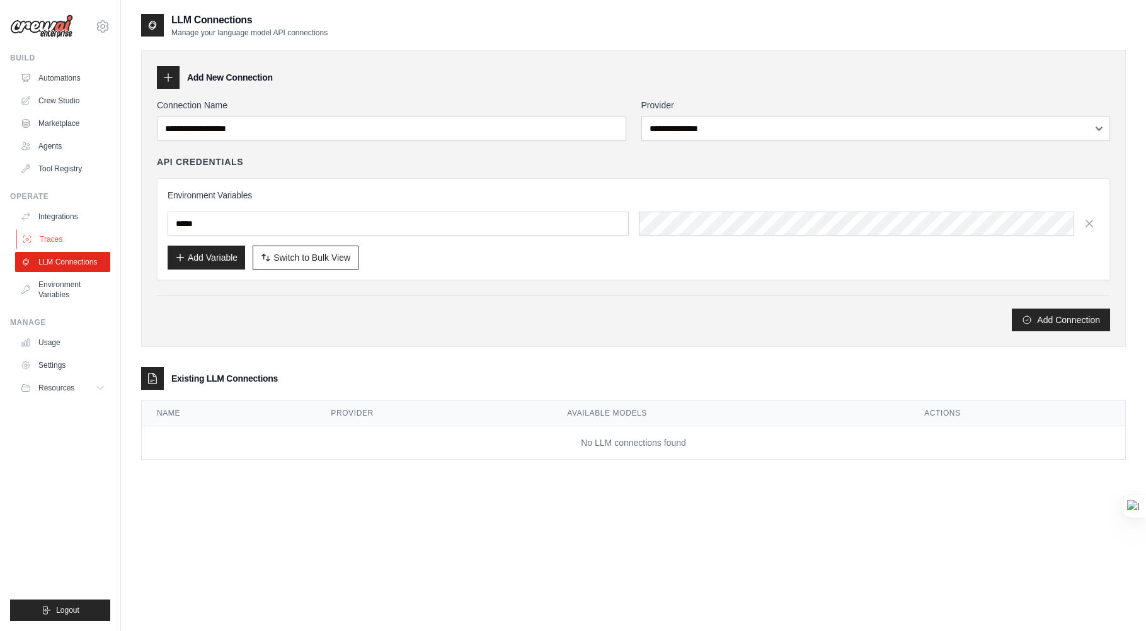
click at [55, 235] on link "Traces" at bounding box center [63, 239] width 95 height 20
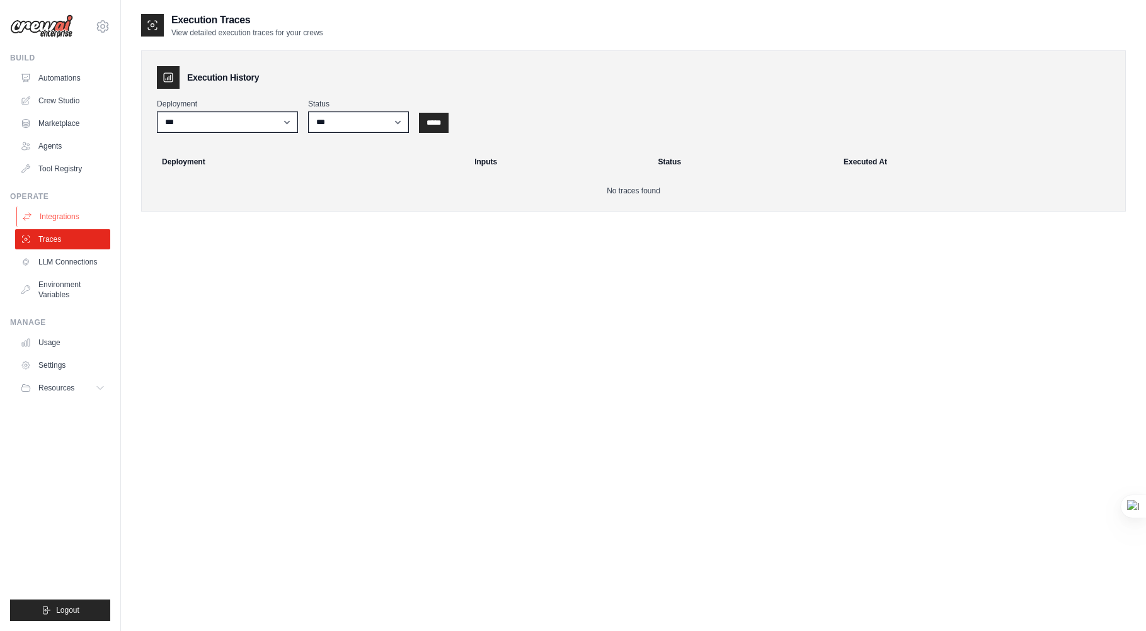
click at [58, 222] on link "Integrations" at bounding box center [63, 217] width 95 height 20
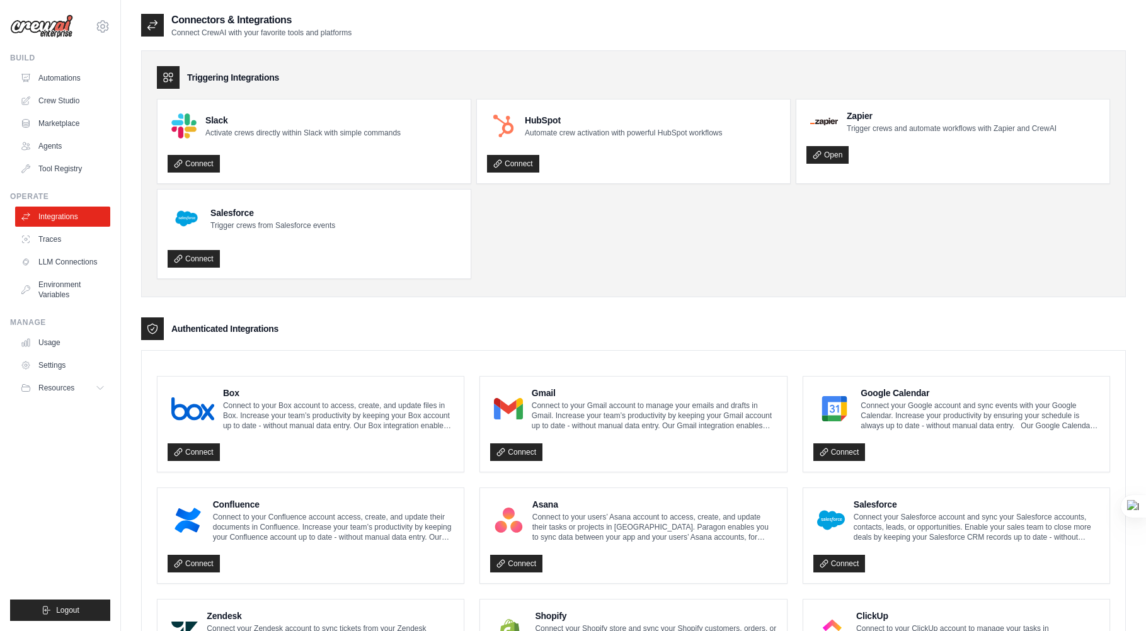
click at [67, 178] on link "Tool Registry" at bounding box center [62, 169] width 95 height 20
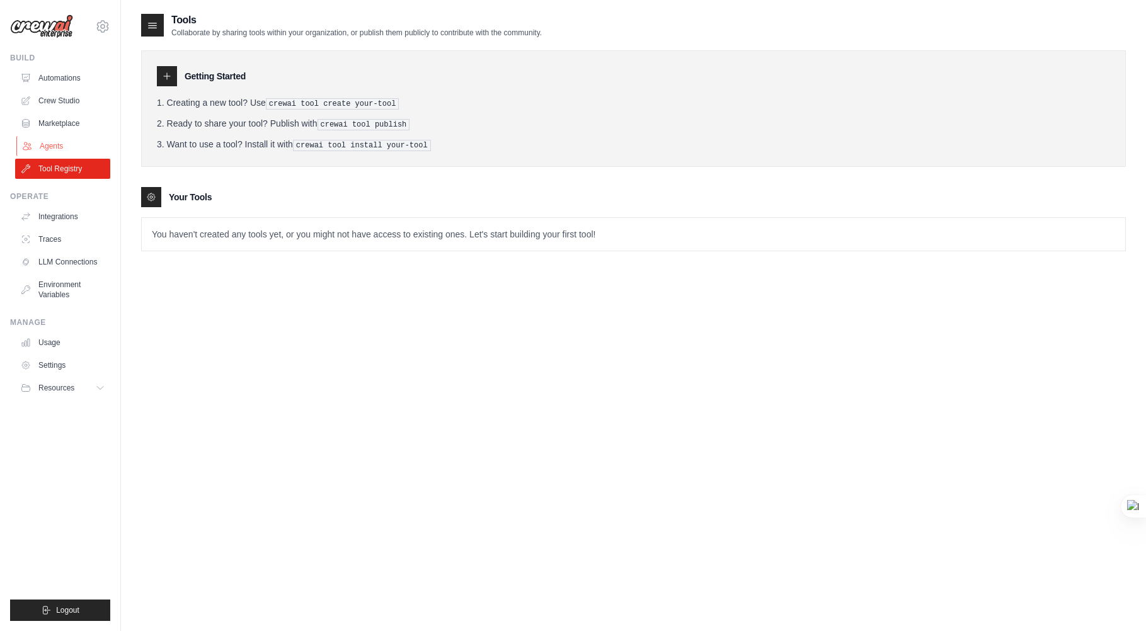
click at [66, 143] on link "Agents" at bounding box center [63, 146] width 95 height 20
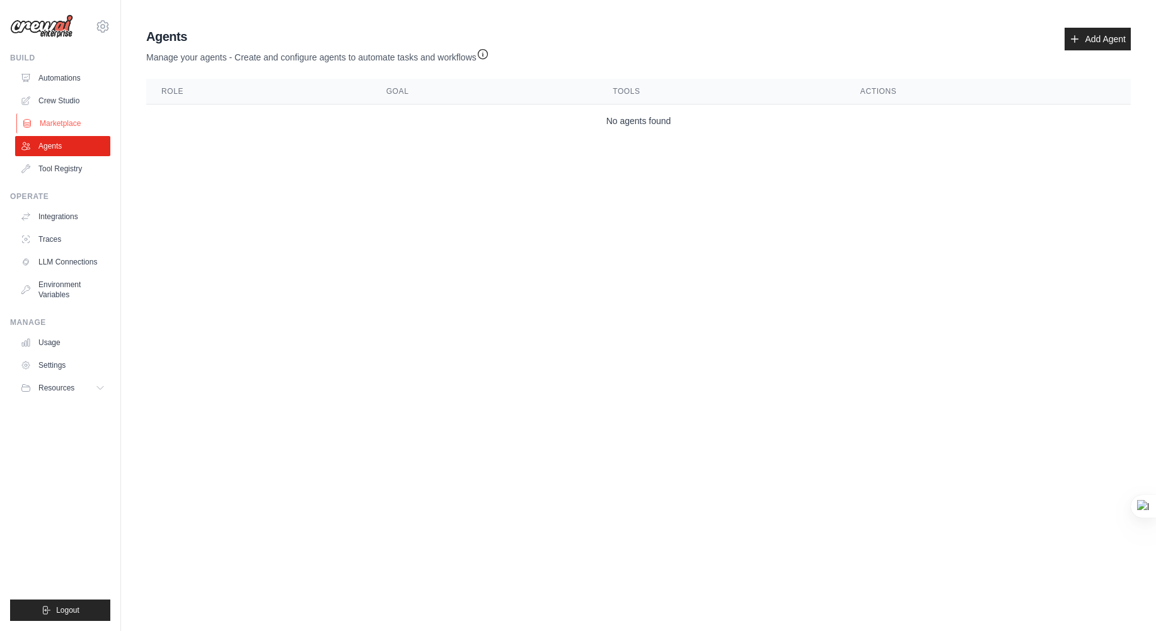
click at [69, 122] on link "Marketplace" at bounding box center [63, 123] width 95 height 20
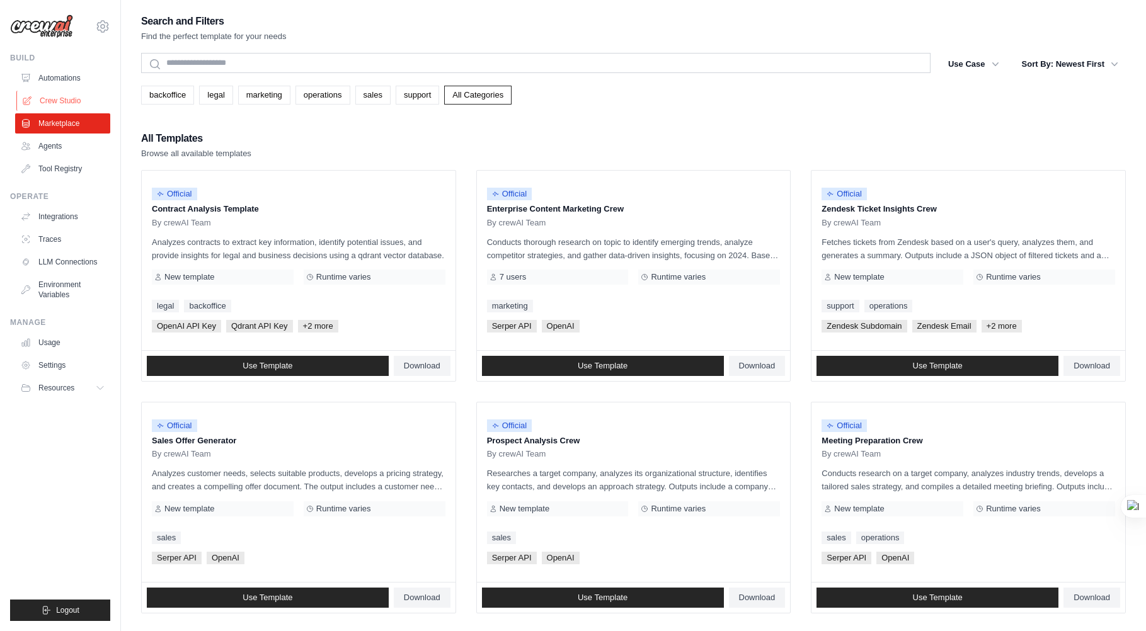
click at [62, 106] on link "Crew Studio" at bounding box center [63, 101] width 95 height 20
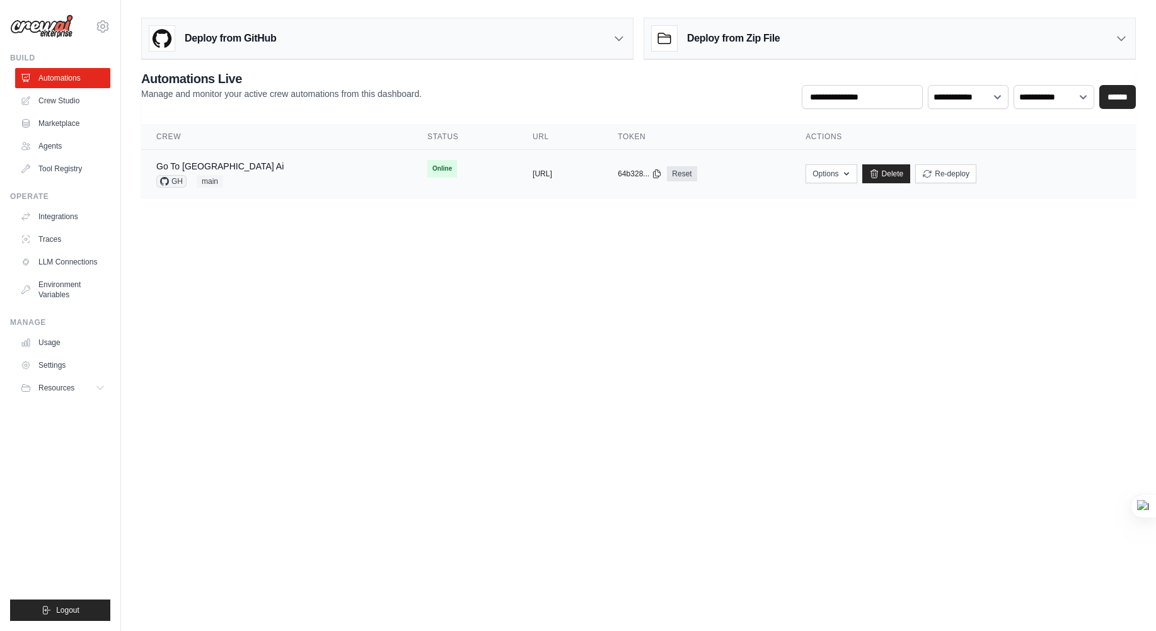
click at [194, 171] on div "Go To [GEOGRAPHIC_DATA] Ai" at bounding box center [219, 166] width 127 height 13
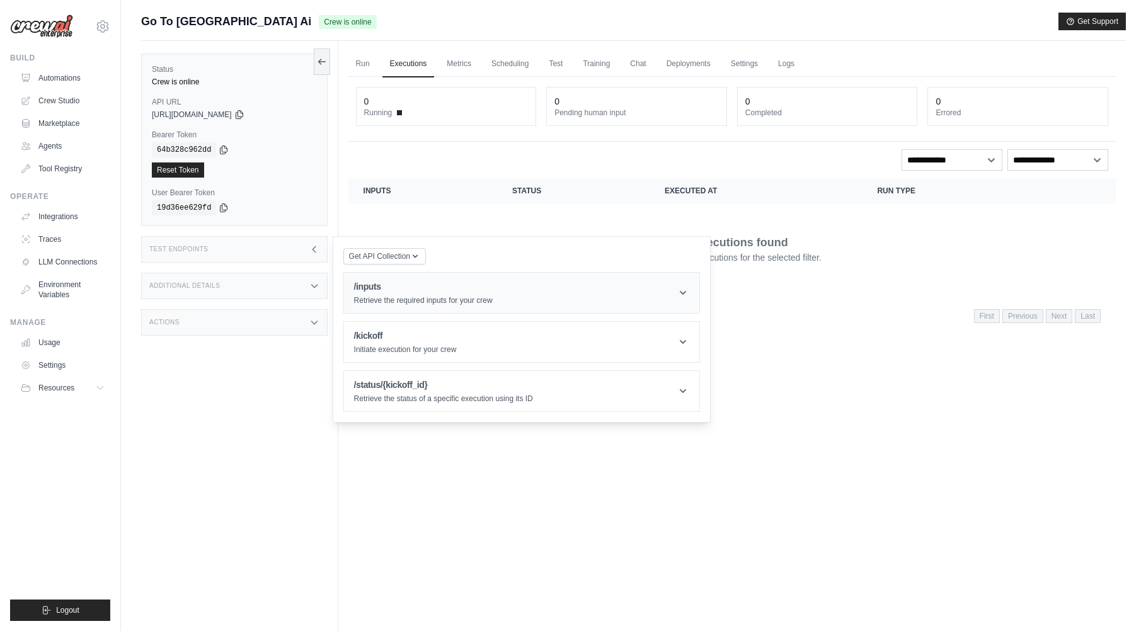
click at [445, 295] on div "/inputs Retrieve the required inputs for your crew" at bounding box center [423, 292] width 139 height 25
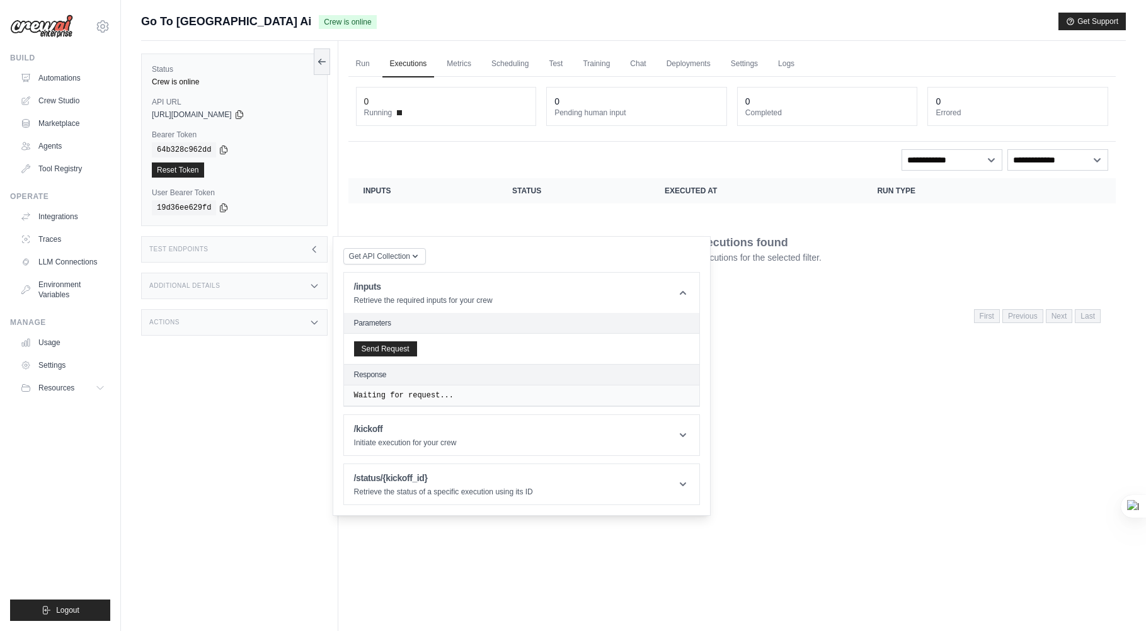
click at [382, 325] on h2 "Parameters" at bounding box center [521, 323] width 335 height 10
click at [641, 350] on div "Send Request" at bounding box center [521, 349] width 355 height 30
click at [457, 379] on div "Response" at bounding box center [521, 375] width 335 height 10
click at [459, 343] on div "Send Request" at bounding box center [521, 349] width 355 height 30
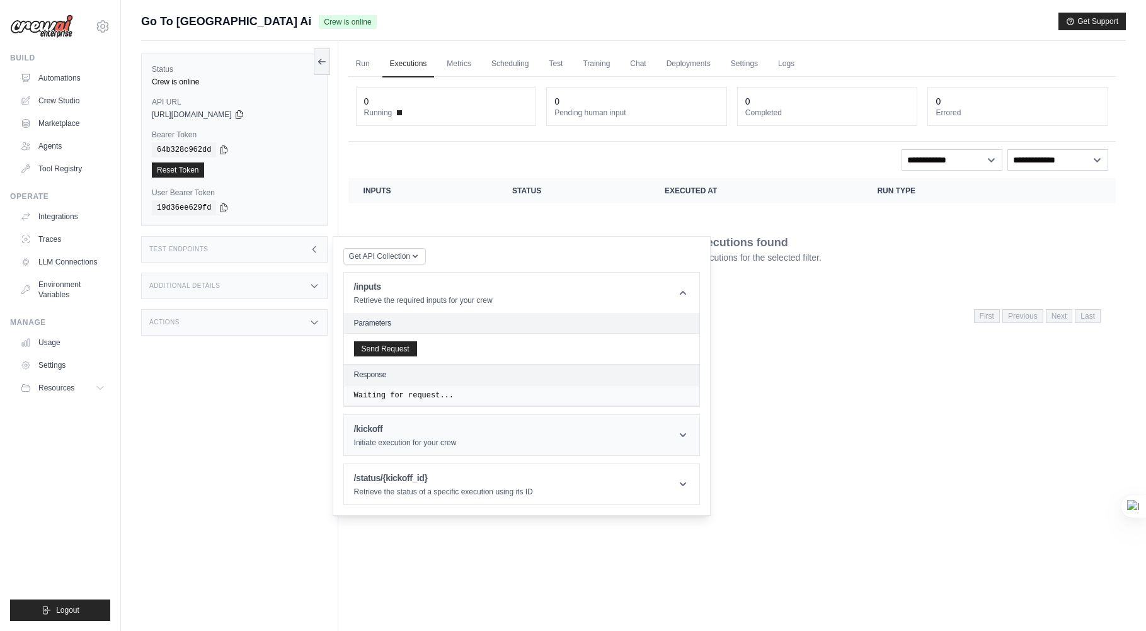
click at [511, 421] on header "/kickoff Initiate execution for your crew" at bounding box center [521, 435] width 355 height 40
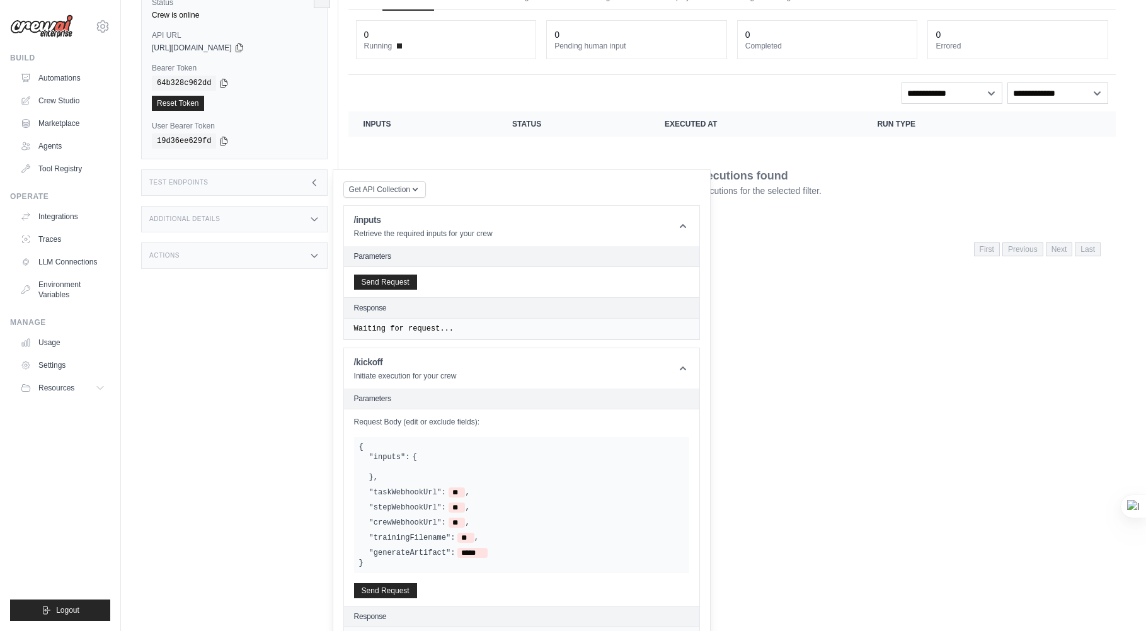
scroll to position [144, 0]
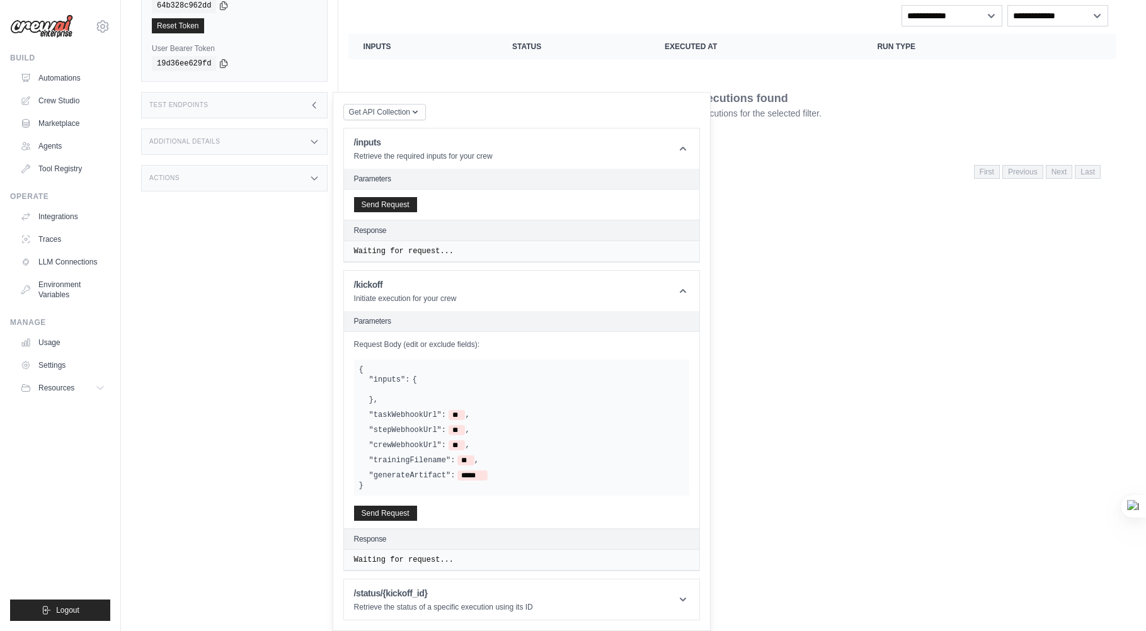
click at [416, 377] on span "{" at bounding box center [414, 380] width 4 height 10
click at [391, 379] on label ""inputs":" at bounding box center [389, 380] width 41 height 10
click at [432, 340] on label "Request Body (edit or exclude fields):" at bounding box center [521, 345] width 335 height 10
click at [505, 348] on label "Request Body (edit or exclude fields):" at bounding box center [521, 345] width 335 height 10
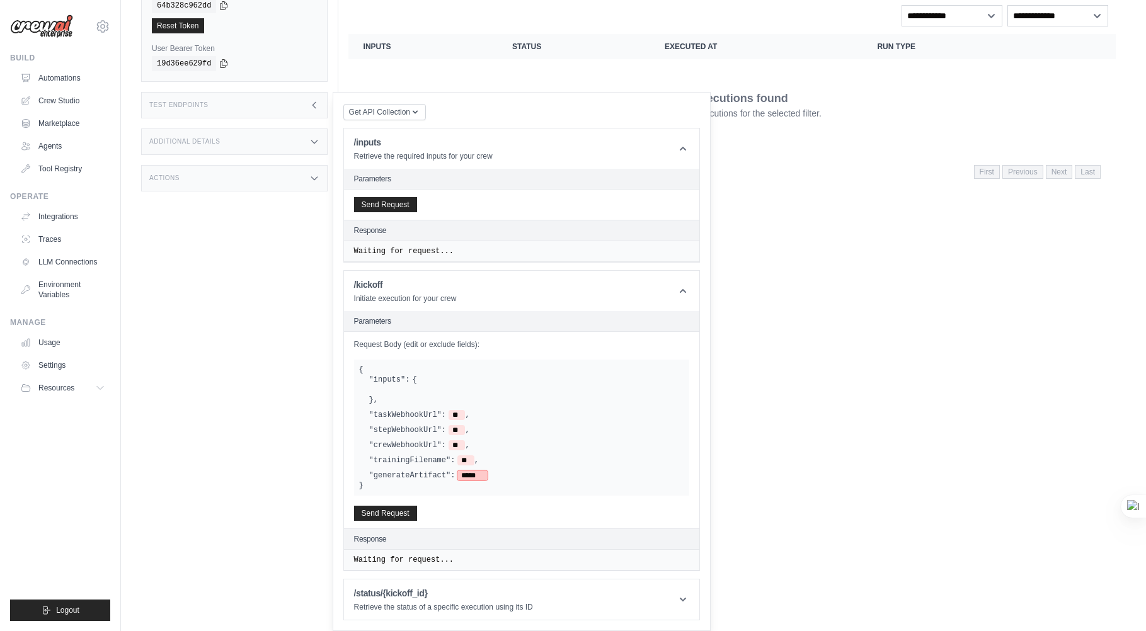
click at [467, 476] on span "*****" at bounding box center [472, 476] width 30 height 10
click at [384, 191] on div "Send Request" at bounding box center [521, 205] width 355 height 30
click at [386, 204] on button "Send Request" at bounding box center [385, 204] width 63 height 15
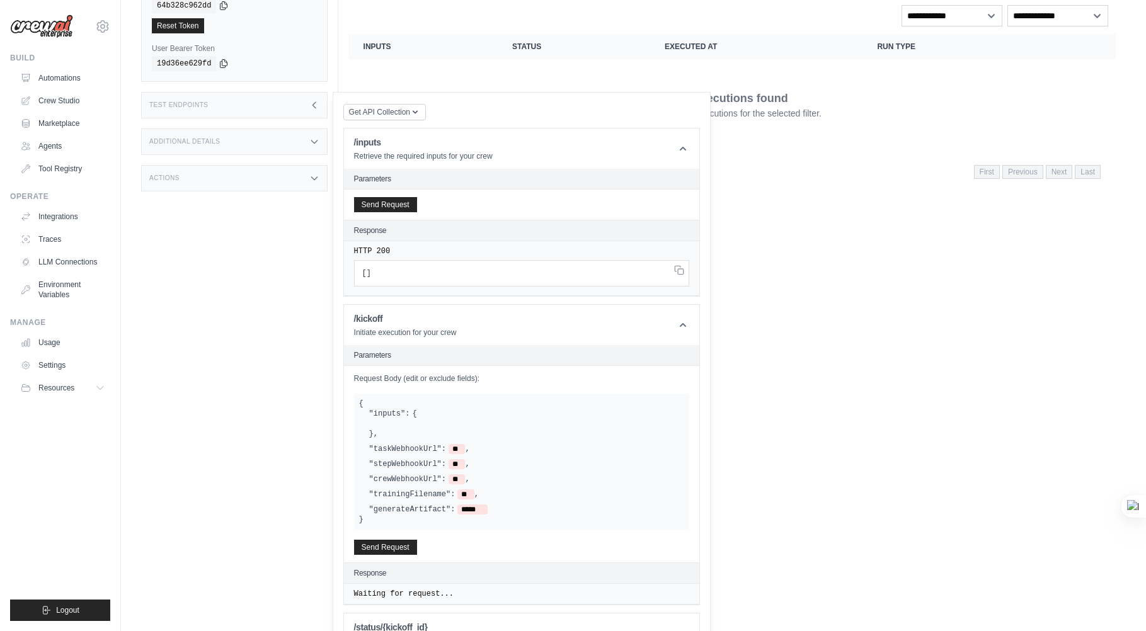
click at [435, 272] on pre "[ ]" at bounding box center [521, 273] width 335 height 26
click at [794, 442] on div "Run Executions Metrics Scheduling Test Training Chat Deployments Settings Logs …" at bounding box center [732, 212] width 788 height 631
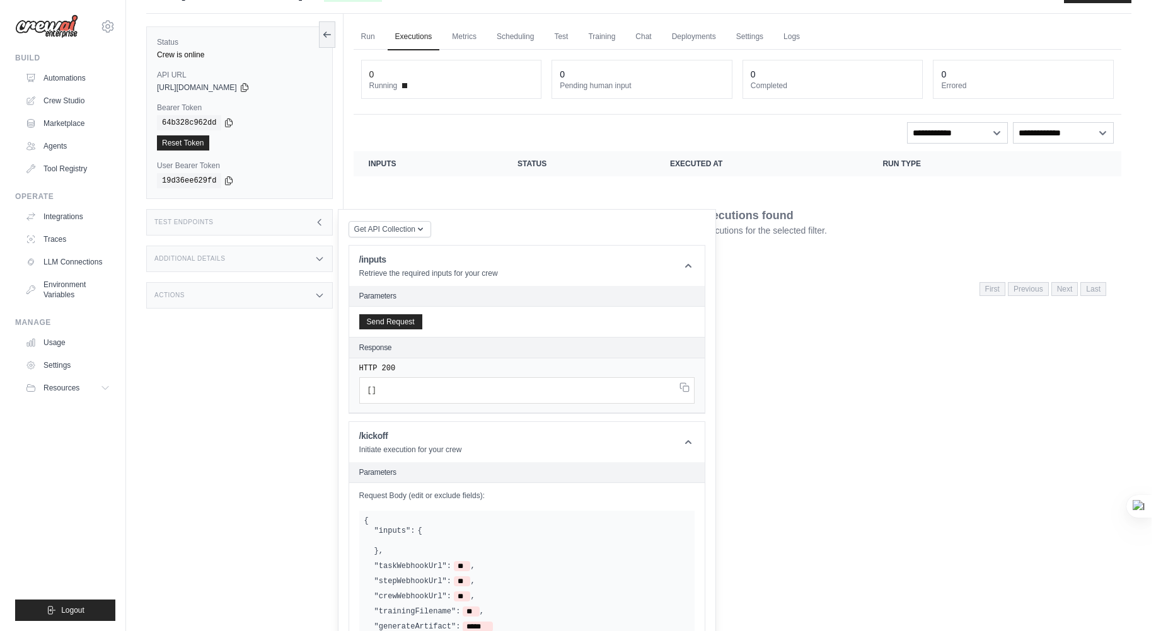
scroll to position [0, 0]
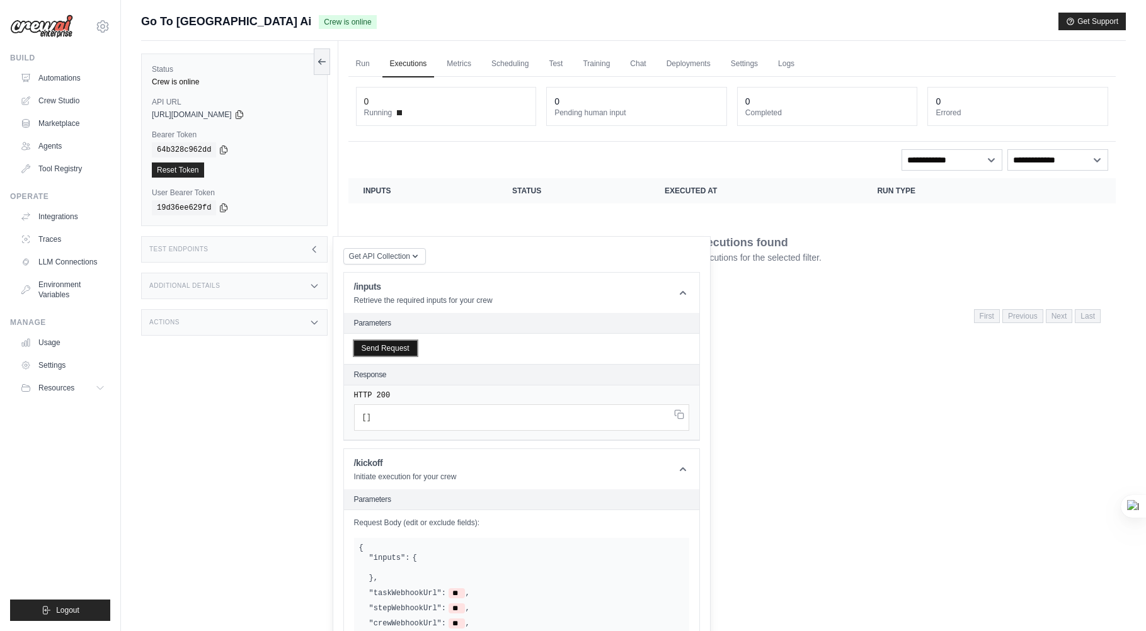
click at [382, 348] on button "Send Request" at bounding box center [385, 348] width 63 height 15
click at [318, 66] on button at bounding box center [322, 61] width 16 height 26
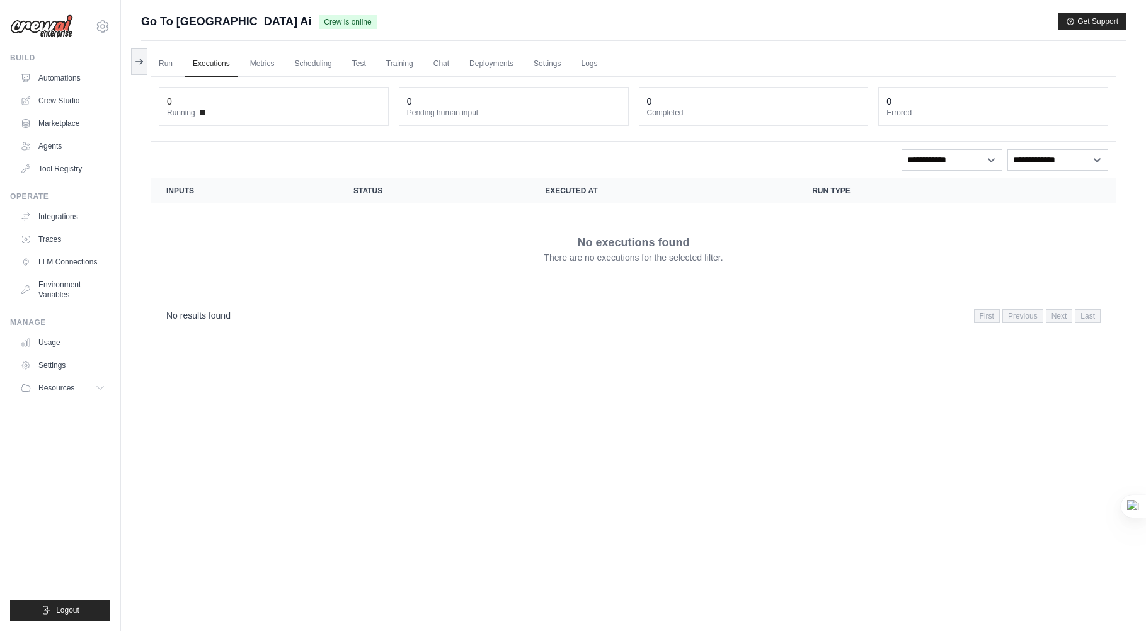
click at [233, 238] on div "No executions found There are no executions for the selected filter." at bounding box center [633, 249] width 934 height 71
click at [56, 79] on link "Automations" at bounding box center [63, 78] width 95 height 20
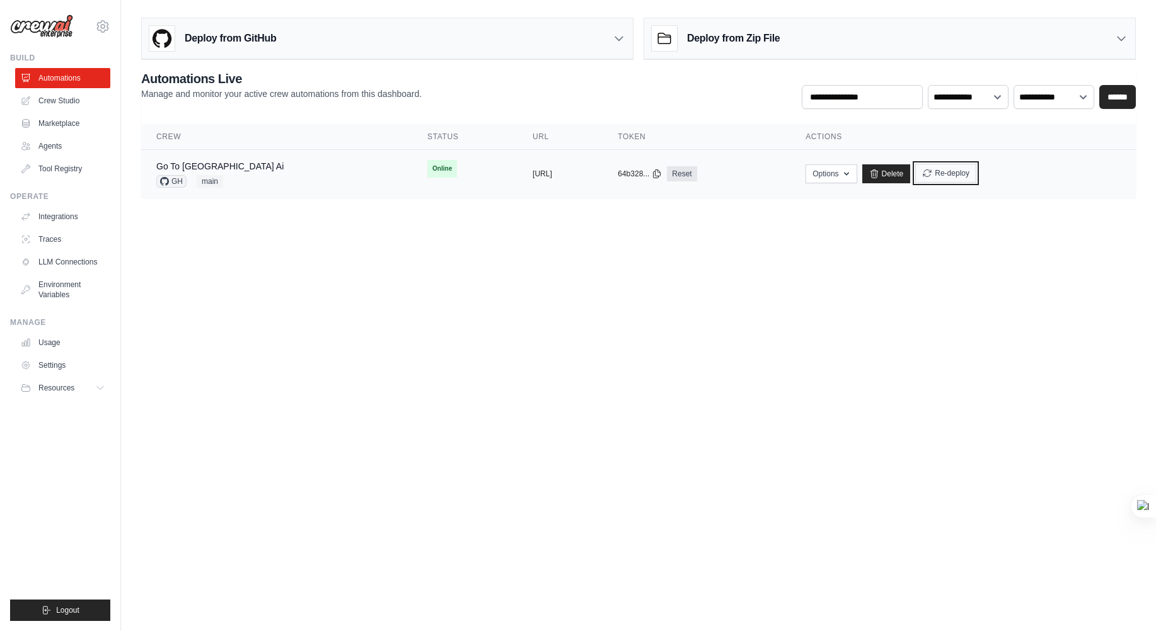
click at [958, 173] on button "Re-deploy" at bounding box center [945, 173] width 61 height 19
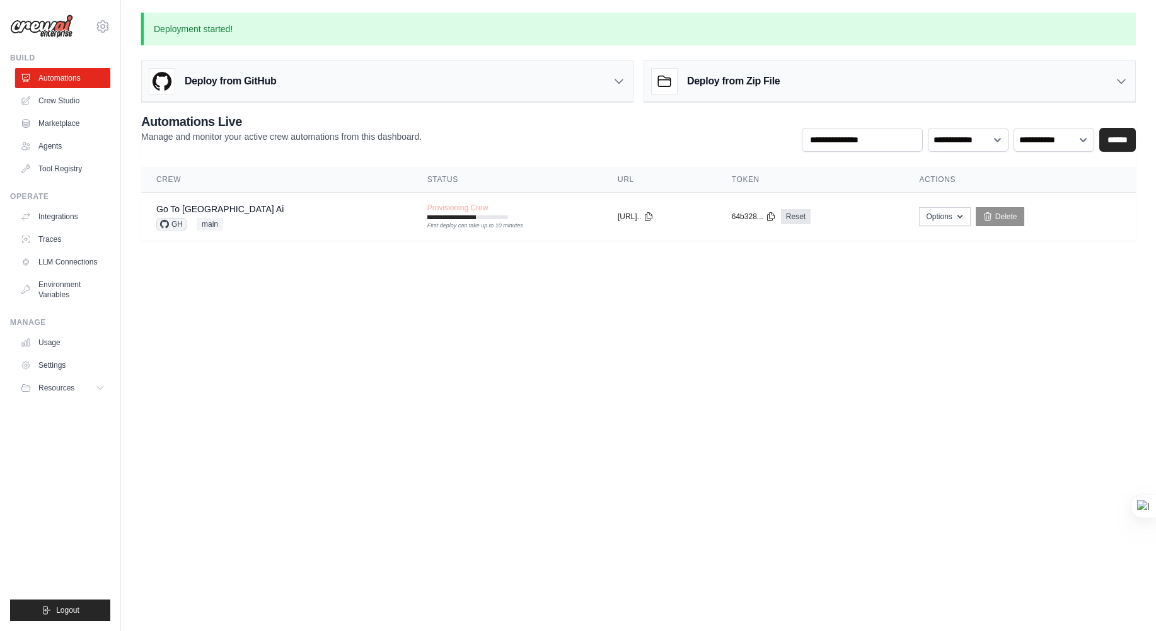
click at [424, 347] on body "crewai@novalitix.com Settings Build Automations Crew Studio" at bounding box center [578, 315] width 1156 height 631
click at [506, 404] on body "crewai@novalitix.com Settings Build Automations Crew Studio" at bounding box center [578, 315] width 1156 height 631
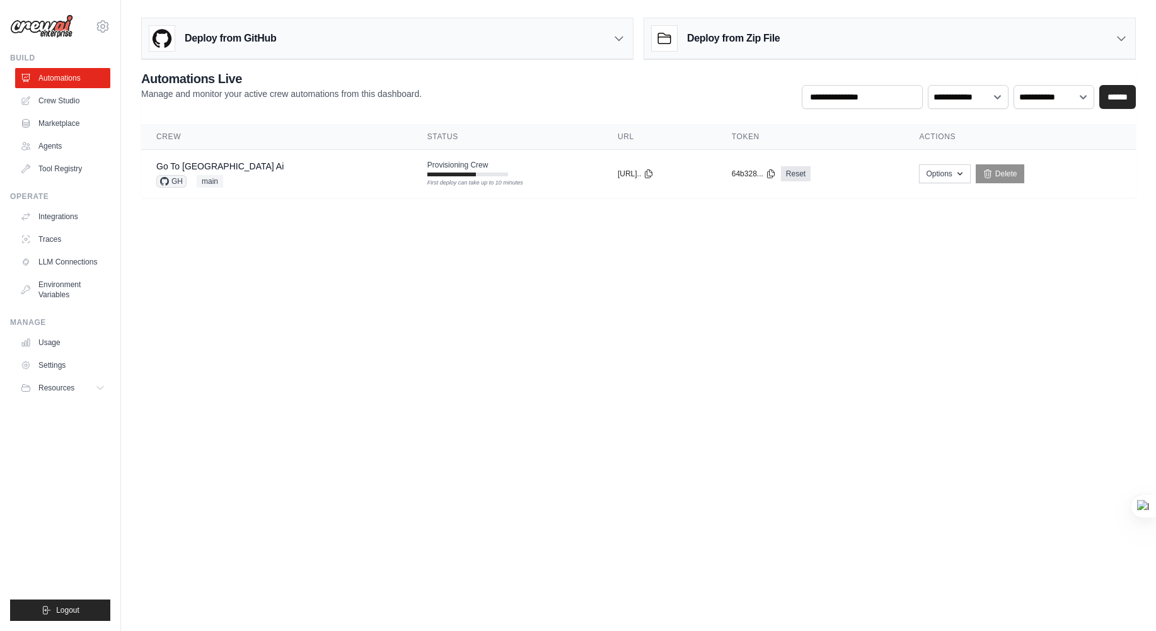
drag, startPoint x: 248, startPoint y: 327, endPoint x: 219, endPoint y: 81, distance: 248.1
click at [249, 326] on body "[EMAIL_ADDRESS][DOMAIN_NAME] Settings Build Automations Crew Studio" at bounding box center [578, 315] width 1156 height 631
click at [186, 165] on link "Go To [GEOGRAPHIC_DATA] Ai" at bounding box center [219, 166] width 127 height 10
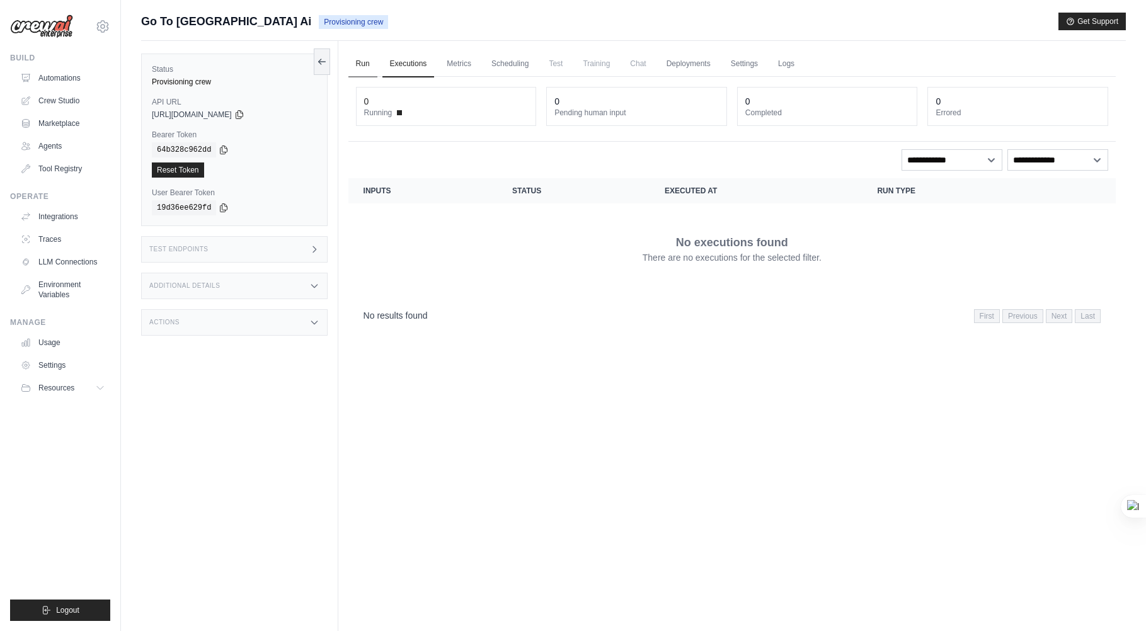
click at [367, 62] on link "Run" at bounding box center [362, 64] width 29 height 26
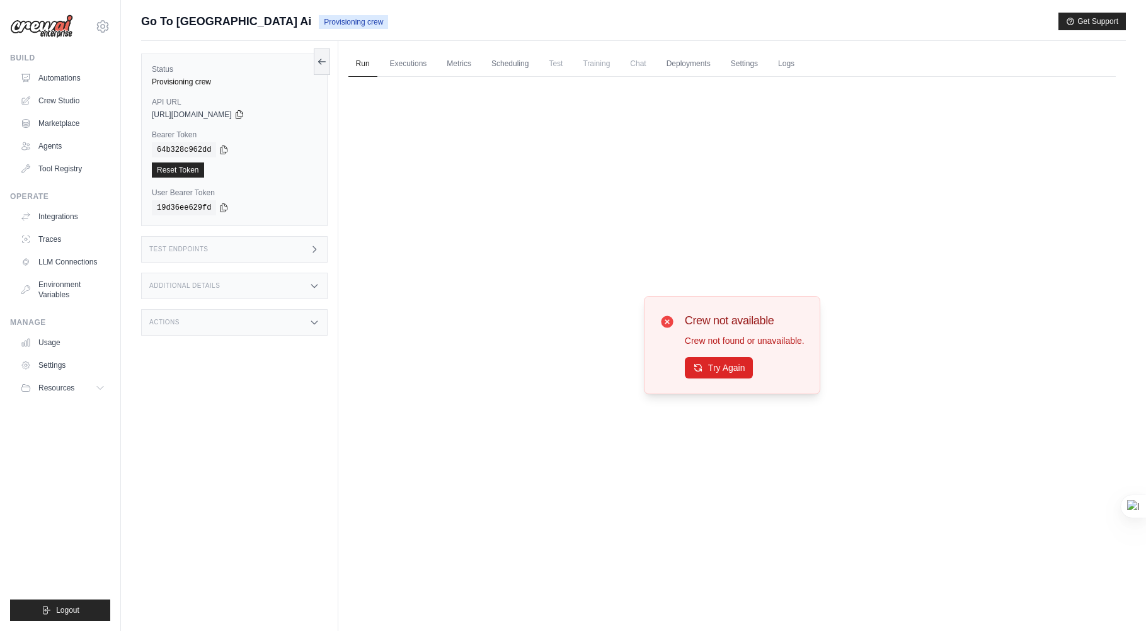
click at [293, 251] on div "Test Endpoints" at bounding box center [234, 249] width 186 height 26
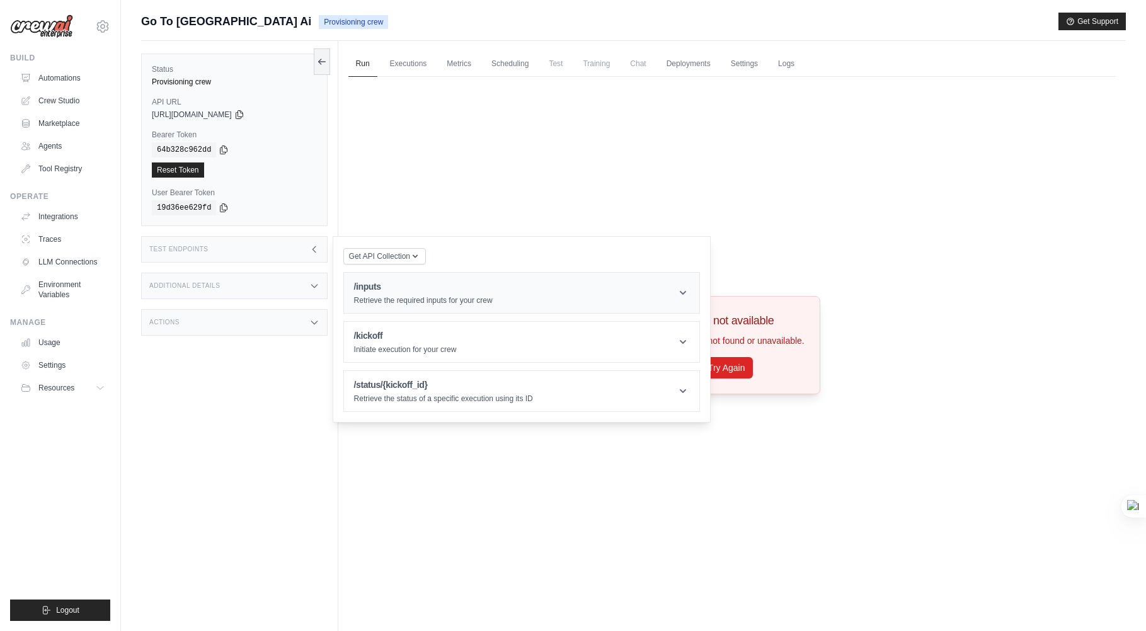
click at [511, 288] on header "/inputs Retrieve the required inputs for your crew" at bounding box center [521, 293] width 355 height 40
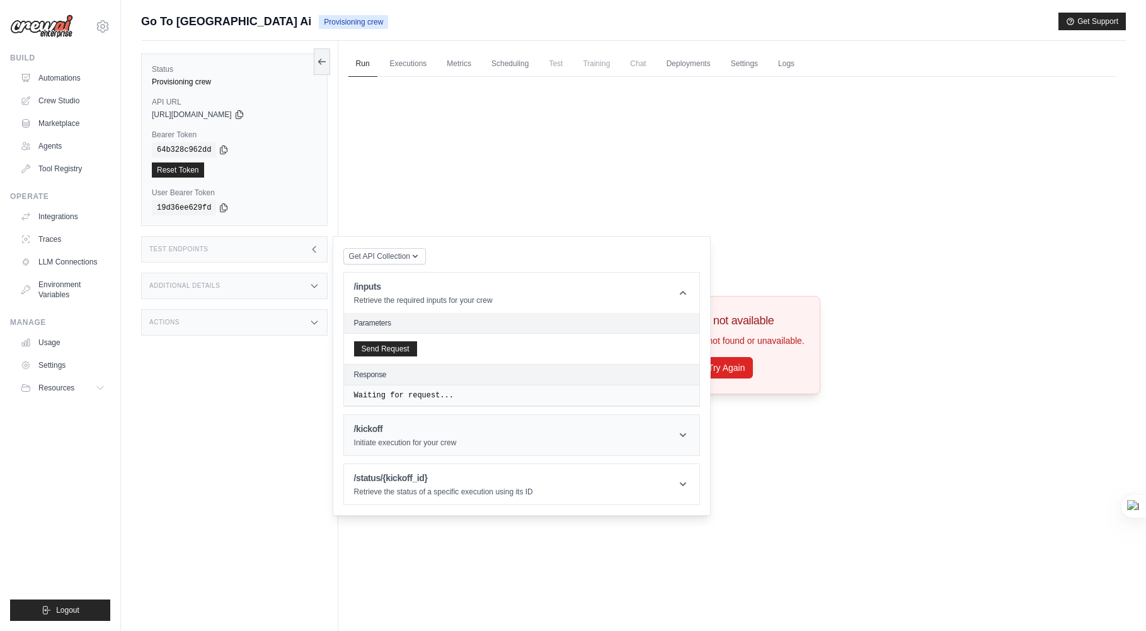
click at [398, 425] on h1 "/kickoff" at bounding box center [405, 429] width 103 height 13
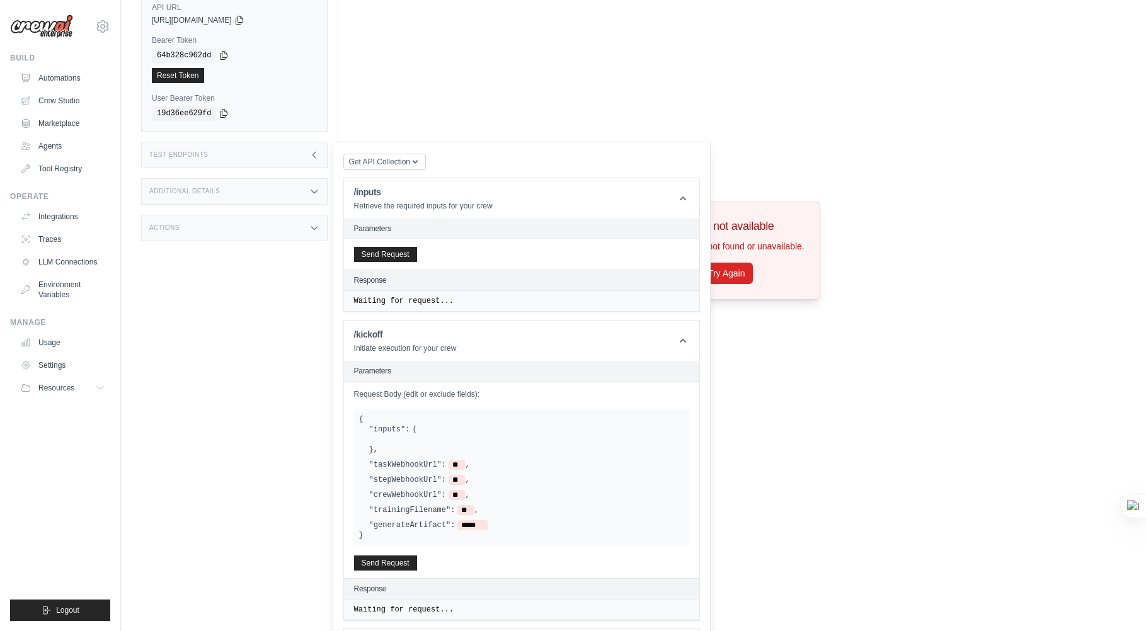
scroll to position [69, 0]
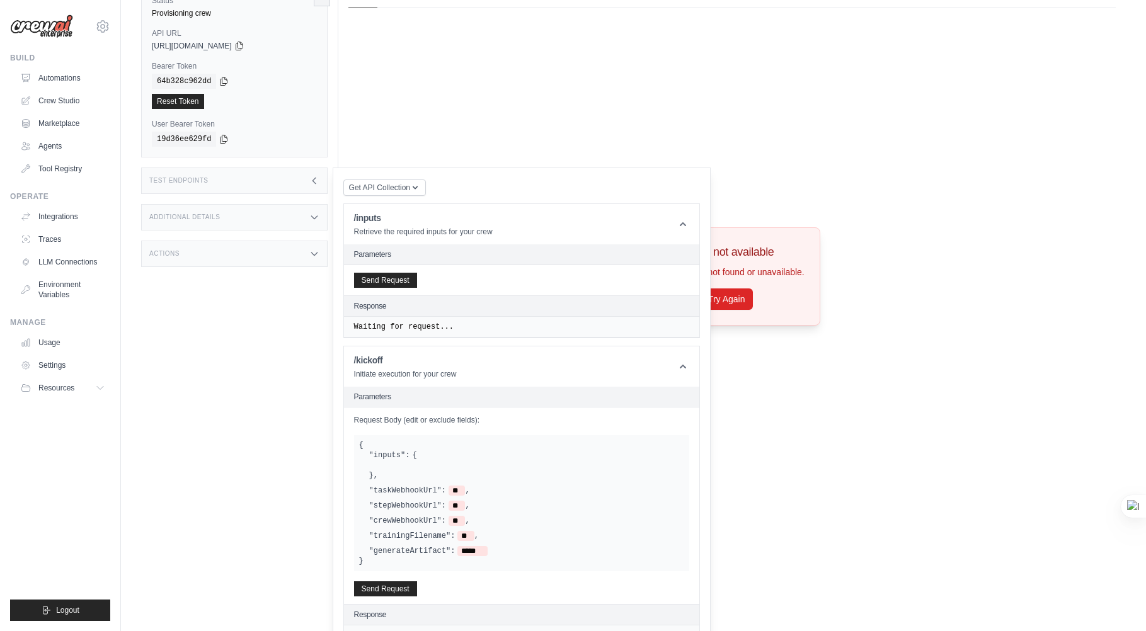
click at [385, 288] on div "Send Request" at bounding box center [521, 280] width 355 height 30
click at [386, 283] on button "Send Request" at bounding box center [385, 279] width 63 height 15
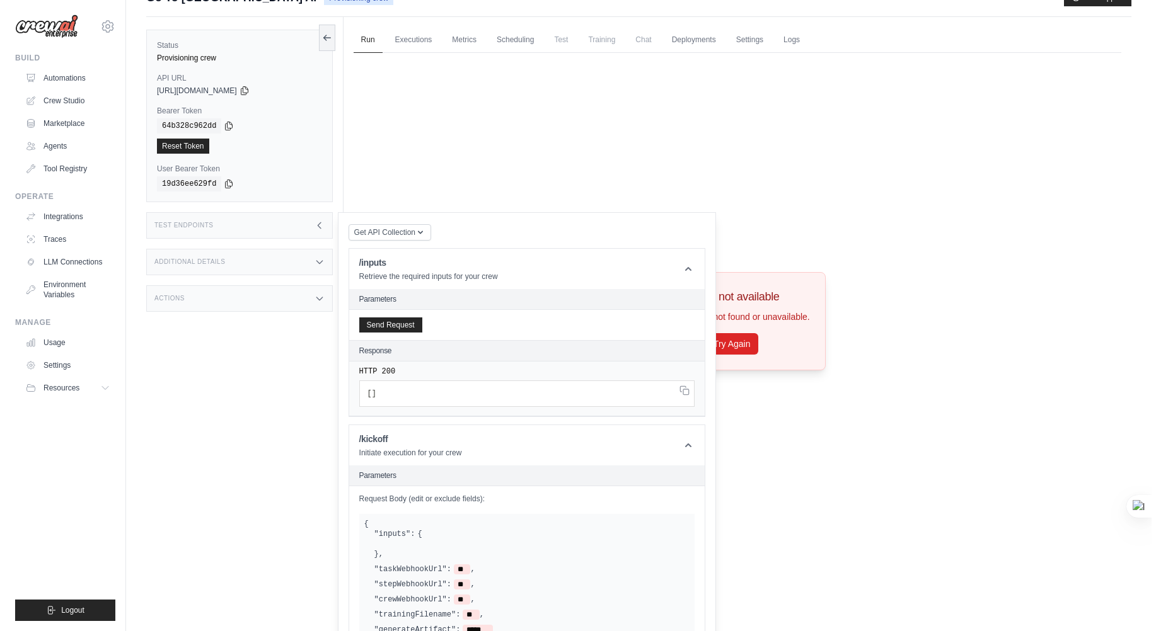
scroll to position [0, 0]
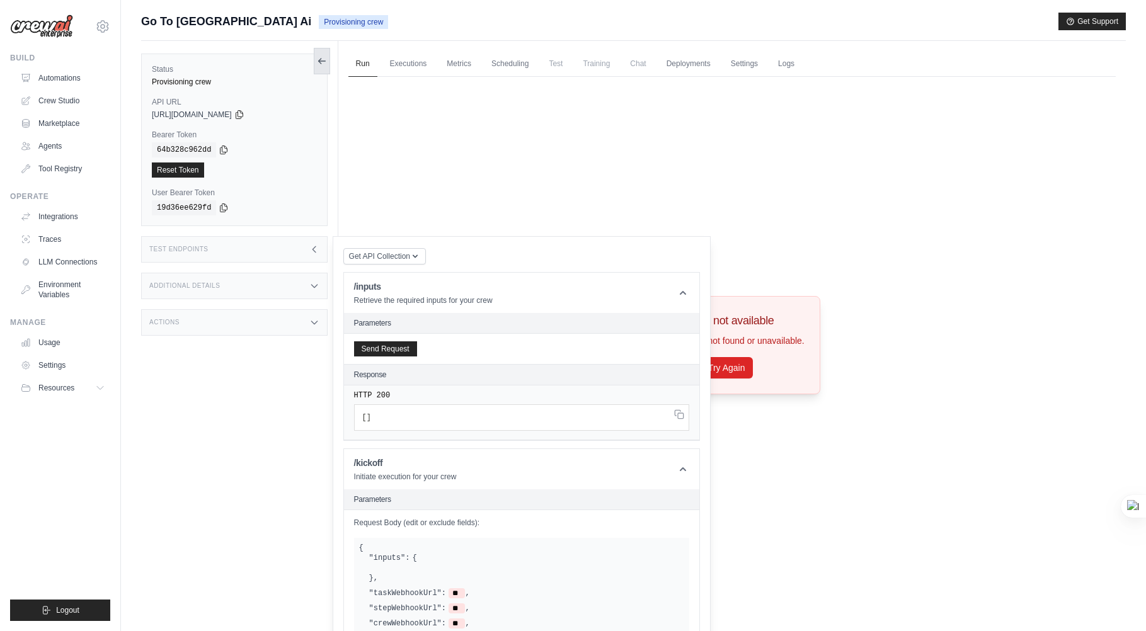
click at [316, 66] on button at bounding box center [322, 61] width 16 height 26
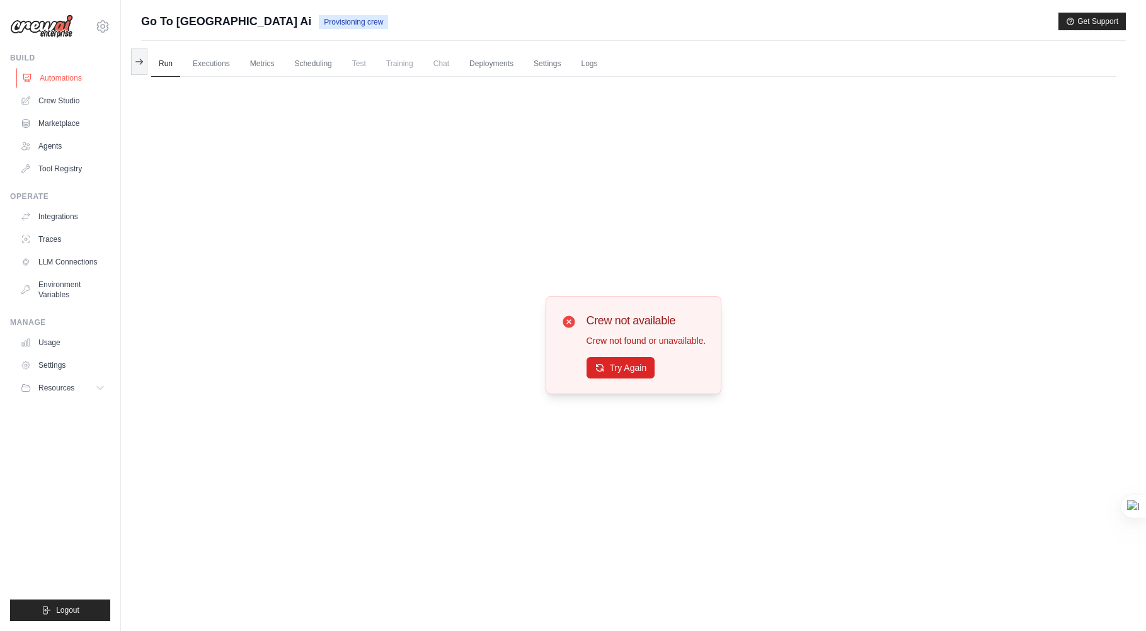
click at [55, 79] on link "Automations" at bounding box center [63, 78] width 95 height 20
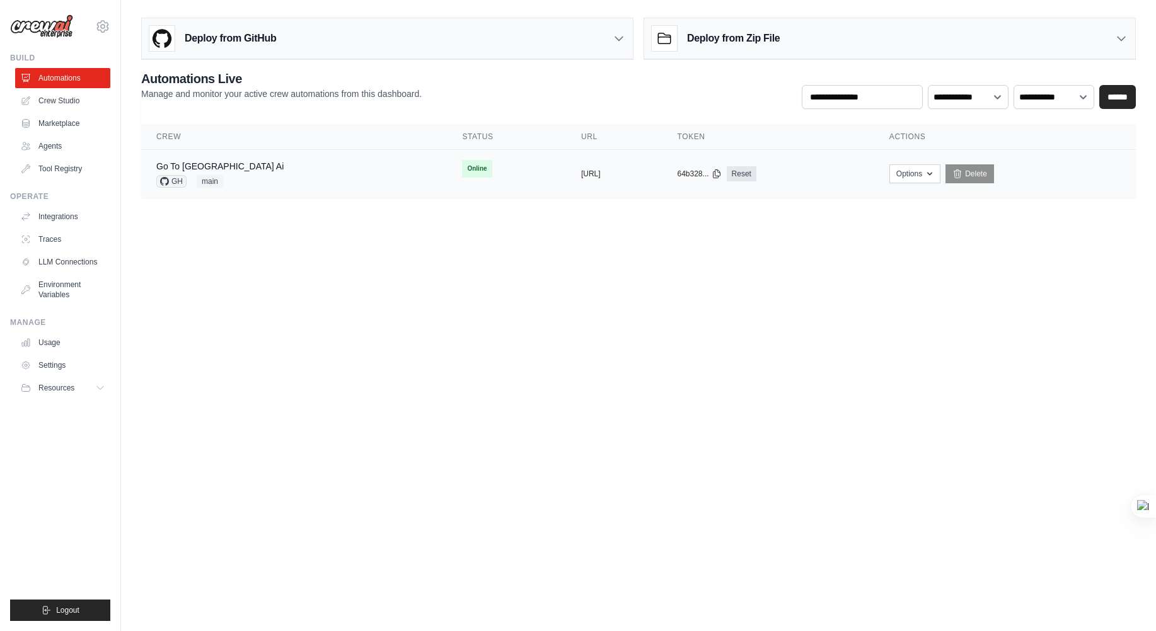
click at [222, 166] on div "Go To [GEOGRAPHIC_DATA] Ai" at bounding box center [219, 166] width 127 height 13
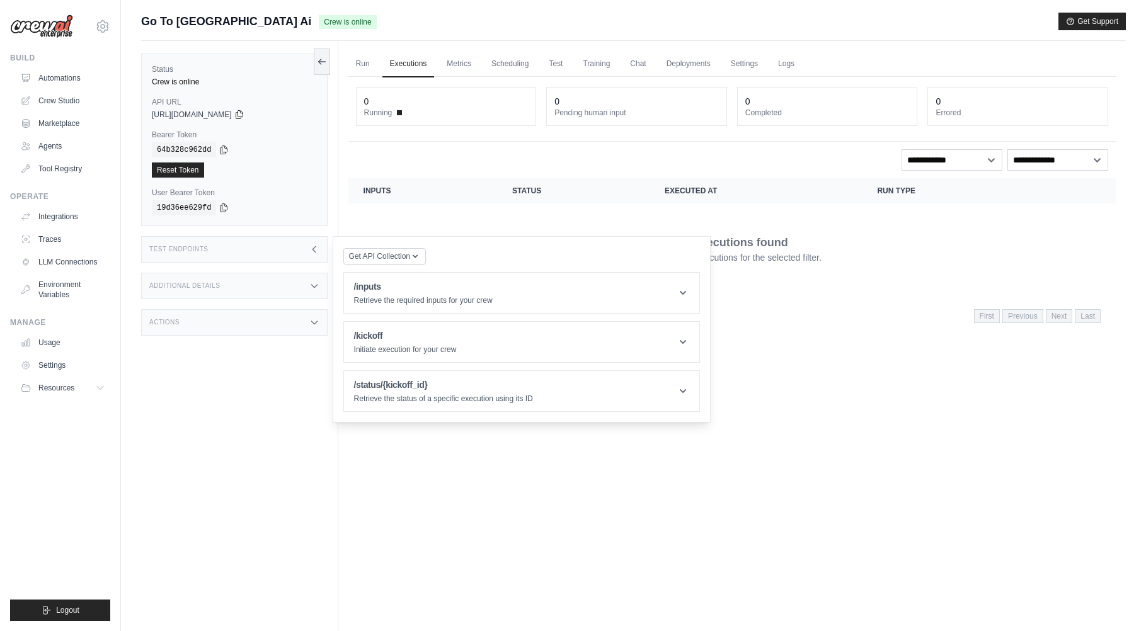
click at [474, 293] on div "/inputs Retrieve the required inputs for your crew" at bounding box center [423, 292] width 139 height 25
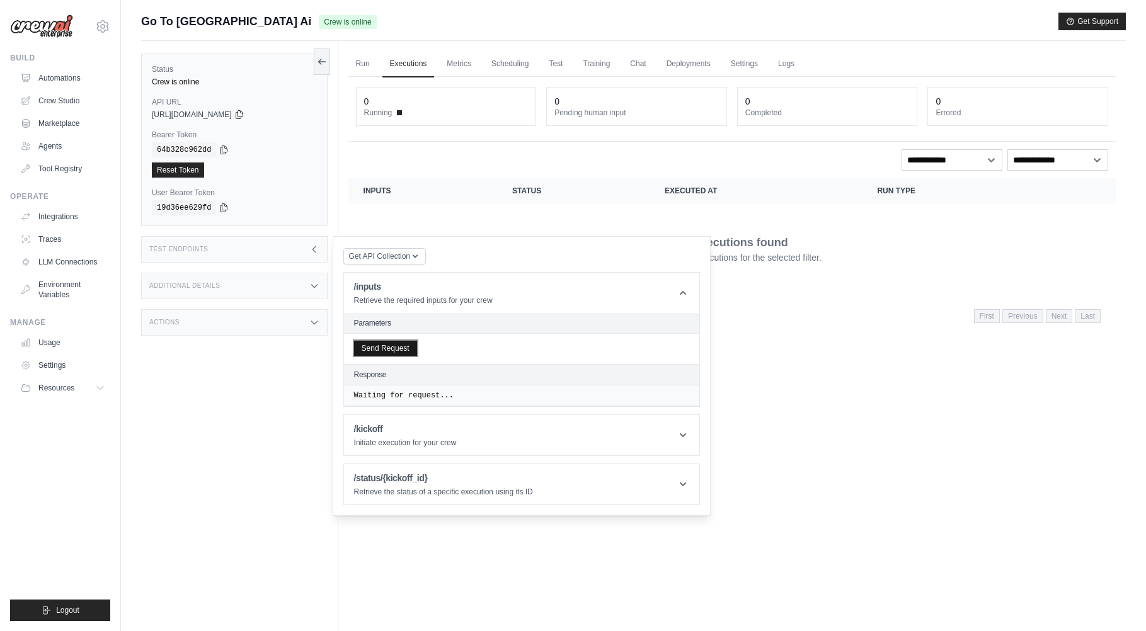
click at [374, 348] on button "Send Request" at bounding box center [385, 348] width 63 height 15
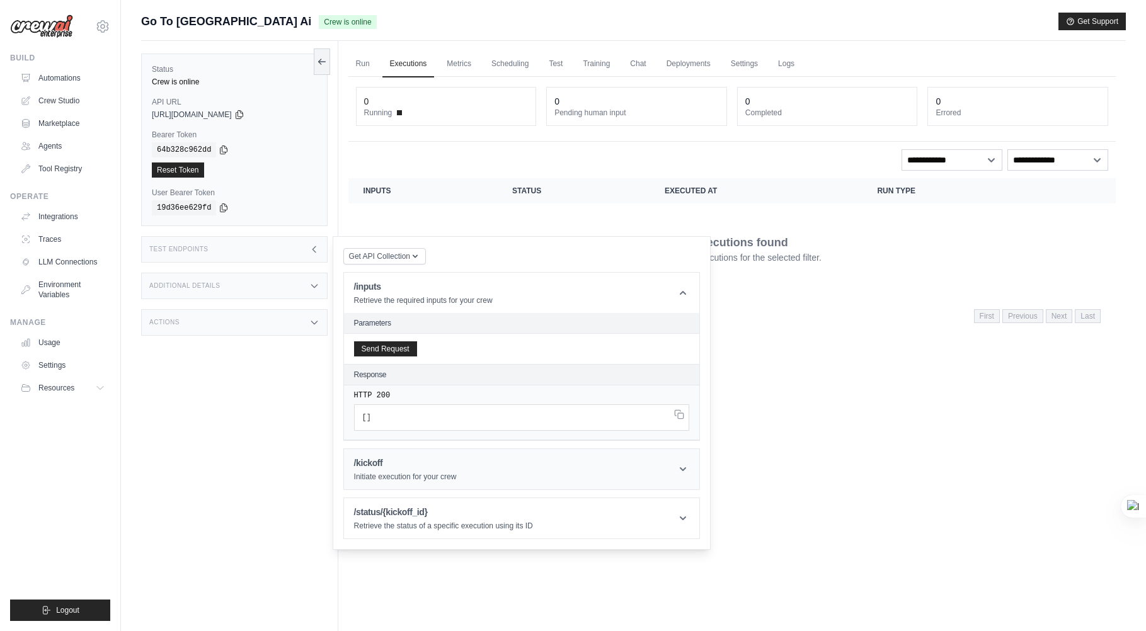
click at [597, 460] on header "/kickoff Initiate execution for your crew" at bounding box center [521, 469] width 355 height 40
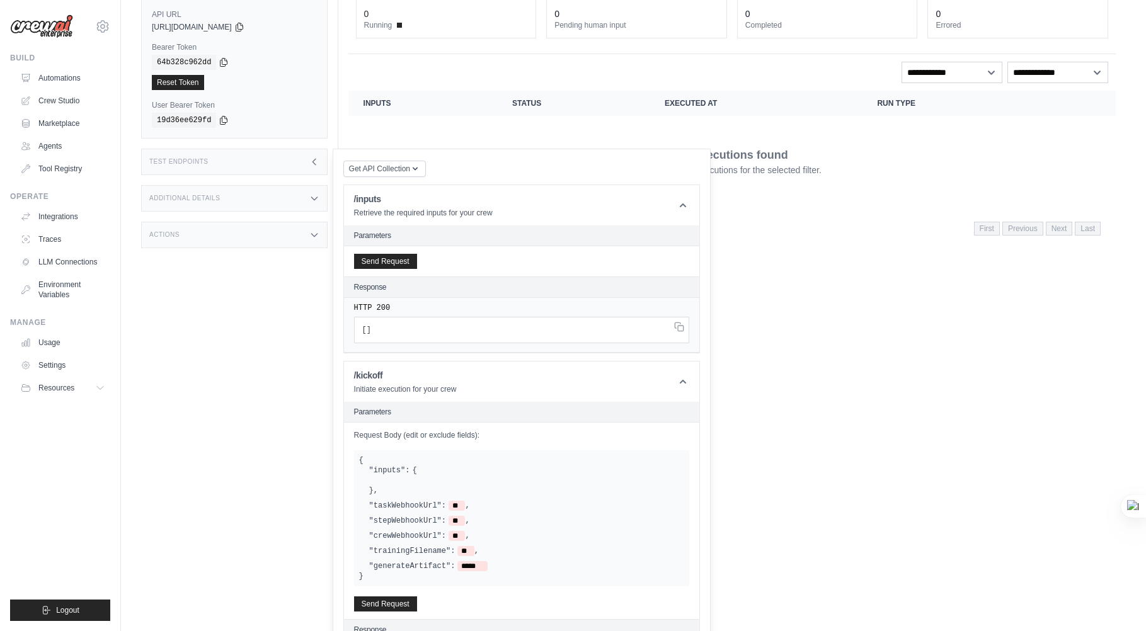
scroll to position [178, 0]
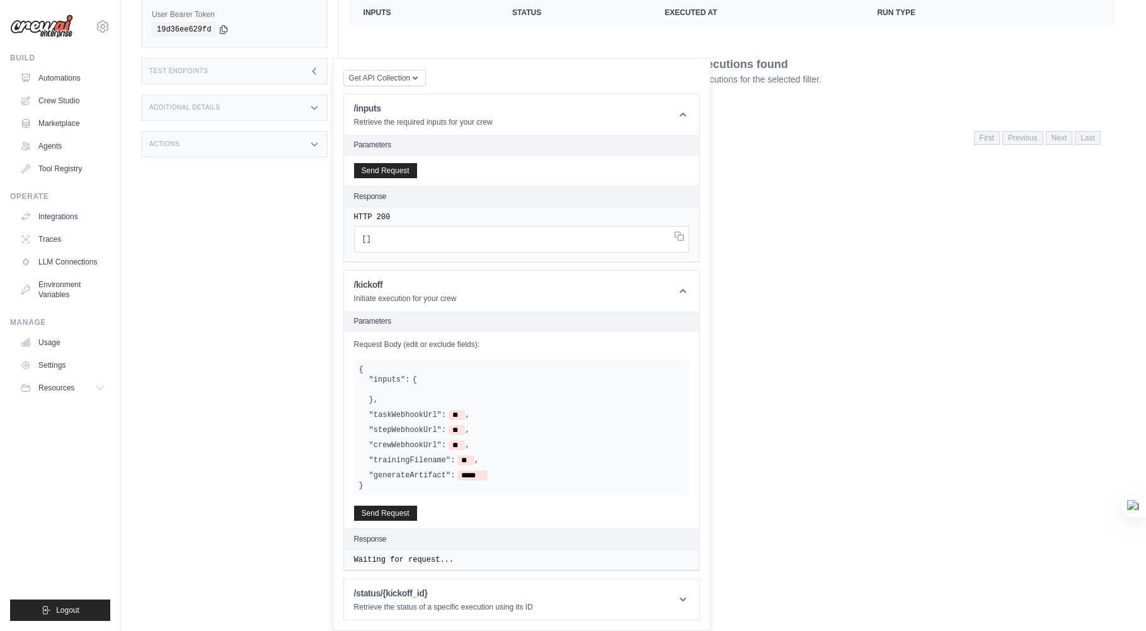
click at [427, 394] on div at bounding box center [526, 390] width 315 height 10
click at [351, 186] on div "Request Body (edit or exclude fields): { "inputs": { } , "taskWebhookUrl": ** ,…" at bounding box center [521, 171] width 355 height 30
click at [846, 473] on div "Run Executions Metrics Scheduling Test Training Chat Deployments Settings Logs …" at bounding box center [732, 178] width 788 height 631
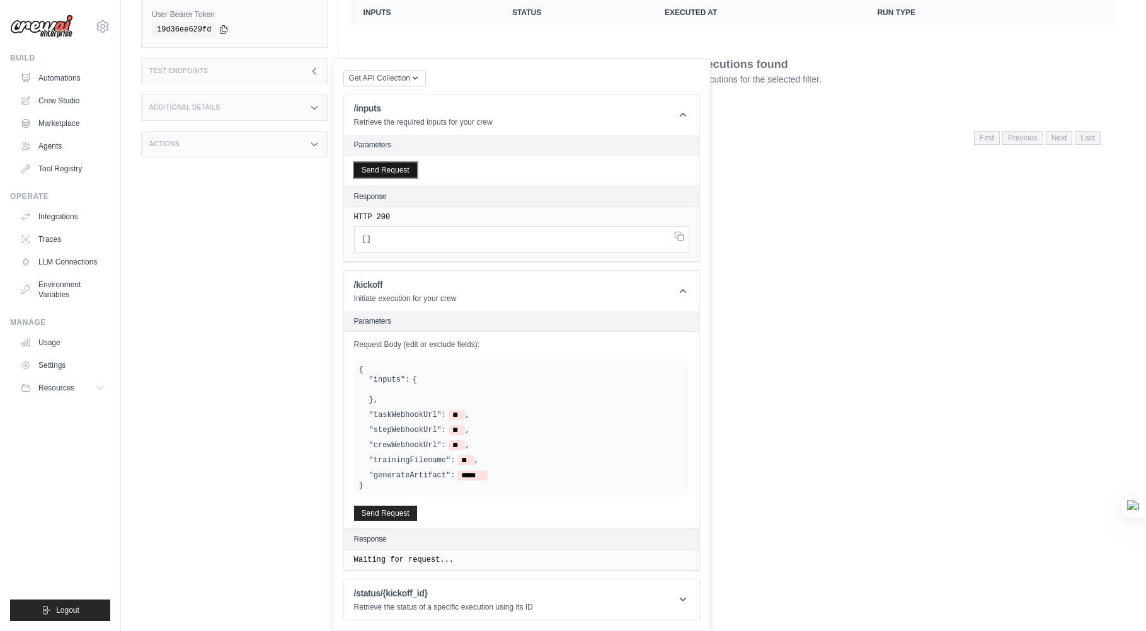
click at [377, 175] on button "Send Request" at bounding box center [385, 170] width 63 height 15
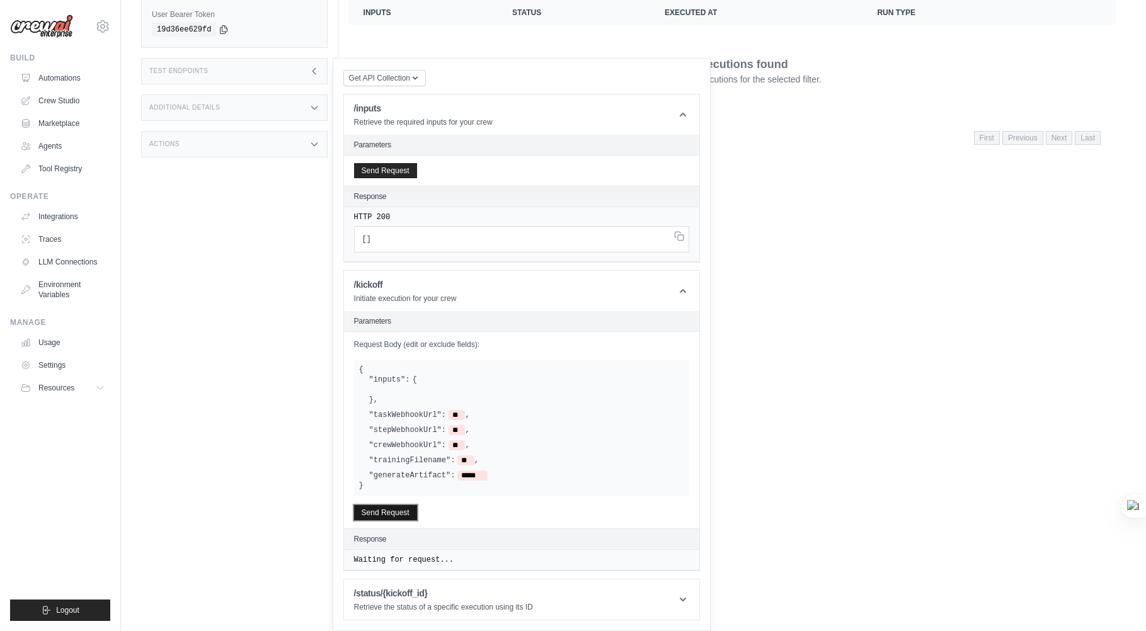
click at [393, 509] on button "Send Request" at bounding box center [385, 512] width 63 height 15
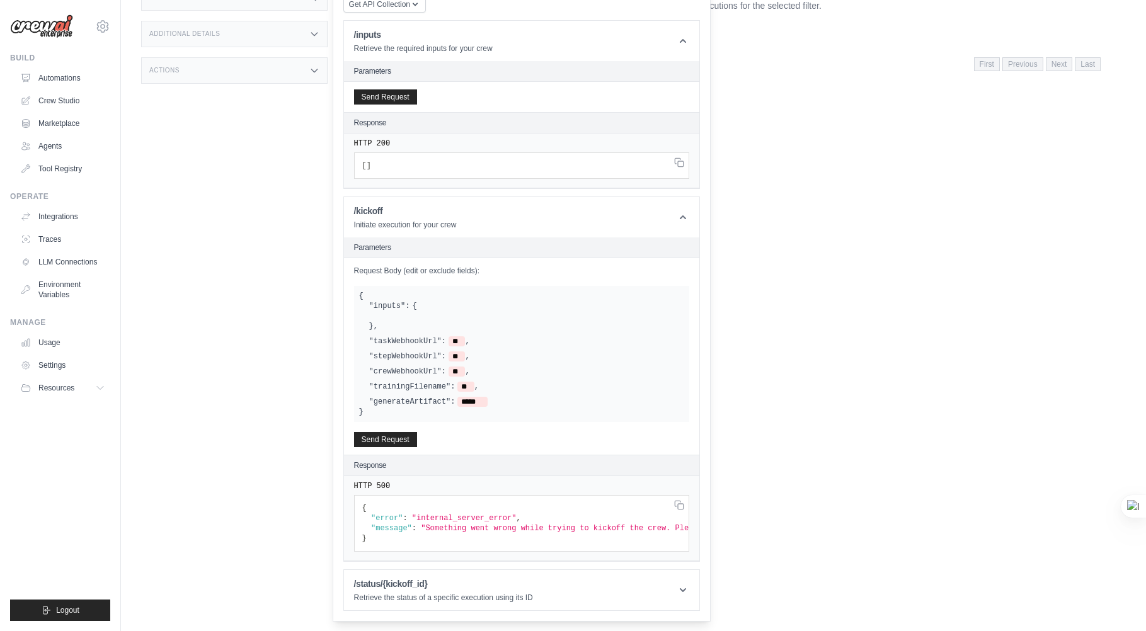
scroll to position [0, 76]
drag, startPoint x: 383, startPoint y: 355, endPoint x: 399, endPoint y: 287, distance: 69.2
click at [403, 112] on div "Request Body (edit or exclude fields): { "inputs": { } , "taskWebhookUrl": ** ,…" at bounding box center [521, 97] width 355 height 30
drag, startPoint x: 392, startPoint y: 297, endPoint x: 418, endPoint y: 395, distance: 101.0
click at [415, 393] on div "{ "inputs": { } , "taskWebhookUrl": ** , "stepWebhookUrl": ** , "crewWebhookUrl…" at bounding box center [521, 354] width 335 height 136
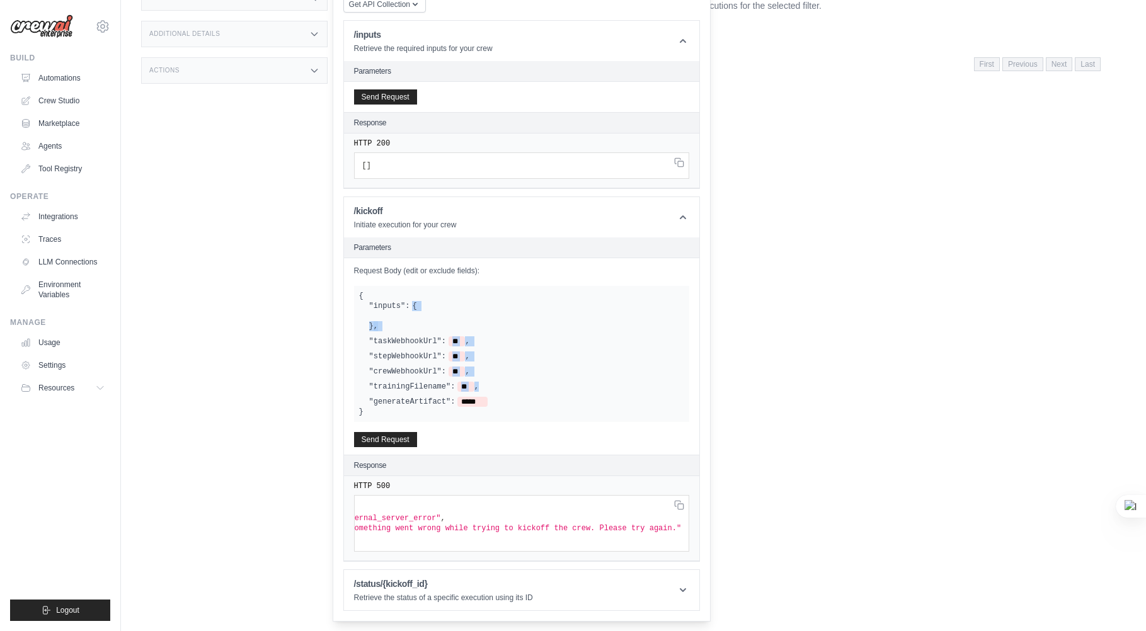
scroll to position [0, 0]
click at [614, 362] on div ""inputs": { } , "taskWebhookUrl": ** , "stepWebhookUrl": ** , "crewWebhookUrl":…" at bounding box center [521, 354] width 325 height 106
click at [568, 163] on pre "[ ]" at bounding box center [521, 165] width 335 height 26
click at [439, 79] on header "Parameters" at bounding box center [521, 71] width 355 height 21
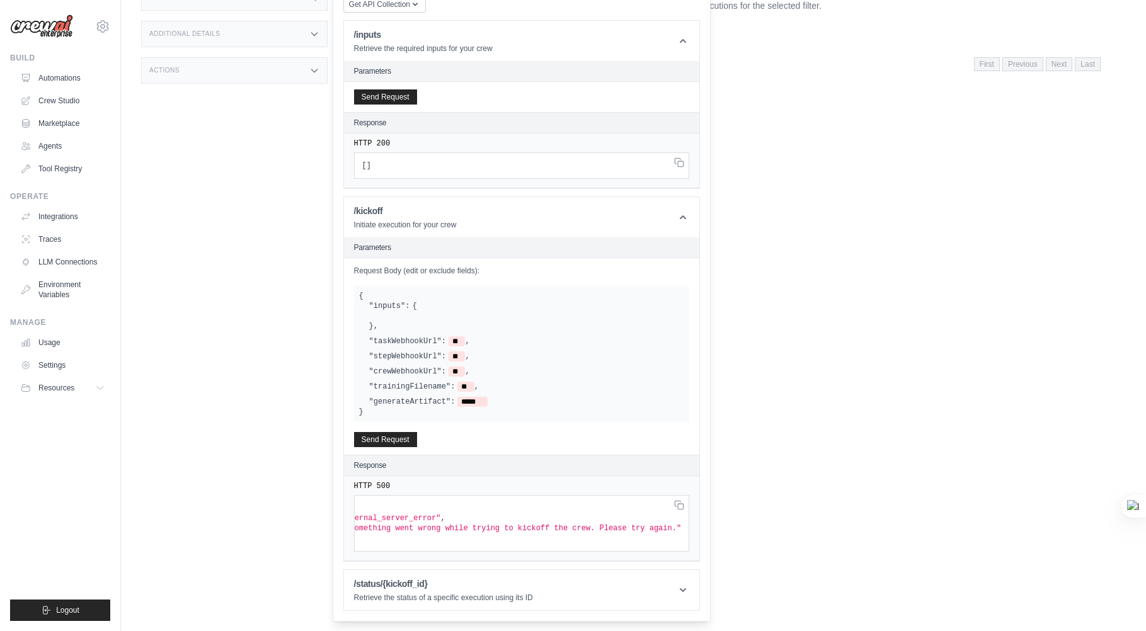
click at [418, 309] on div ""inputs": { } ," at bounding box center [526, 316] width 315 height 30
click at [379, 309] on label ""inputs":" at bounding box center [389, 306] width 41 height 10
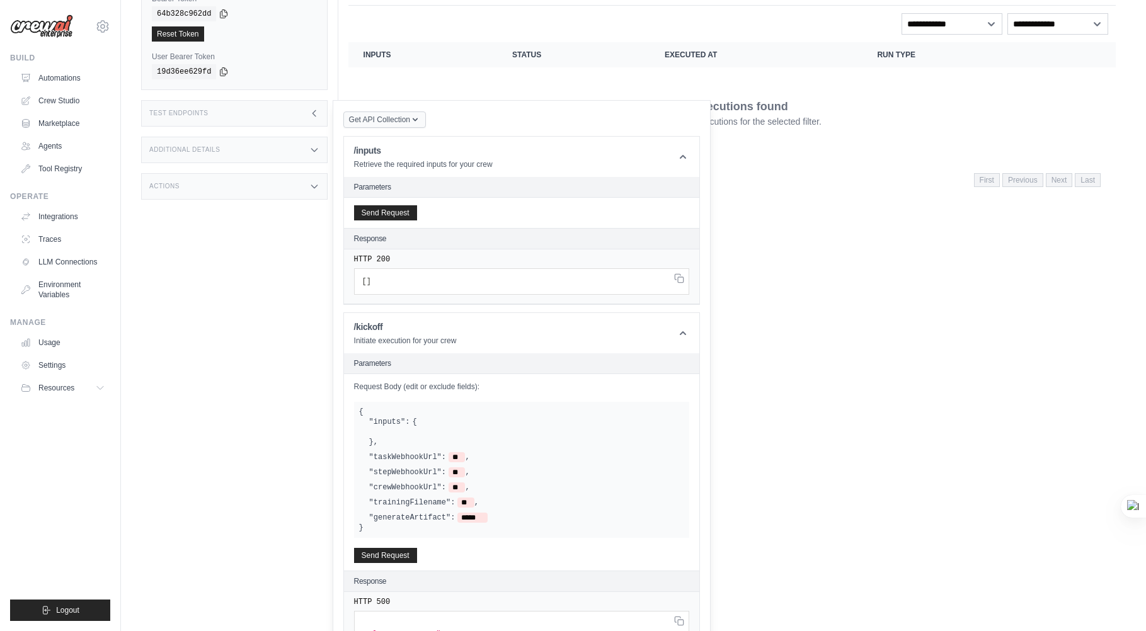
scroll to position [25, 0]
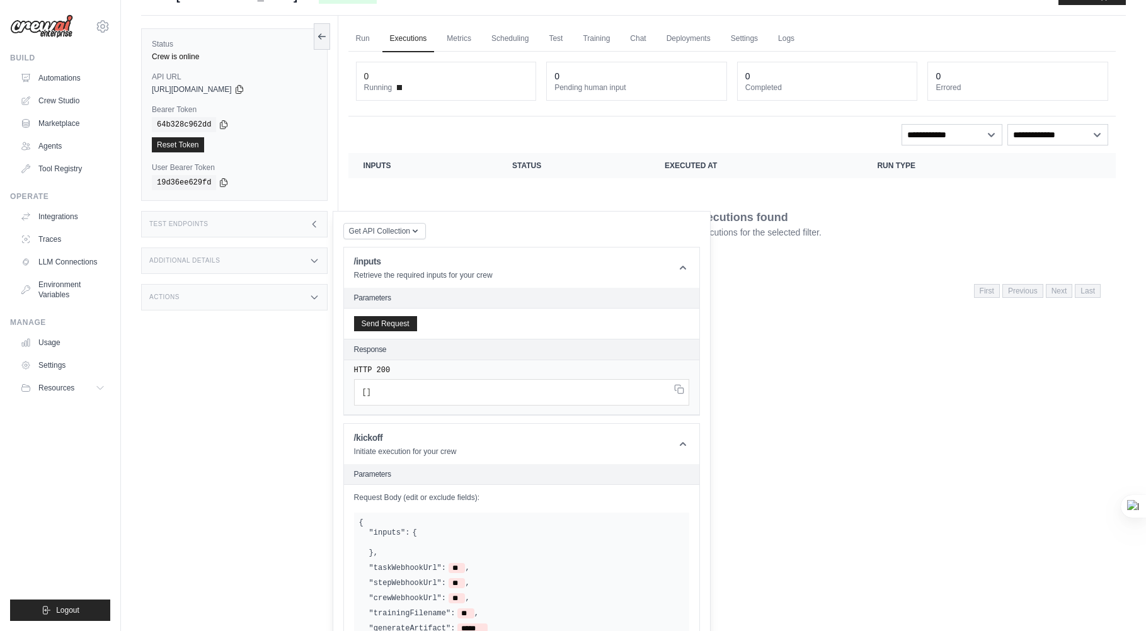
click at [435, 387] on pre "[ ]" at bounding box center [521, 392] width 335 height 26
click at [435, 311] on div "Send Request" at bounding box center [521, 324] width 355 height 30
click at [804, 321] on div "Run Executions Metrics Scheduling Test Training Chat Deployments Settings Logs …" at bounding box center [732, 331] width 788 height 631
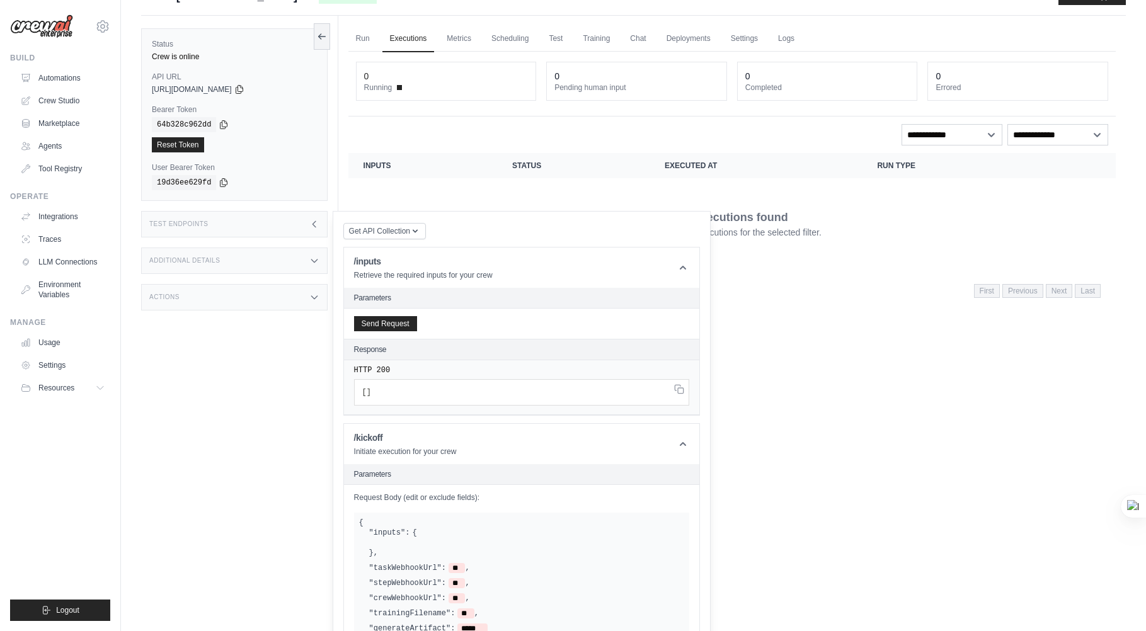
click at [740, 330] on div "Run Executions Metrics Scheduling Test Training Chat Deployments Settings Logs …" at bounding box center [732, 331] width 788 height 631
click at [527, 167] on th "Status" at bounding box center [573, 165] width 152 height 25
click at [555, 202] on div "No executions found There are no executions for the selected filter." at bounding box center [732, 223] width 737 height 71
click at [944, 121] on div "**********" at bounding box center [731, 179] width 767 height 255
select select "*****"
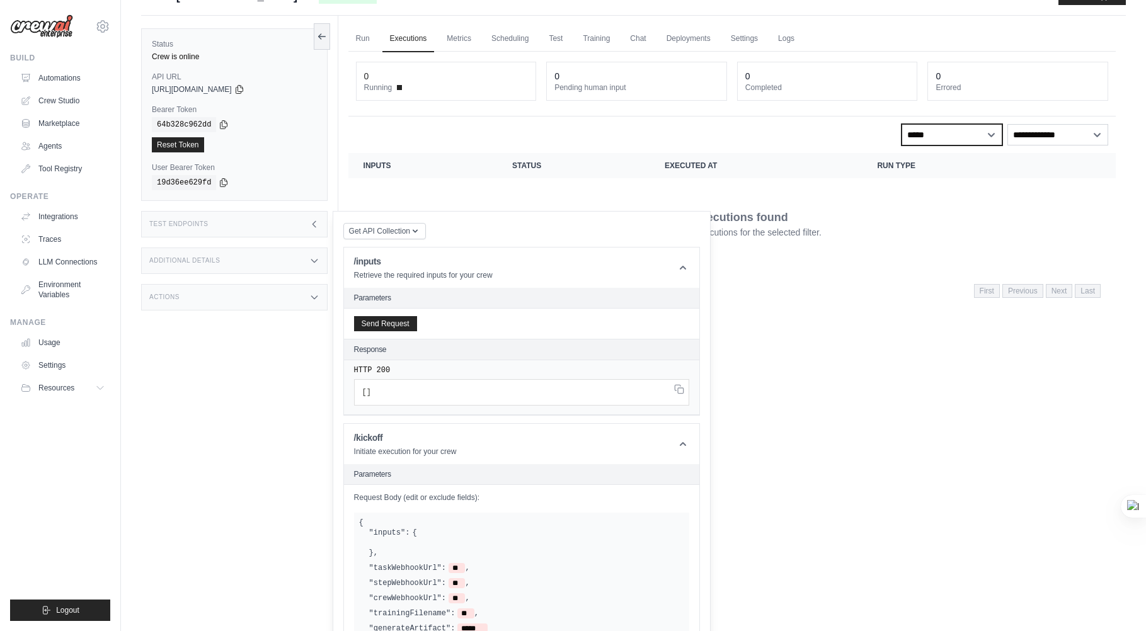
click at [902, 124] on select "**********" at bounding box center [952, 134] width 101 height 21
select select
click at [902, 124] on select "**********" at bounding box center [952, 134] width 101 height 21
click at [394, 330] on button "Send Request" at bounding box center [385, 323] width 63 height 15
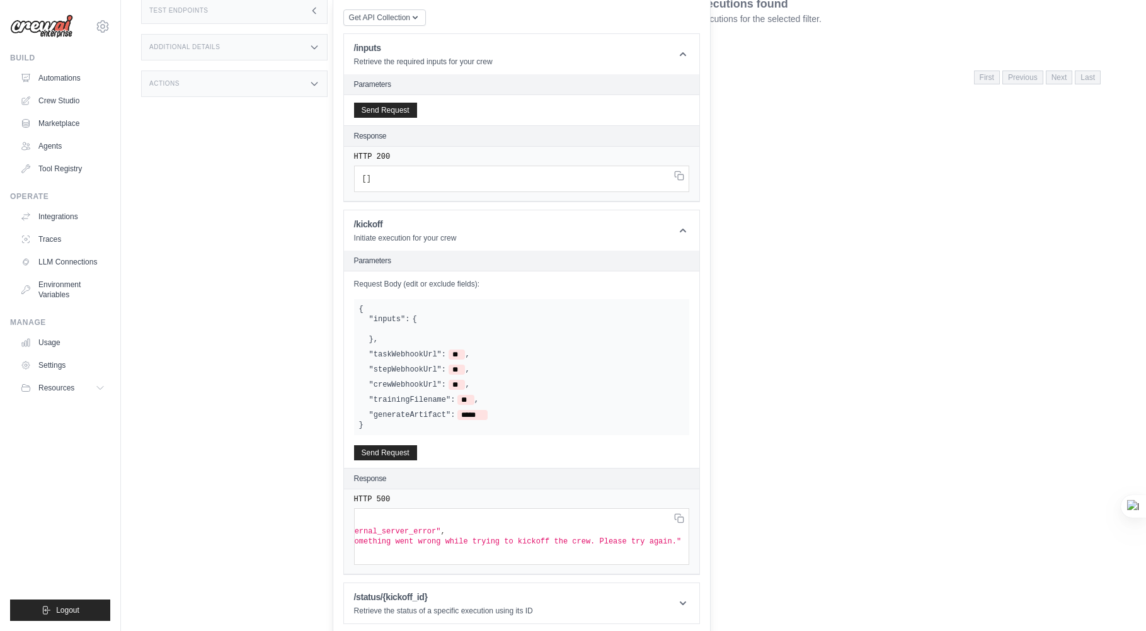
scroll to position [252, 0]
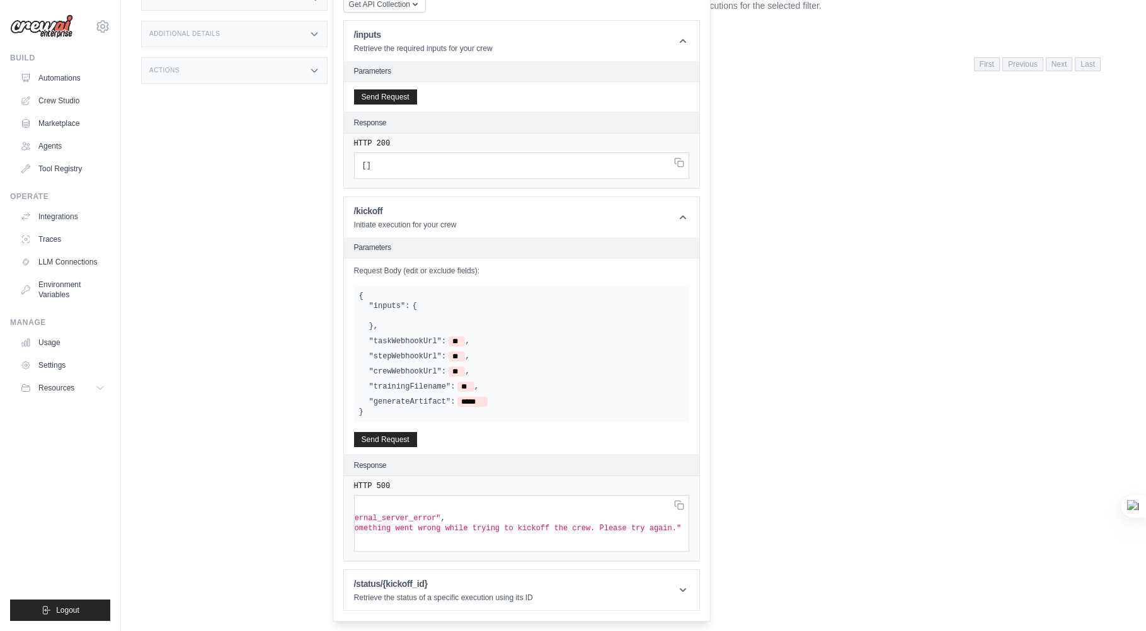
click at [438, 179] on pre "{ "error" : "internal_server_error" , "message" : "Something went wrong while t…" at bounding box center [521, 165] width 335 height 26
click at [532, 600] on div "/status/{kickoff_id} Retrieve the status of a specific execution using its ID" at bounding box center [443, 590] width 179 height 25
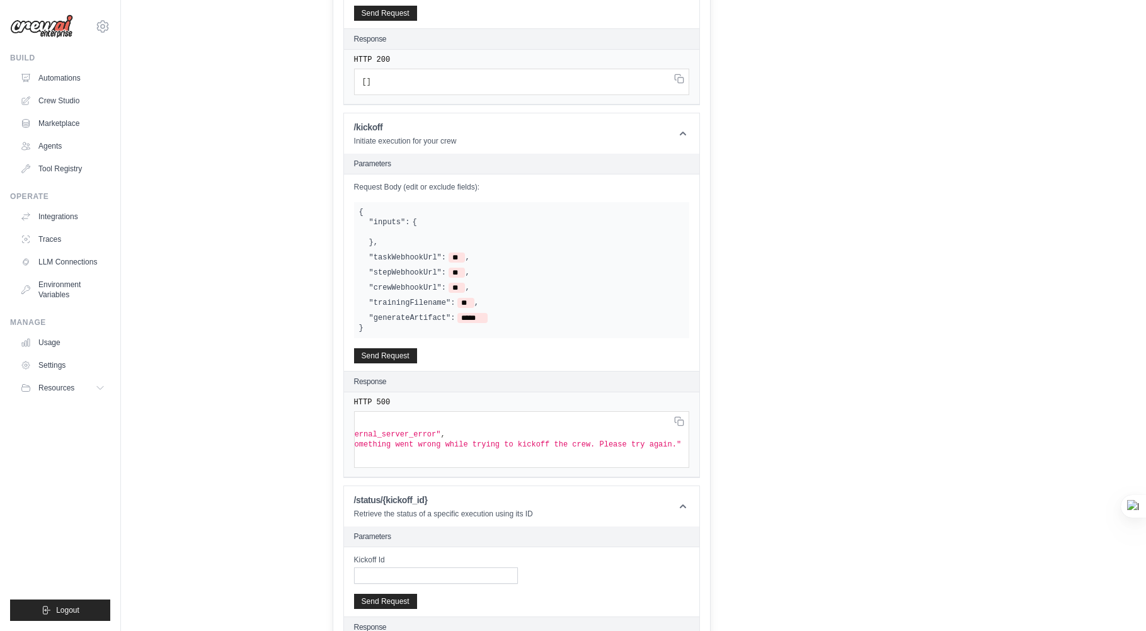
scroll to position [384, 0]
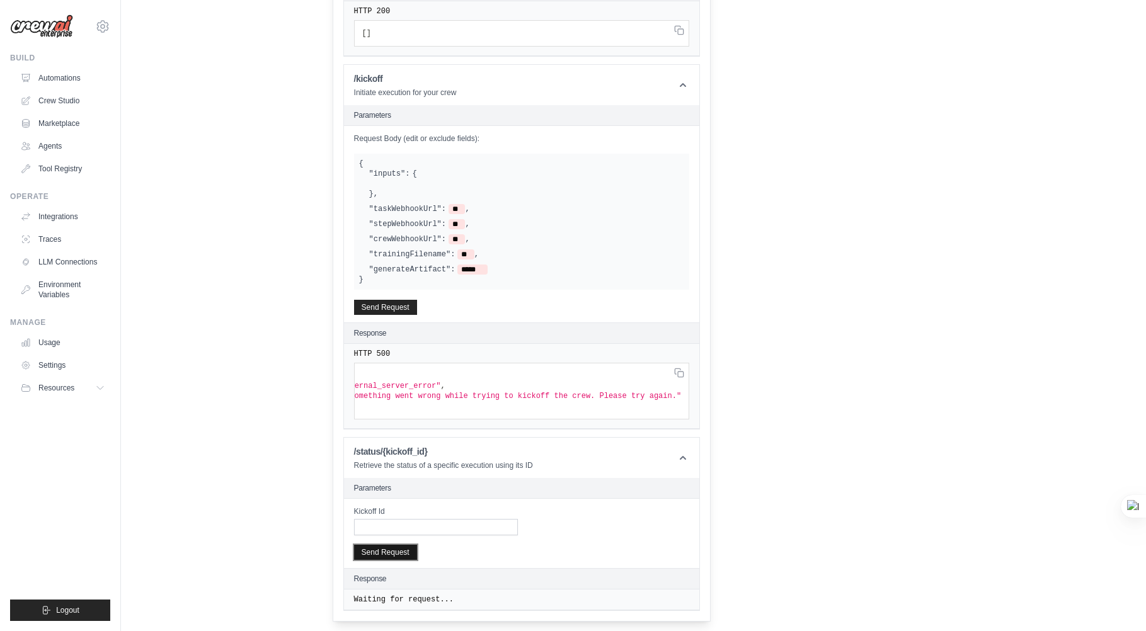
click at [406, 560] on button "Send Request" at bounding box center [385, 552] width 63 height 15
drag, startPoint x: 381, startPoint y: 287, endPoint x: 362, endPoint y: 132, distance: 156.2
click at [597, 280] on div "{ "inputs": { } , "taskWebhookUrl": ** , "stepWebhookUrl": ** , "crewWebhookUrl…" at bounding box center [521, 222] width 335 height 136
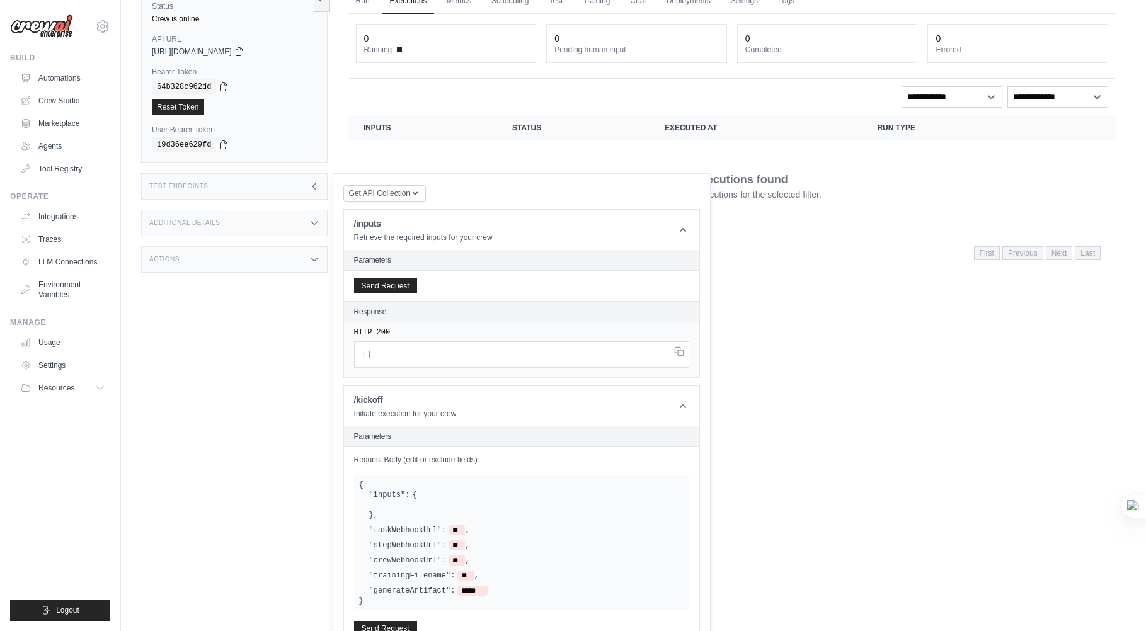
scroll to position [6, 0]
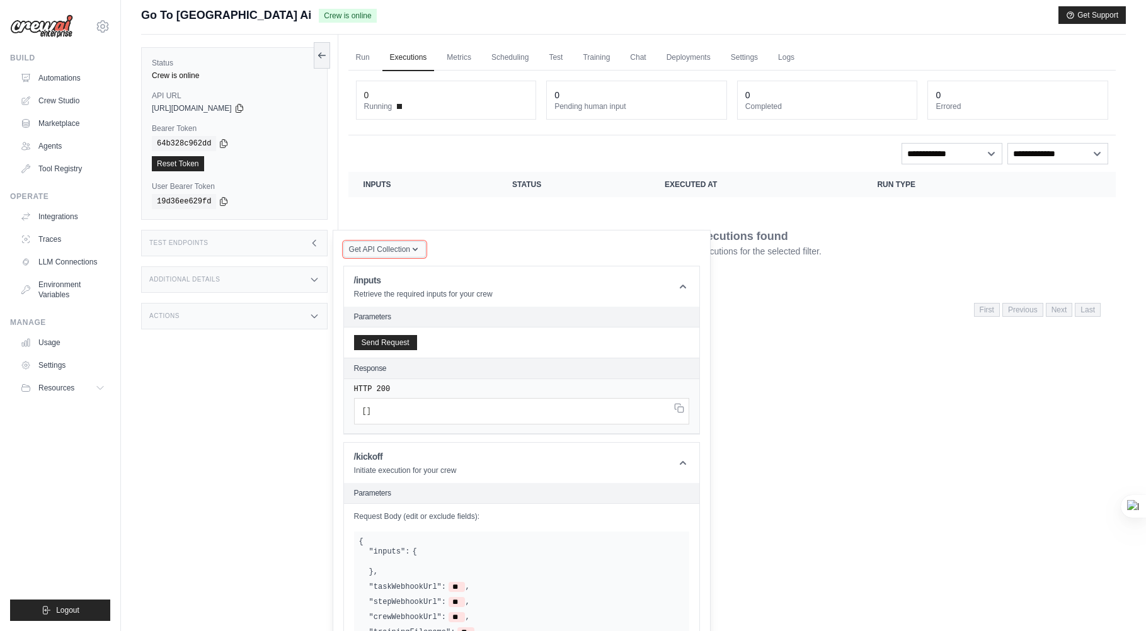
click at [370, 251] on span "Get API Collection" at bounding box center [379, 249] width 61 height 10
click at [361, 278] on div "Postman API Collection" at bounding box center [413, 283] width 121 height 20
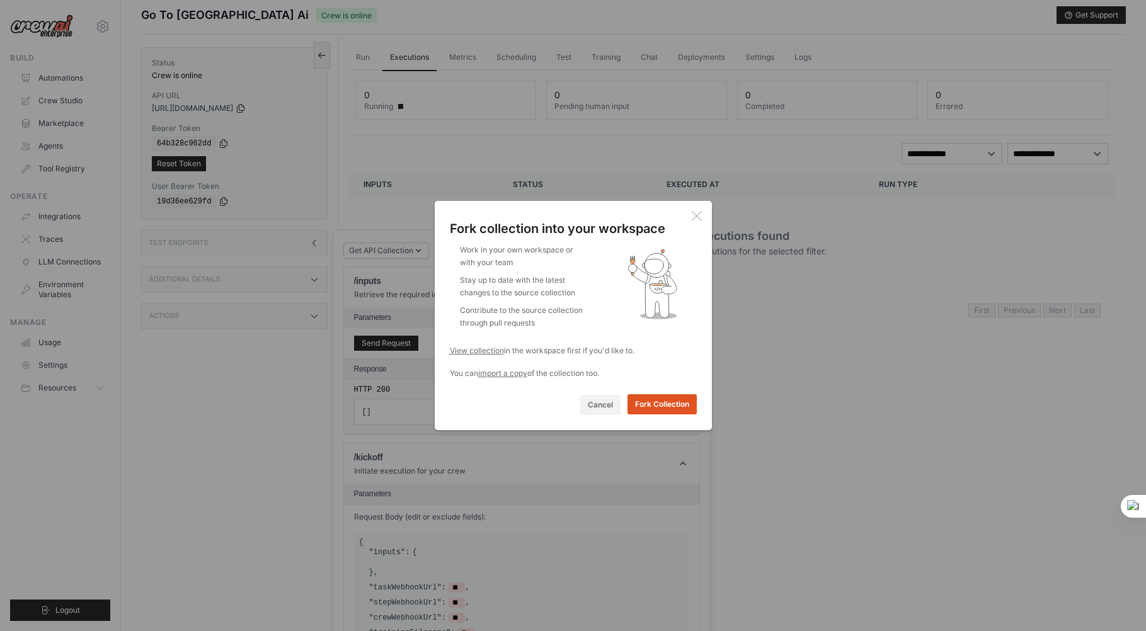
click at [677, 404] on button "Fork Collection" at bounding box center [662, 404] width 69 height 20
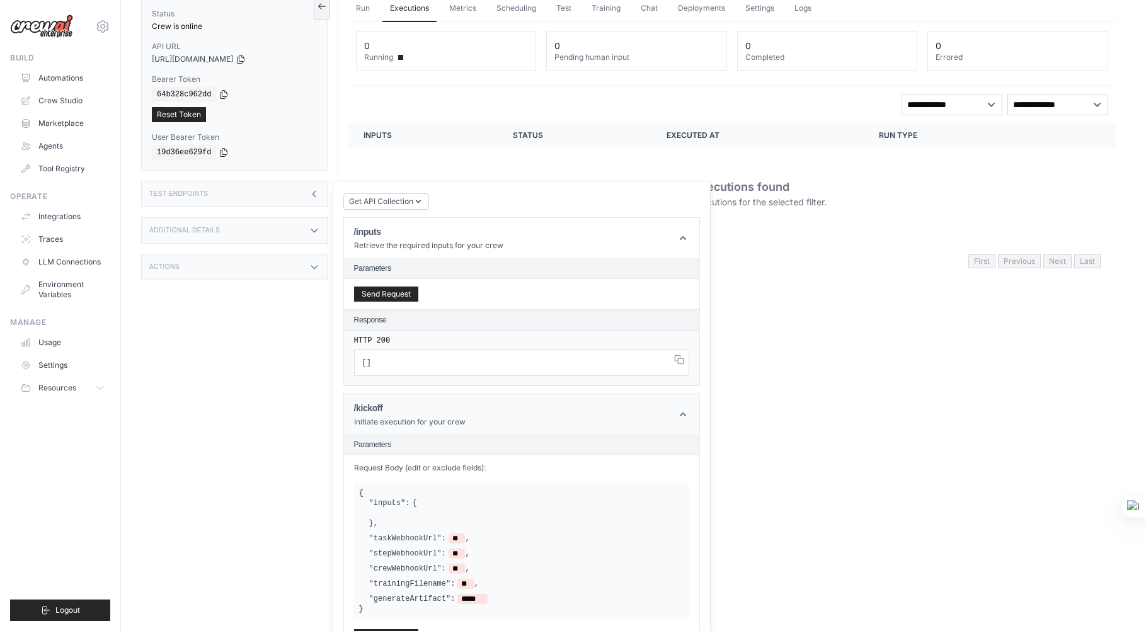
scroll to position [82, 0]
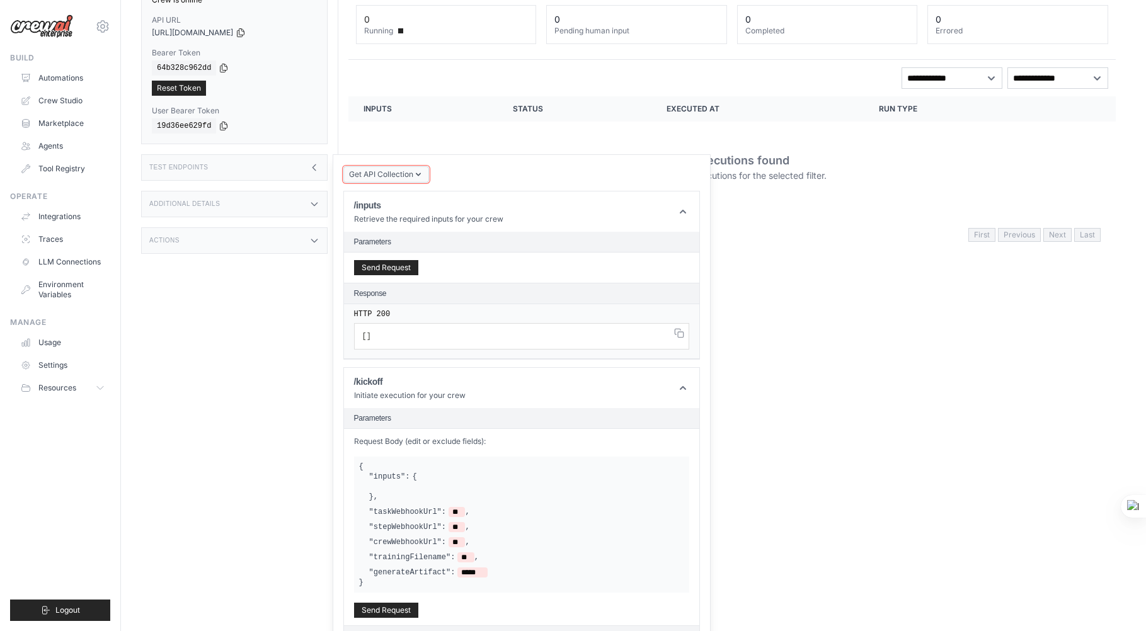
click at [394, 173] on span "Get API Collection" at bounding box center [381, 174] width 64 height 10
click at [474, 178] on div "Get API Collection Postman API Collection /inputs Retrieve the required inputs …" at bounding box center [521, 539] width 357 height 749
click at [381, 263] on button "Send Request" at bounding box center [386, 267] width 64 height 15
